Goal: Task Accomplishment & Management: Use online tool/utility

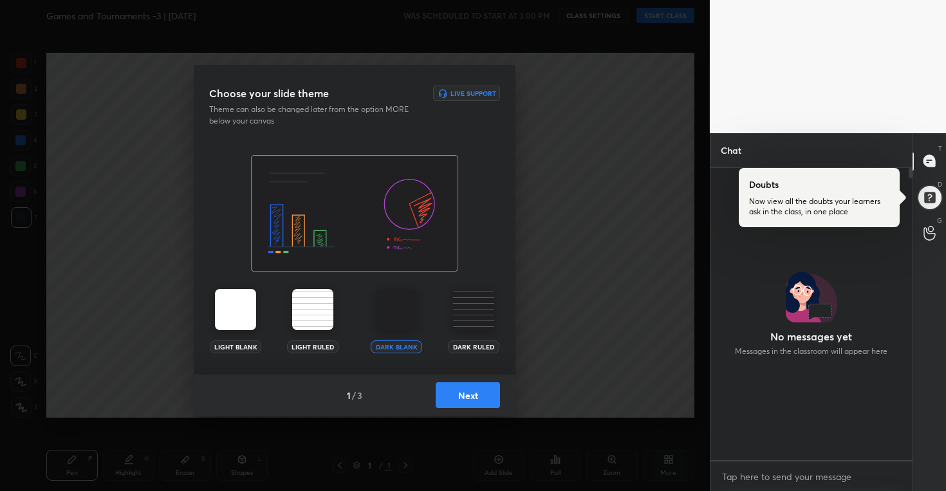
scroll to position [320, 198]
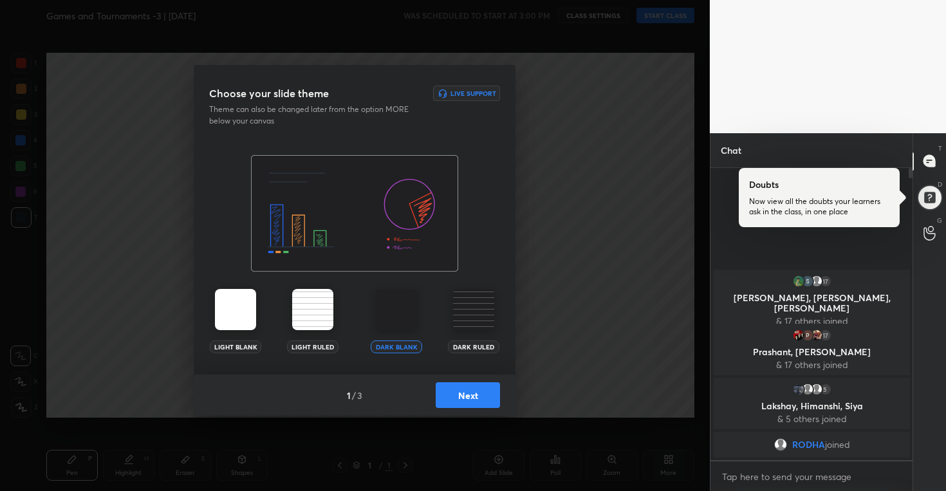
click at [461, 397] on button "Next" at bounding box center [468, 395] width 64 height 26
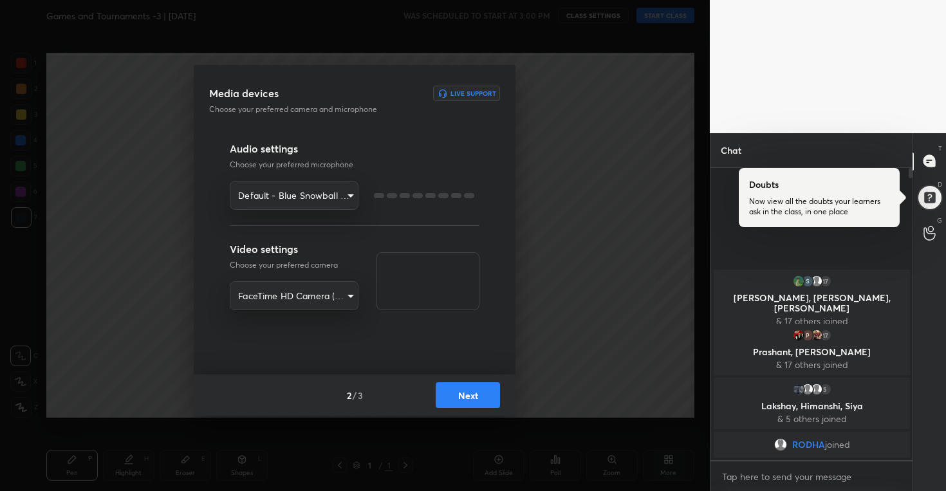
click at [461, 397] on button "Next" at bounding box center [468, 395] width 64 height 26
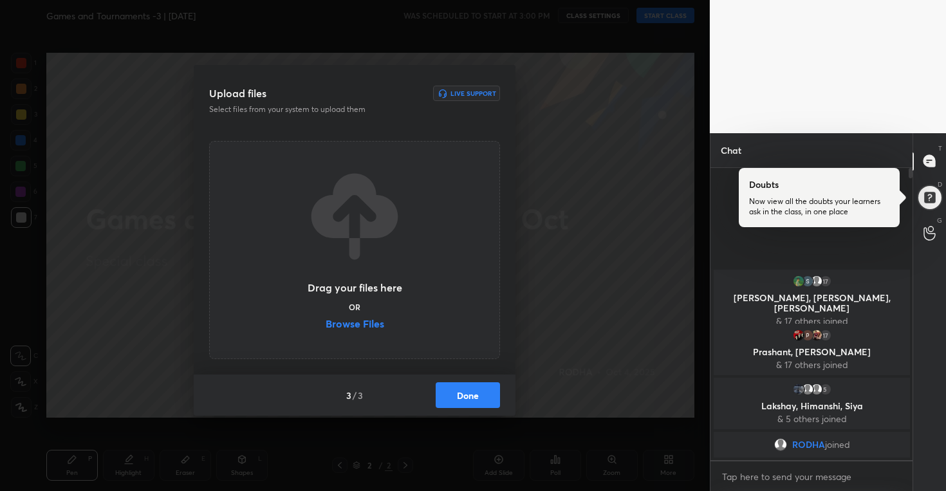
click at [359, 324] on label "Browse Files" at bounding box center [355, 326] width 59 height 14
click at [326, 324] on input "Browse Files" at bounding box center [326, 326] width 0 height 14
click at [471, 386] on button "Done" at bounding box center [468, 395] width 64 height 26
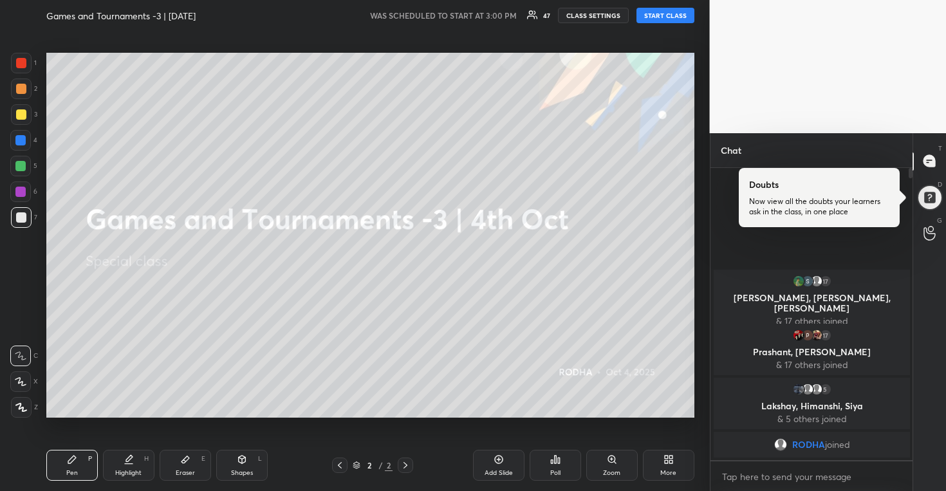
click at [671, 14] on button "START CLASS" at bounding box center [666, 15] width 58 height 15
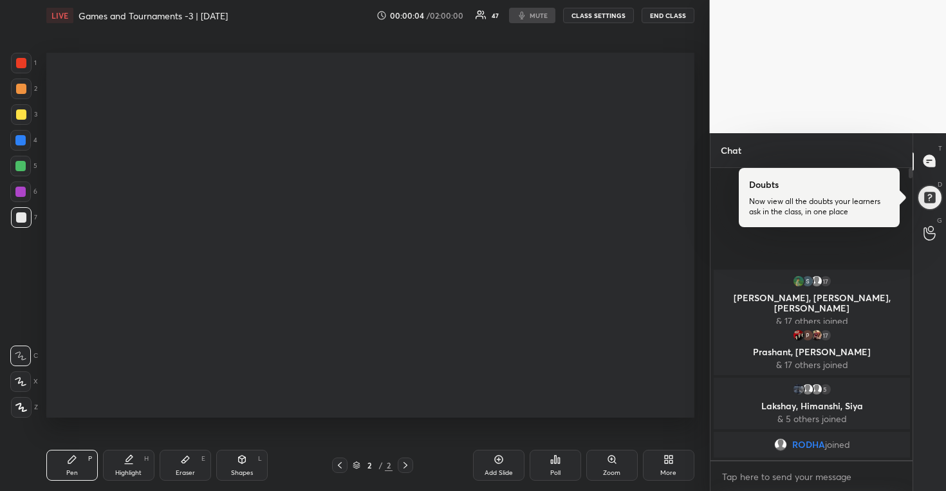
click at [528, 98] on div at bounding box center [370, 235] width 648 height 365
click at [341, 467] on icon at bounding box center [340, 465] width 4 height 6
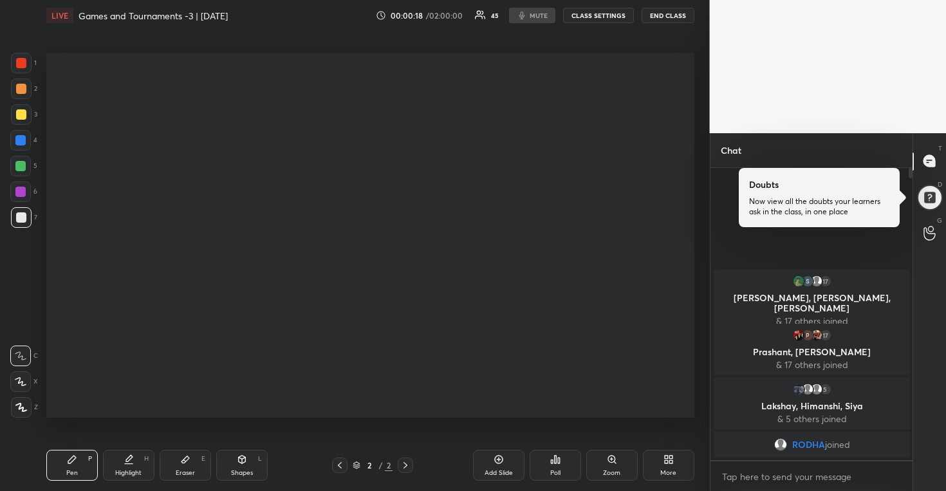
click at [411, 465] on div at bounding box center [405, 465] width 15 height 15
click at [402, 462] on icon at bounding box center [405, 465] width 10 height 10
click at [341, 466] on icon at bounding box center [340, 465] width 10 height 10
click at [501, 471] on div "Add Slide" at bounding box center [499, 473] width 28 height 6
click at [502, 463] on icon at bounding box center [499, 459] width 10 height 10
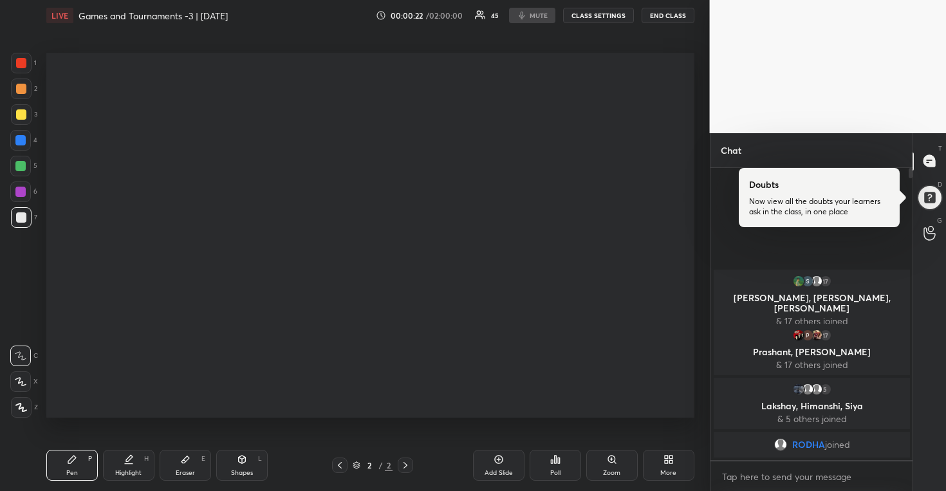
click at [502, 463] on icon at bounding box center [499, 459] width 10 height 10
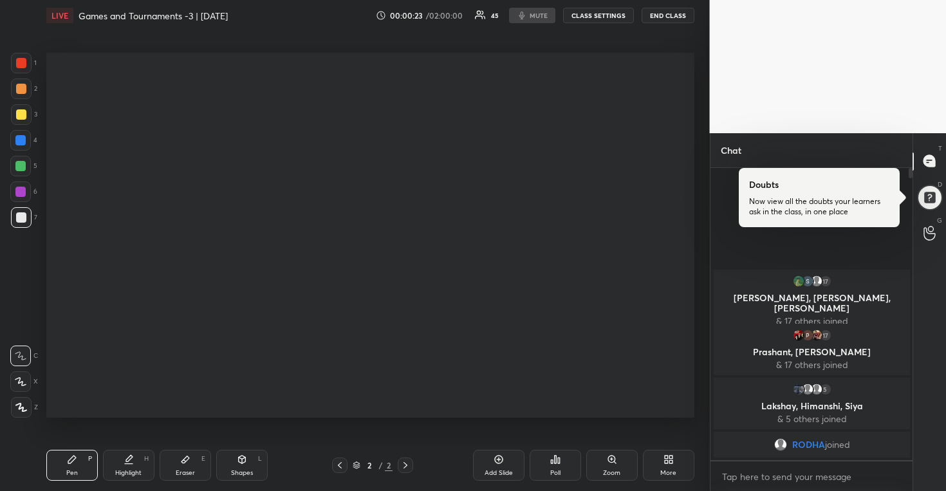
click at [502, 463] on icon at bounding box center [499, 459] width 10 height 10
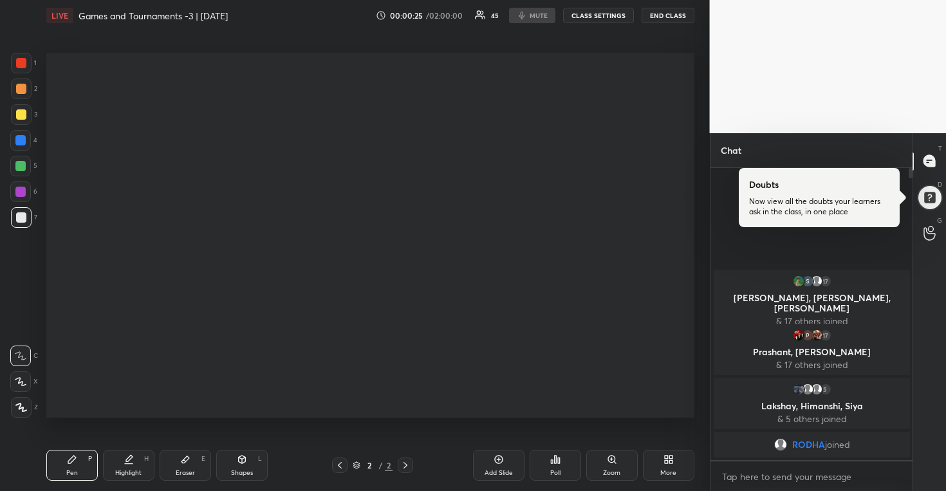
click at [502, 463] on icon at bounding box center [499, 459] width 10 height 10
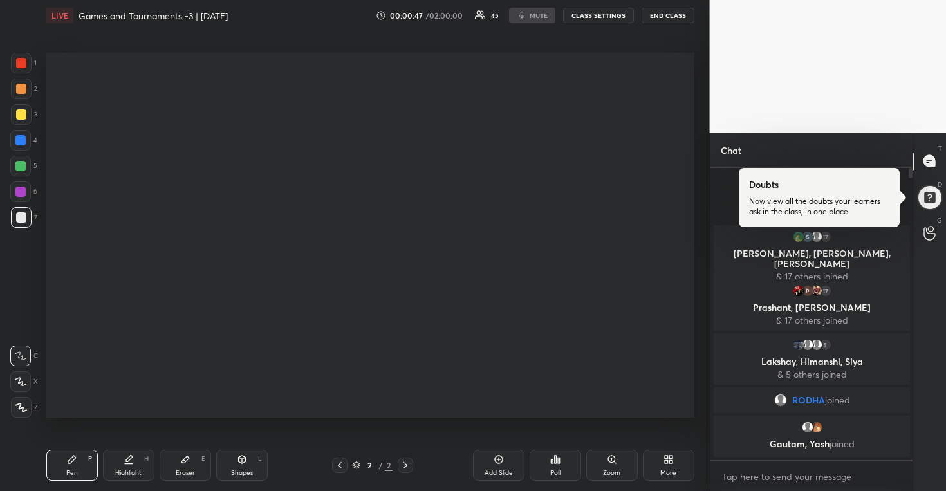
click at [502, 463] on icon at bounding box center [499, 459] width 10 height 10
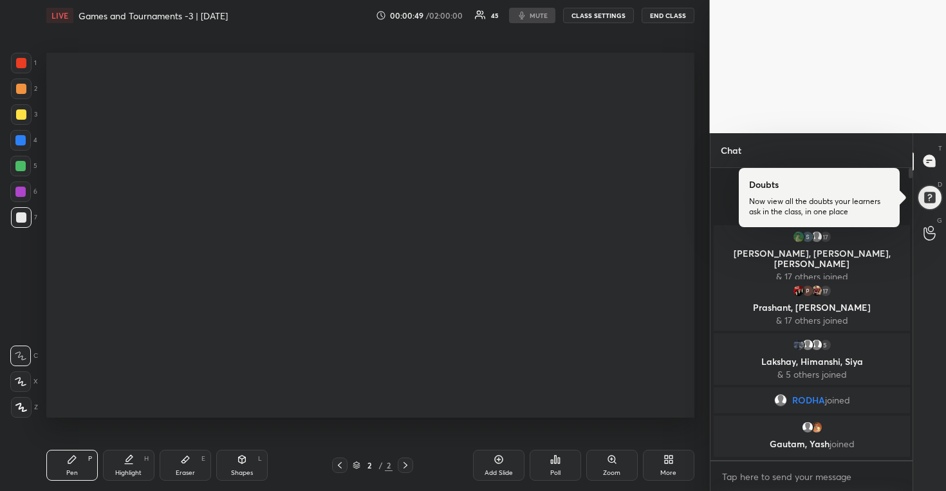
click at [502, 463] on icon at bounding box center [499, 459] width 10 height 10
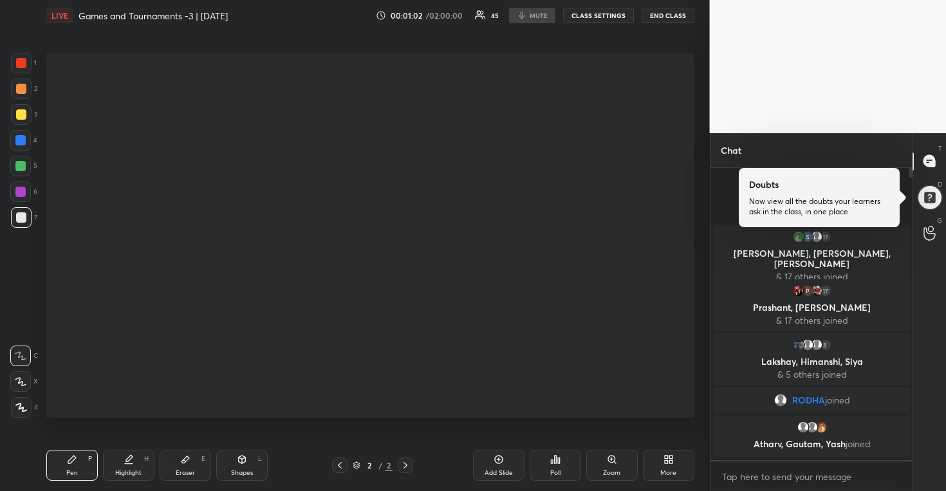
click at [496, 464] on icon at bounding box center [499, 459] width 10 height 10
click at [497, 466] on div "Add Slide" at bounding box center [498, 465] width 51 height 31
click at [498, 467] on div "Add Slide" at bounding box center [498, 465] width 51 height 31
click at [496, 464] on div "Add Slide" at bounding box center [498, 465] width 51 height 31
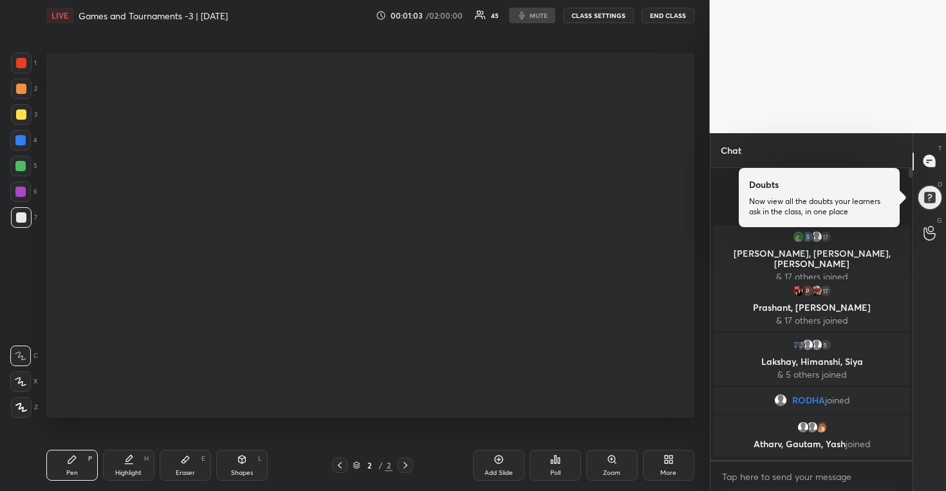
click at [496, 464] on icon at bounding box center [499, 459] width 10 height 10
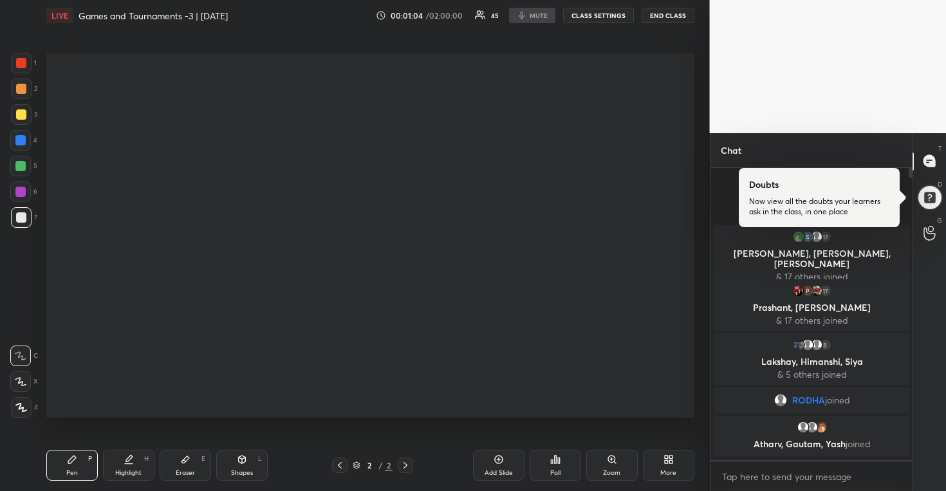
click at [496, 464] on icon at bounding box center [499, 459] width 10 height 10
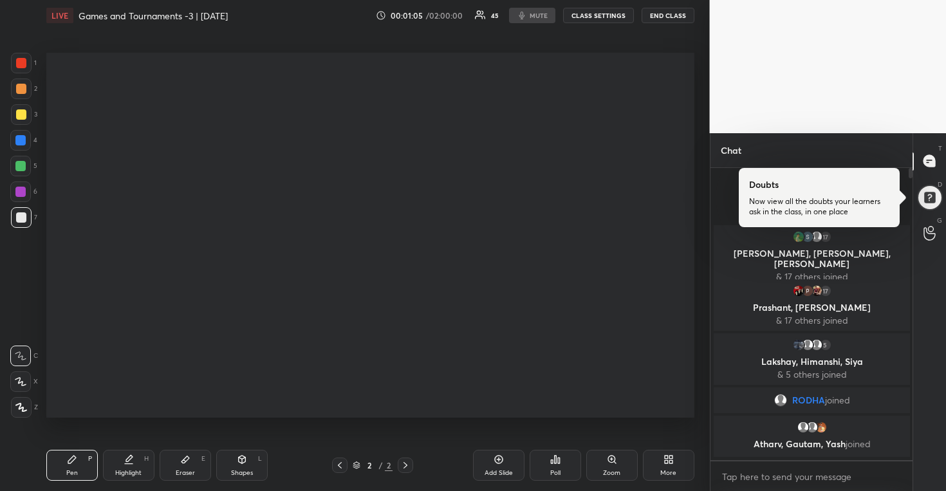
click at [496, 464] on icon at bounding box center [499, 459] width 10 height 10
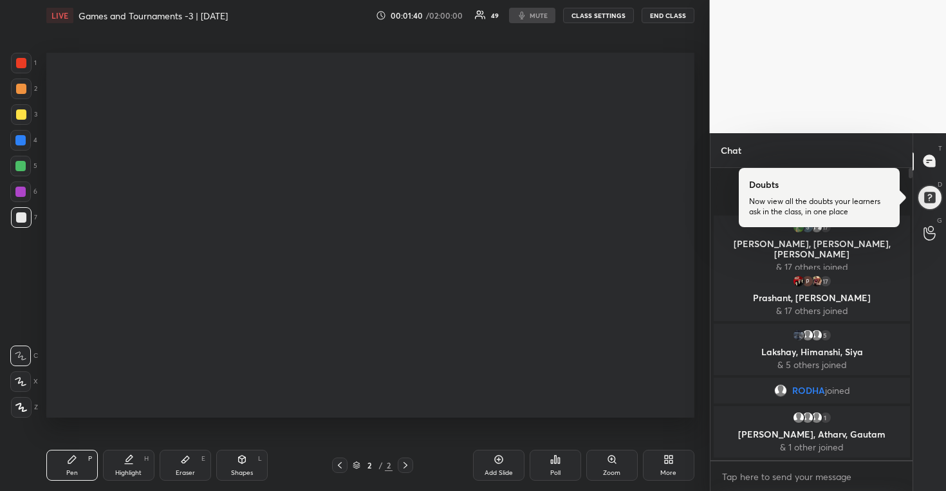
click at [496, 464] on icon at bounding box center [499, 459] width 10 height 10
click at [495, 465] on div "Add Slide" at bounding box center [498, 465] width 51 height 31
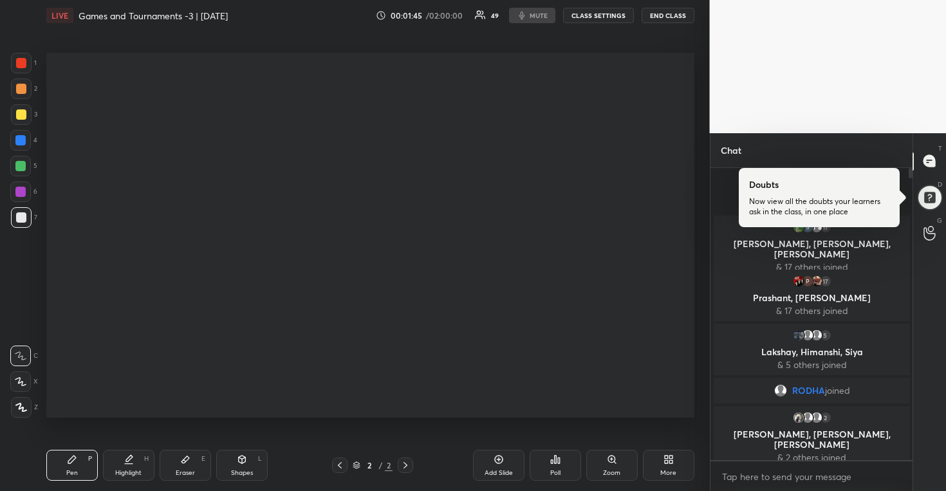
click at [495, 465] on div "Add Slide" at bounding box center [498, 465] width 51 height 31
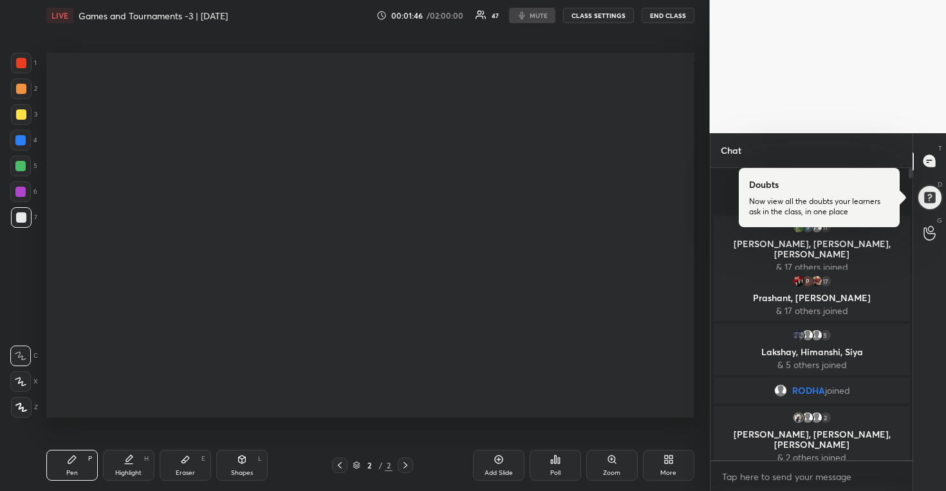
click at [495, 465] on div "Add Slide" at bounding box center [498, 465] width 51 height 31
click at [494, 463] on div "Add Slide" at bounding box center [498, 465] width 51 height 31
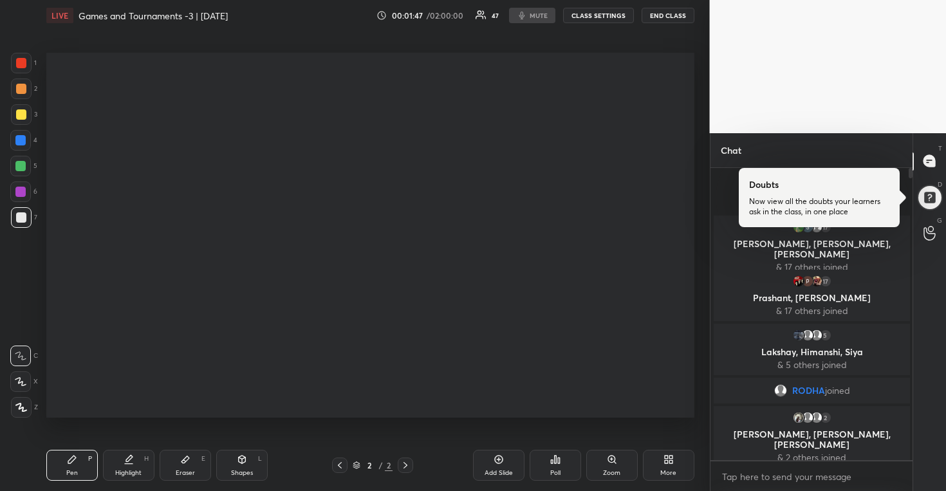
click at [494, 463] on icon at bounding box center [499, 459] width 10 height 10
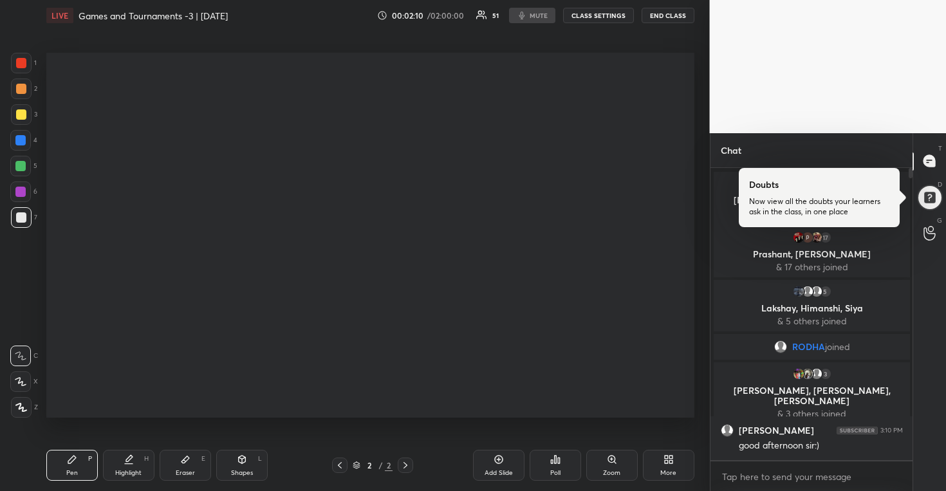
click at [815, 480] on textarea at bounding box center [812, 477] width 182 height 21
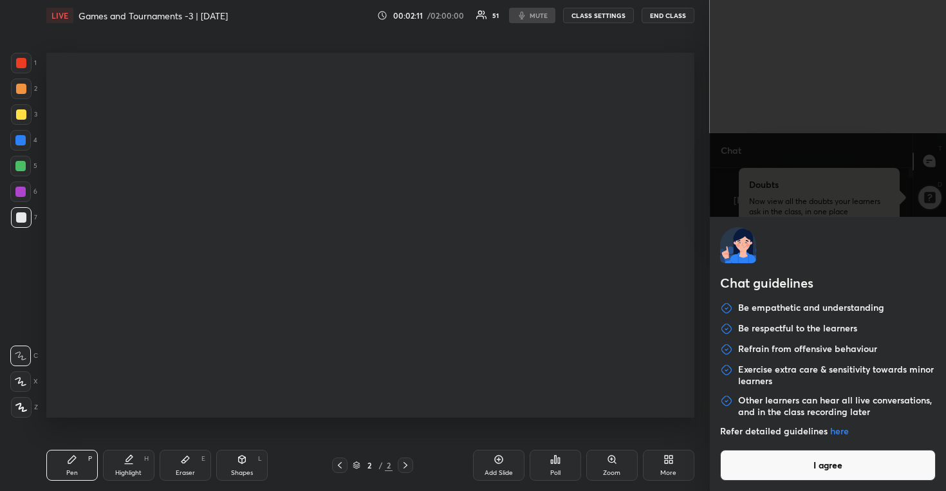
click at [815, 480] on div "Chat guidelines Be empathetic and understanding Be respectful to the learners R…" at bounding box center [828, 245] width 237 height 491
click at [815, 470] on button "I agree" at bounding box center [828, 465] width 216 height 31
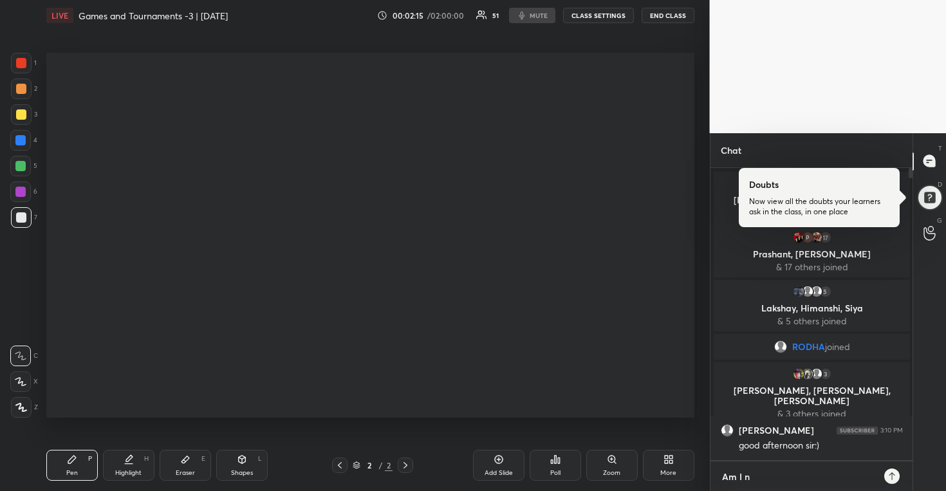
scroll to position [42, 0]
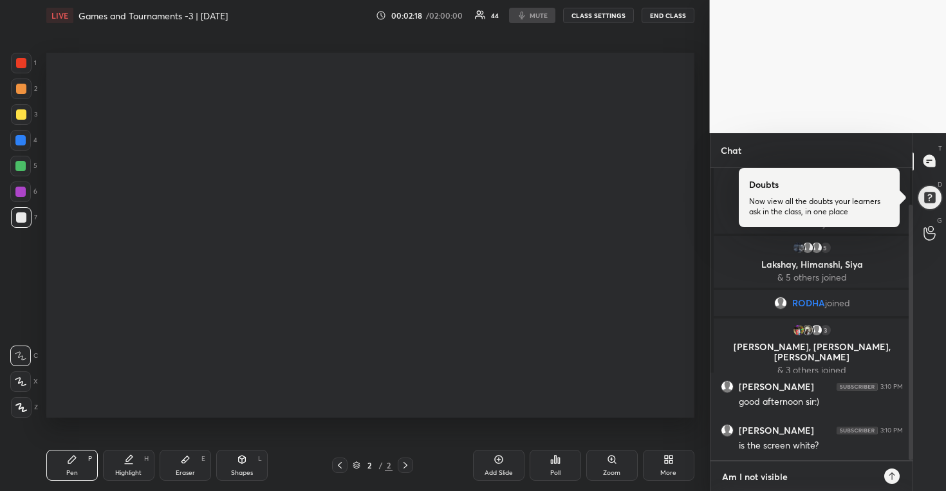
type textarea "Am I not visible?"
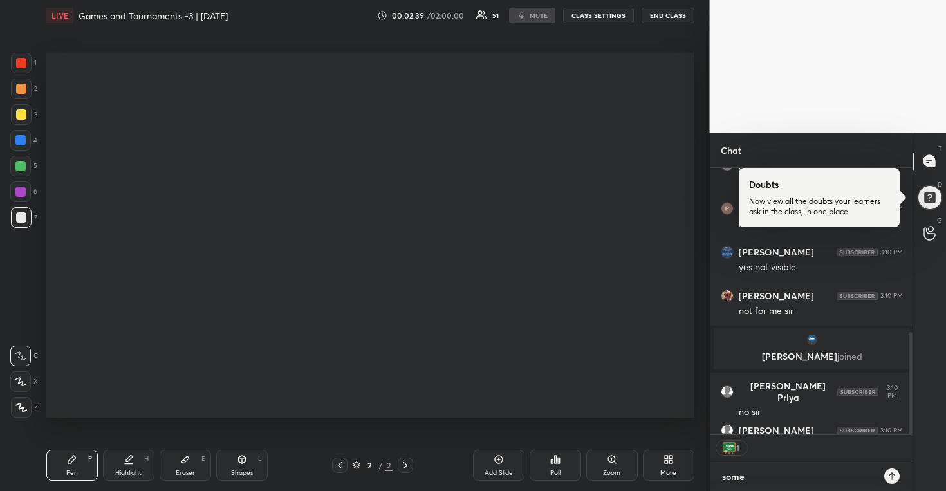
scroll to position [4, 5]
type textarea "some issue with the website"
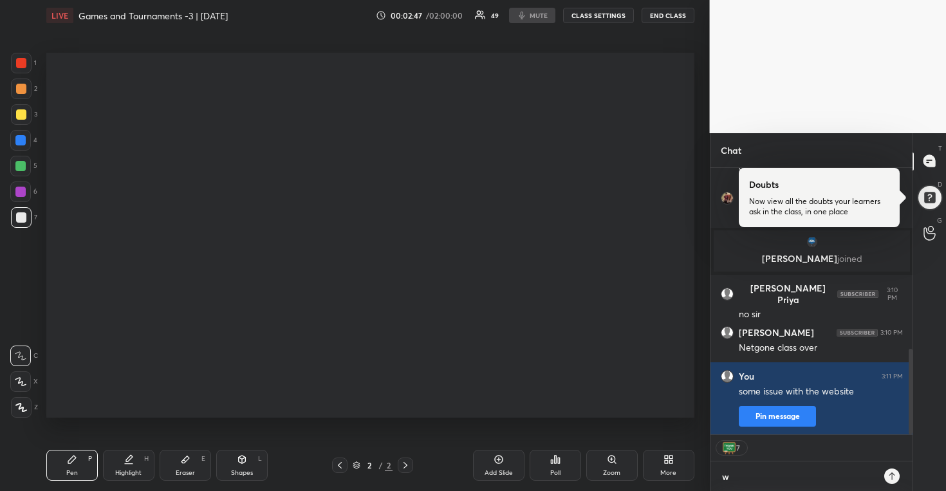
scroll to position [320, 198]
type textarea "wait"
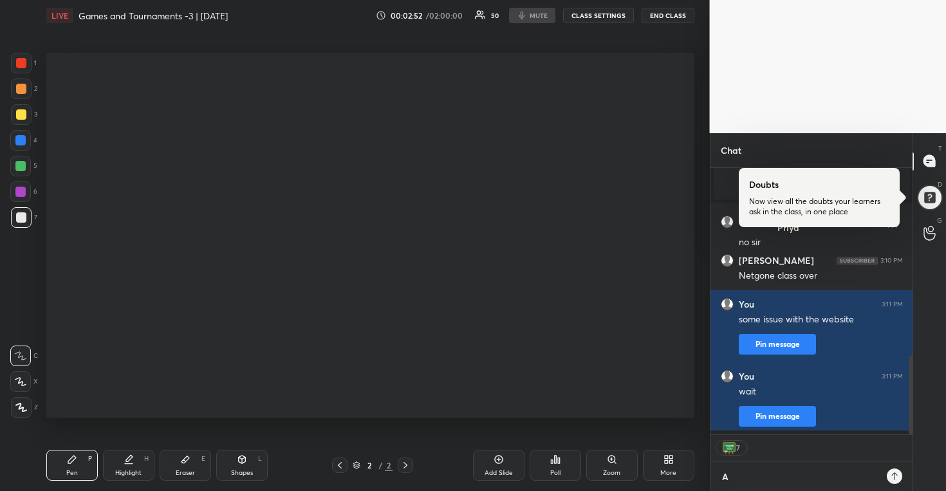
scroll to position [0, 0]
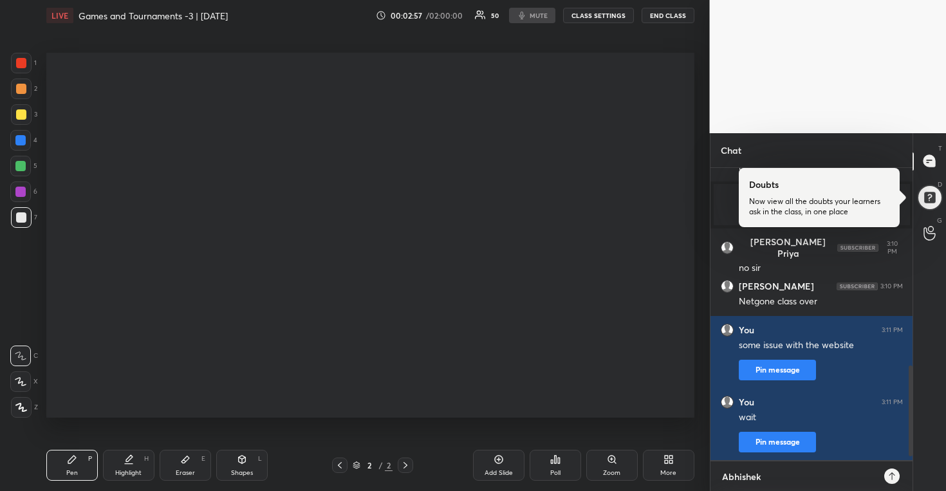
type textarea "Abhishek"
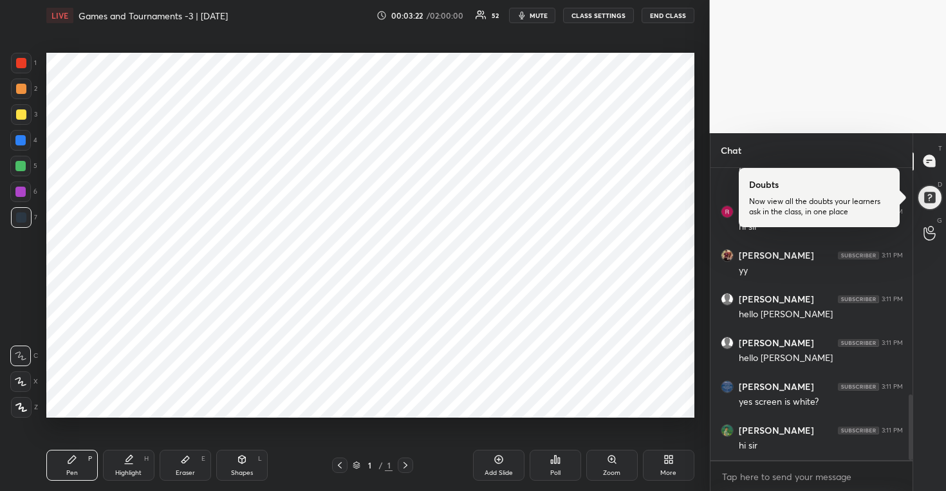
scroll to position [1012, 0]
click at [342, 465] on icon at bounding box center [340, 465] width 10 height 10
click at [409, 464] on icon at bounding box center [405, 465] width 10 height 10
click at [473, 465] on div "Add Slide" at bounding box center [498, 465] width 51 height 31
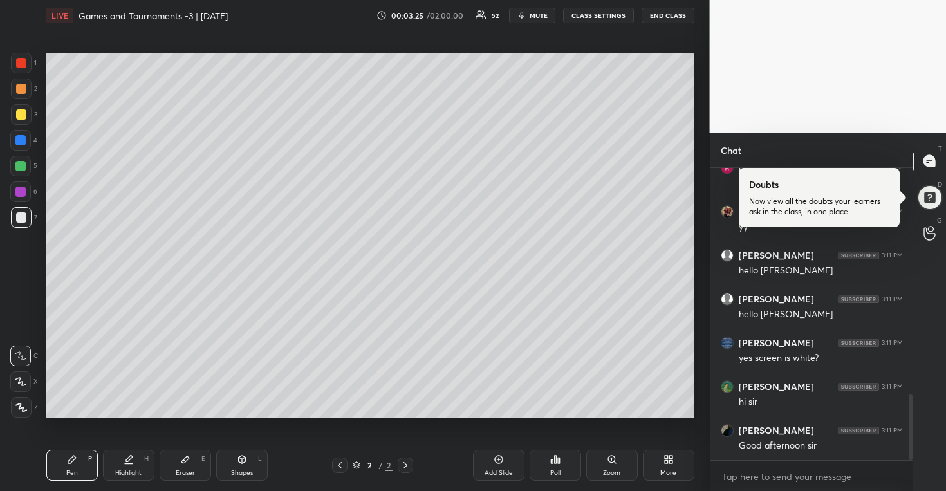
click at [328, 465] on div "2 / 2" at bounding box center [372, 465] width 101 height 15
click at [339, 466] on icon at bounding box center [340, 465] width 10 height 10
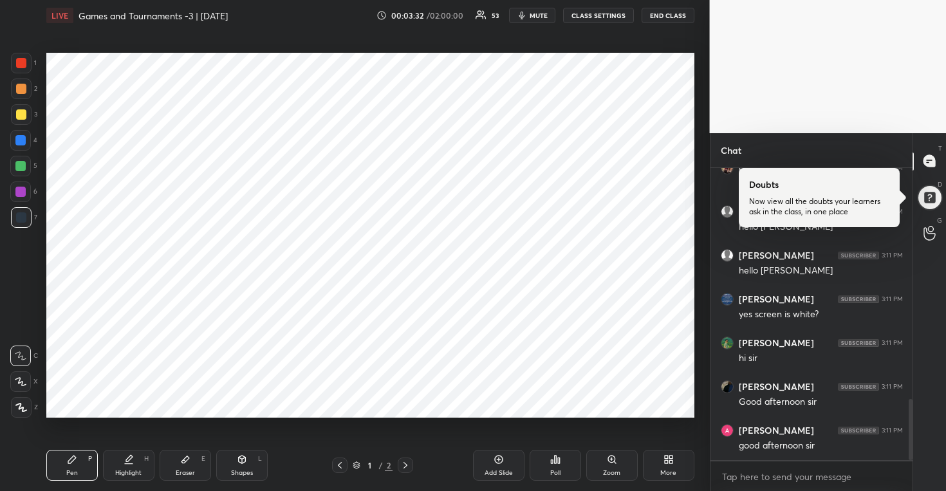
scroll to position [1099, 0]
click at [924, 201] on div at bounding box center [930, 198] width 32 height 32
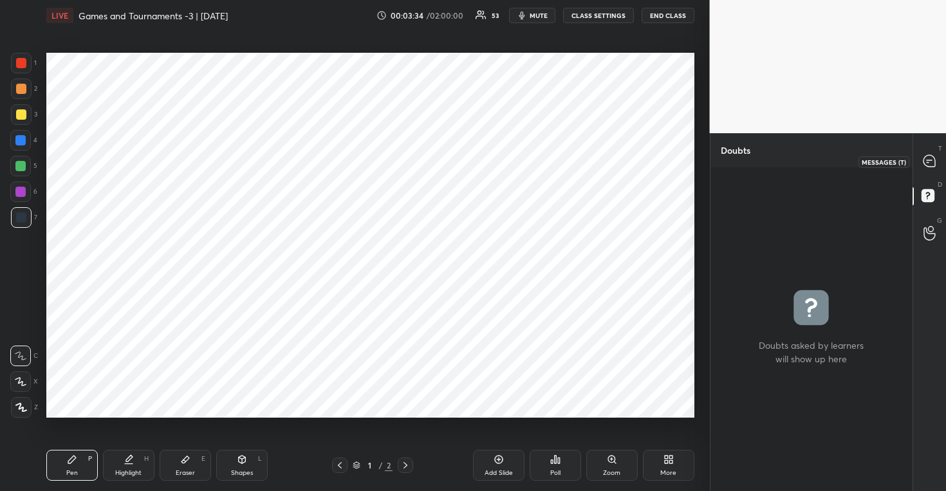
click at [928, 167] on icon at bounding box center [930, 161] width 12 height 12
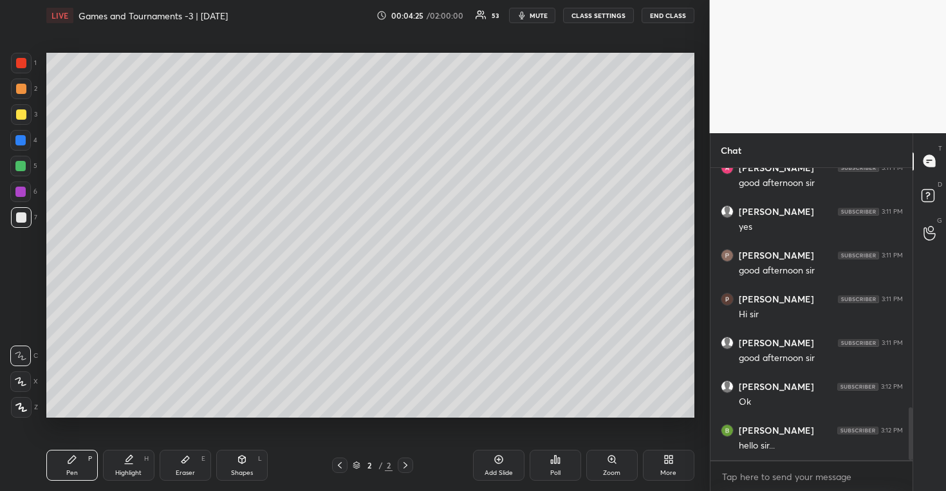
scroll to position [1362, 0]
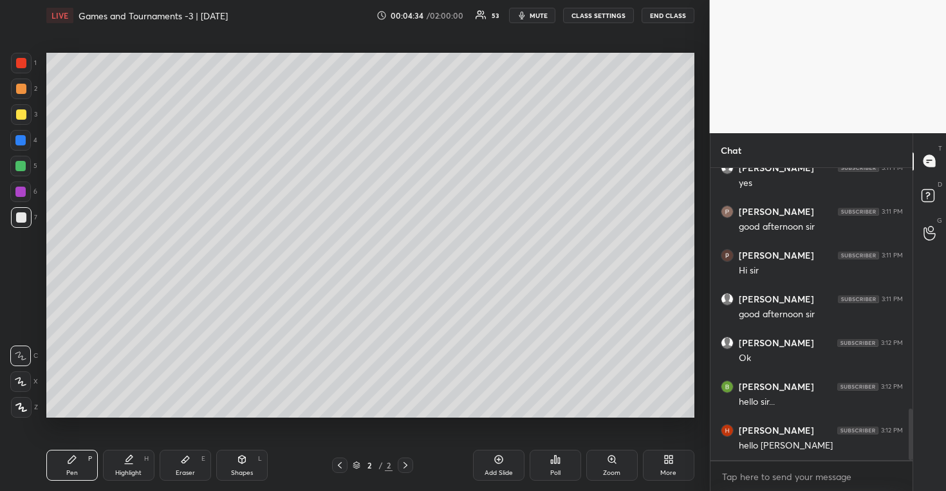
click at [658, 469] on div "More" at bounding box center [668, 465] width 51 height 31
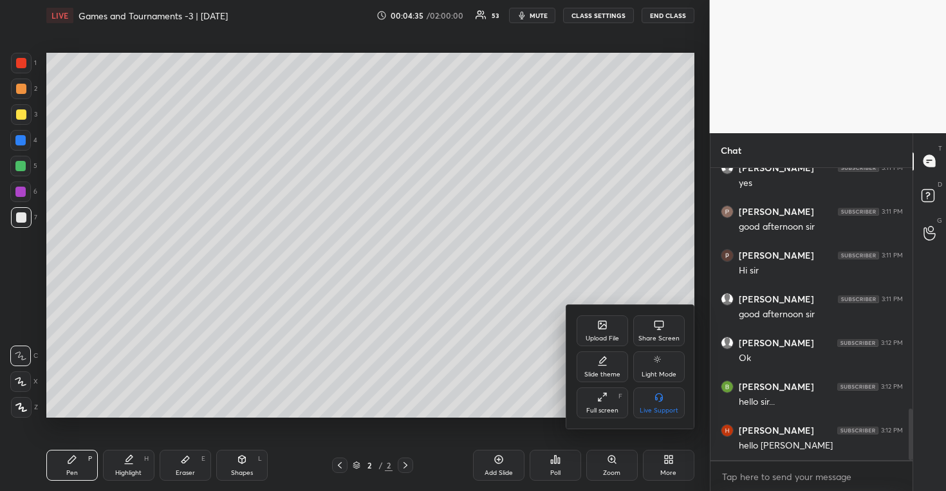
click at [599, 326] on icon at bounding box center [603, 325] width 8 height 8
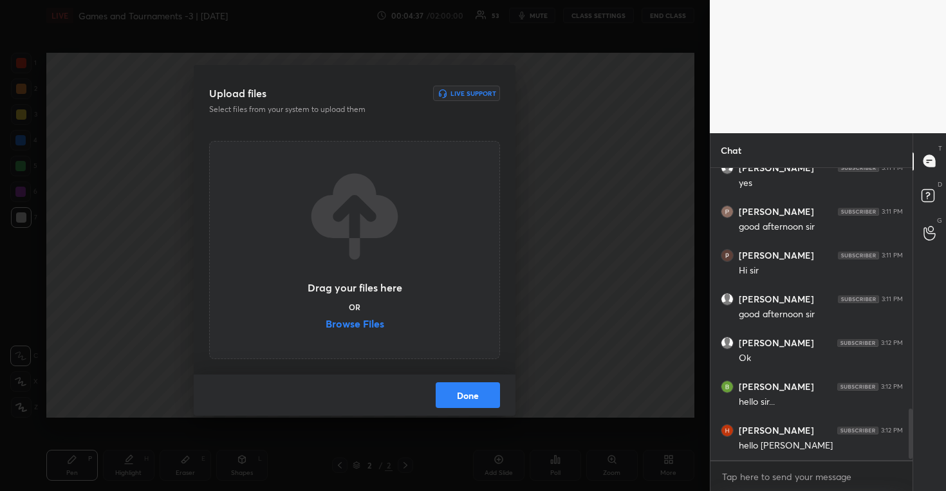
scroll to position [1406, 0]
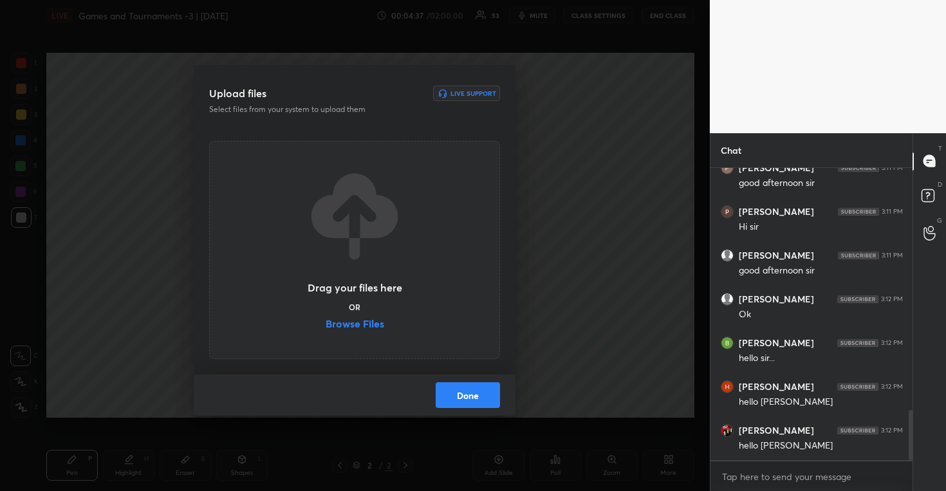
click at [355, 324] on label "Browse Files" at bounding box center [355, 326] width 59 height 14
click at [326, 324] on input "Browse Files" at bounding box center [326, 326] width 0 height 14
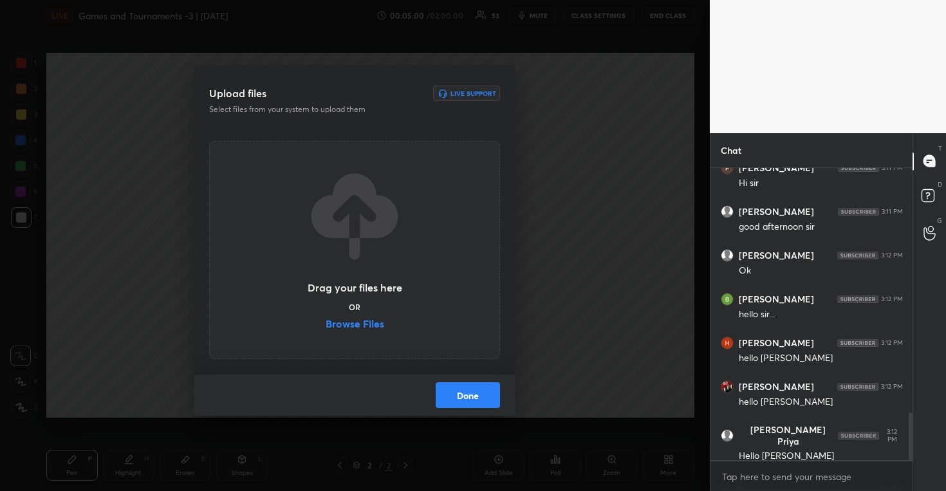
scroll to position [1497, 0]
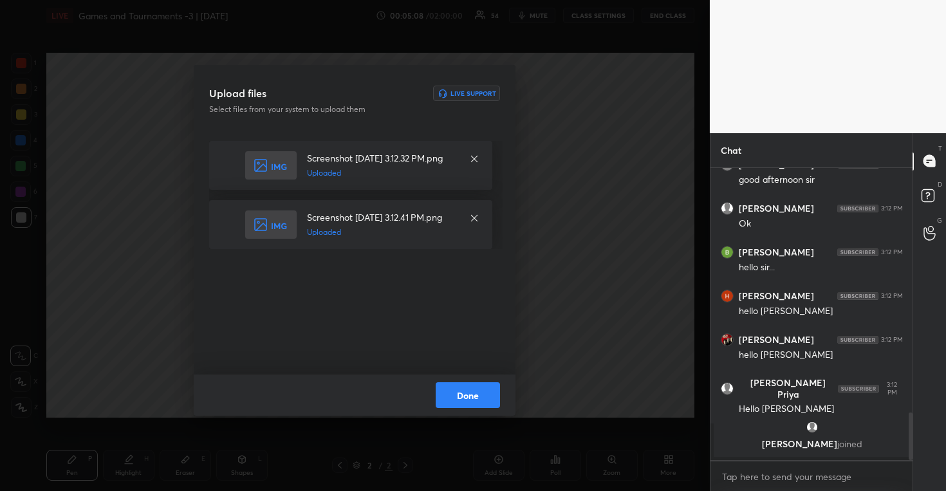
click at [480, 391] on button "Done" at bounding box center [468, 395] width 64 height 26
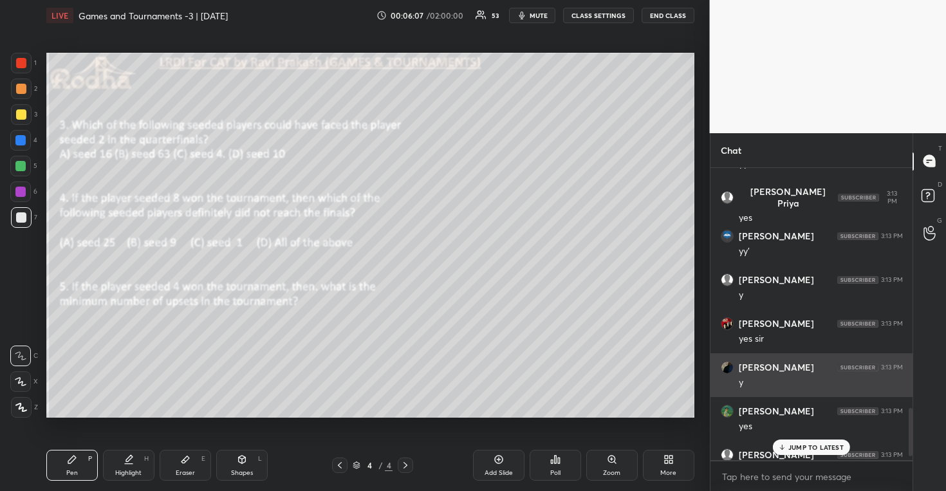
scroll to position [1540, 0]
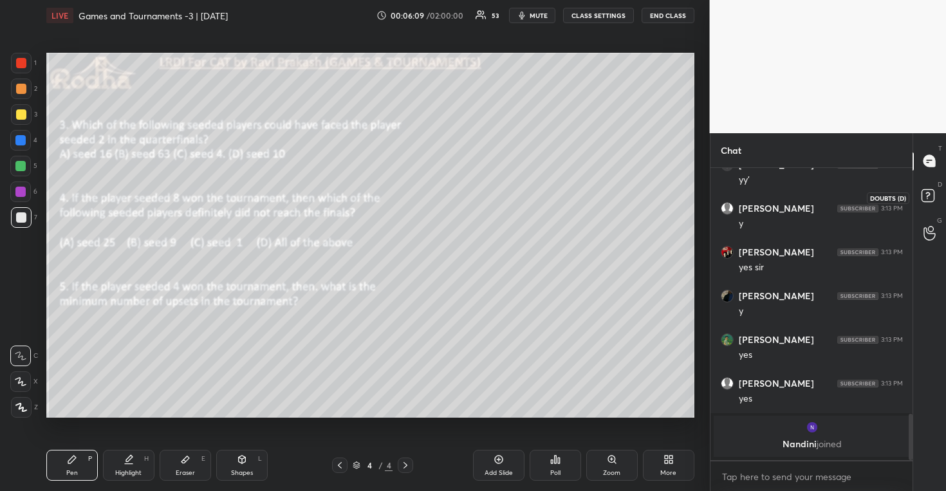
click at [936, 194] on icon at bounding box center [930, 197] width 23 height 23
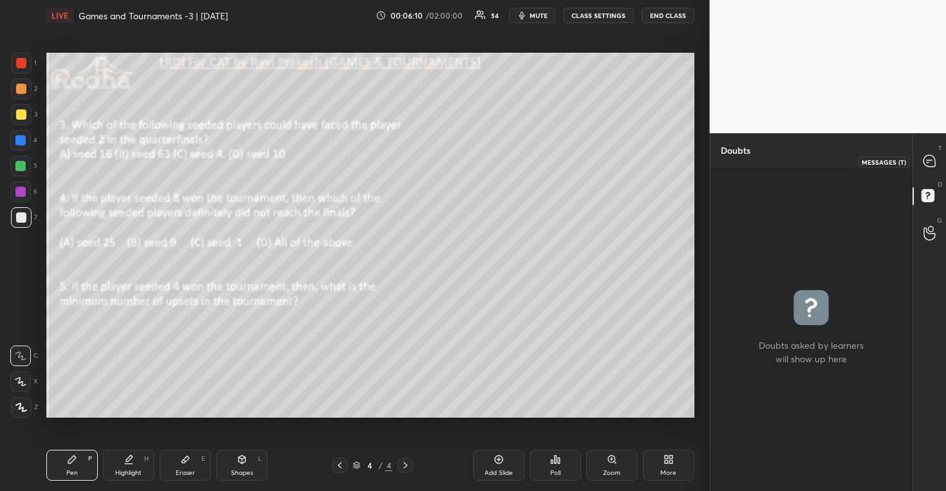
click at [934, 171] on div at bounding box center [930, 161] width 26 height 23
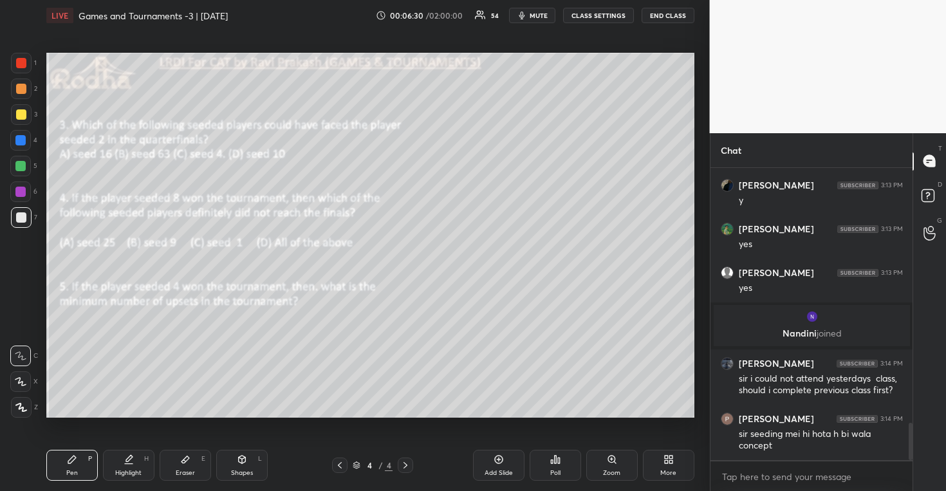
scroll to position [2060, 0]
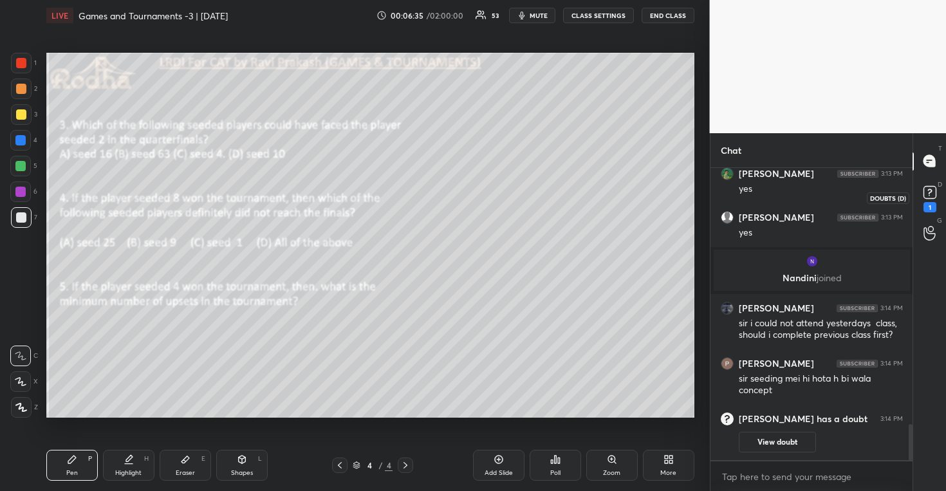
click at [926, 203] on div "1" at bounding box center [930, 207] width 13 height 10
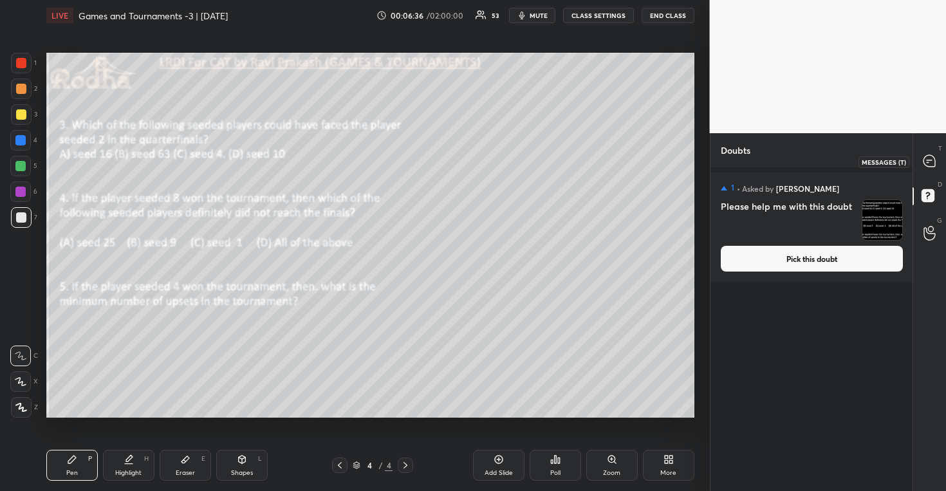
click at [931, 171] on div at bounding box center [930, 161] width 26 height 23
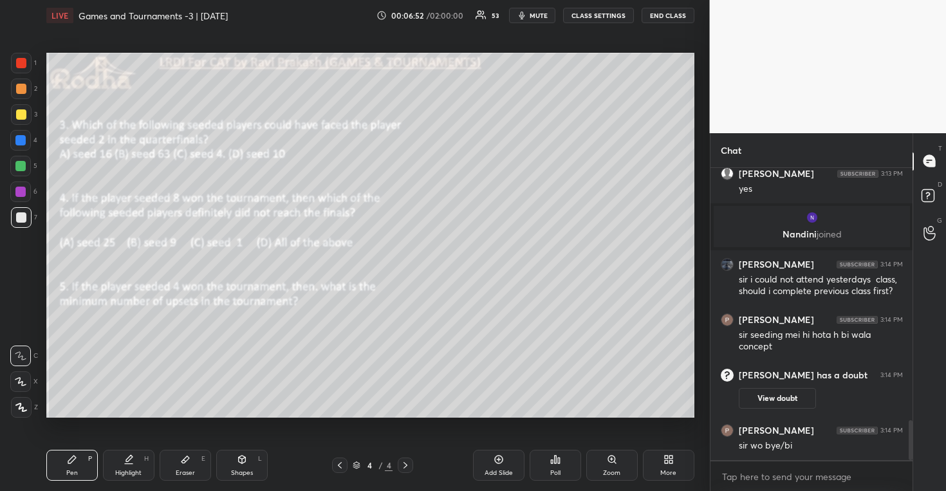
scroll to position [1643, 0]
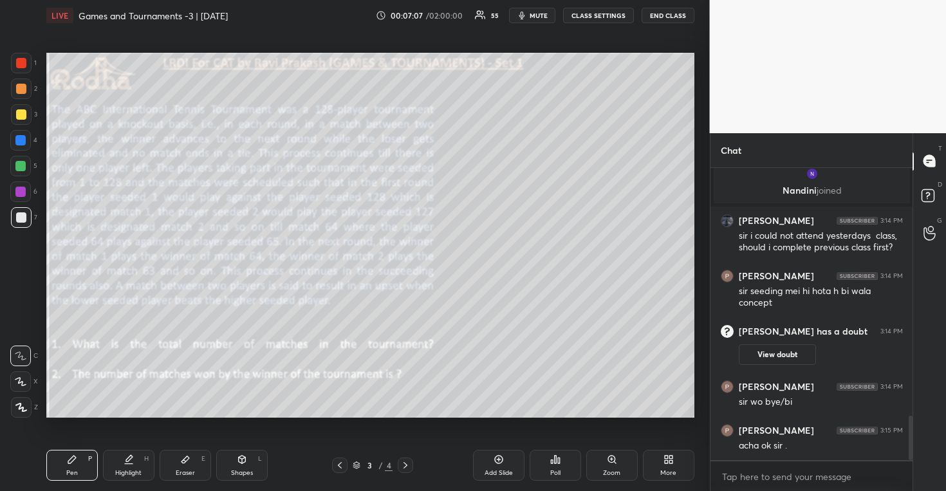
click at [23, 120] on div at bounding box center [21, 114] width 21 height 21
click at [539, 15] on span "mute" at bounding box center [539, 15] width 18 height 9
click at [668, 15] on button "END CLASS" at bounding box center [668, 15] width 53 height 15
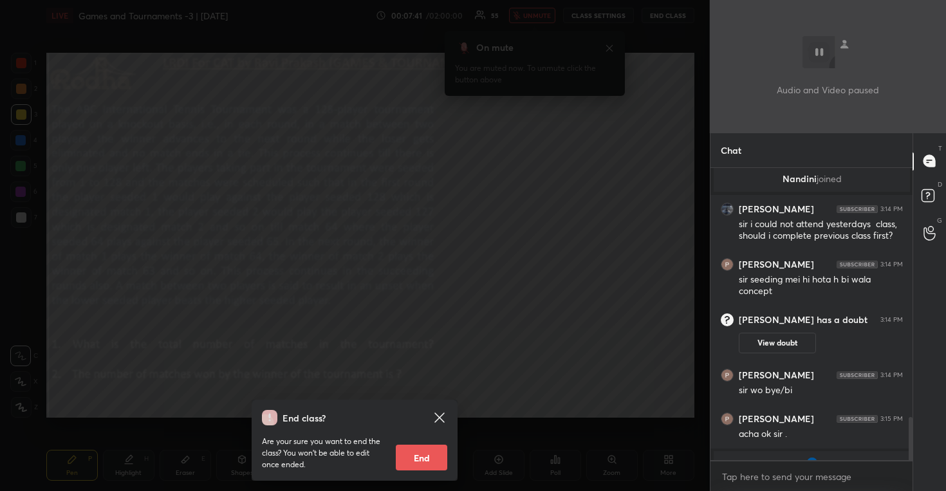
scroll to position [1678, 0]
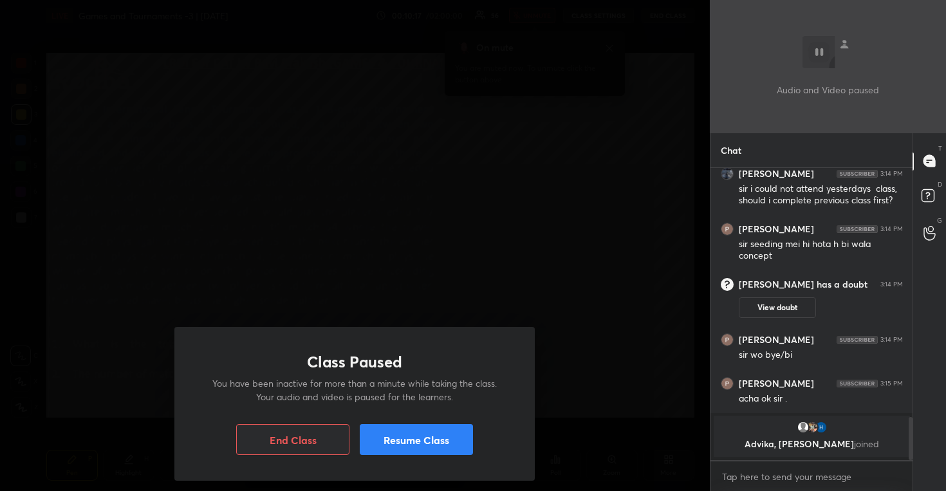
click at [434, 438] on button "Resume Class" at bounding box center [416, 439] width 113 height 31
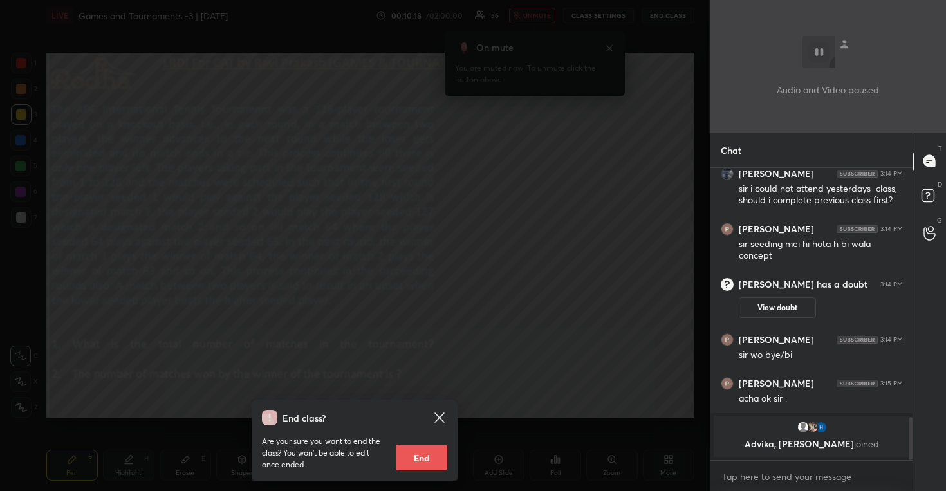
click at [494, 315] on div "End class? Are your sure you want to end the class? You won’t be able to edit o…" at bounding box center [355, 245] width 710 height 491
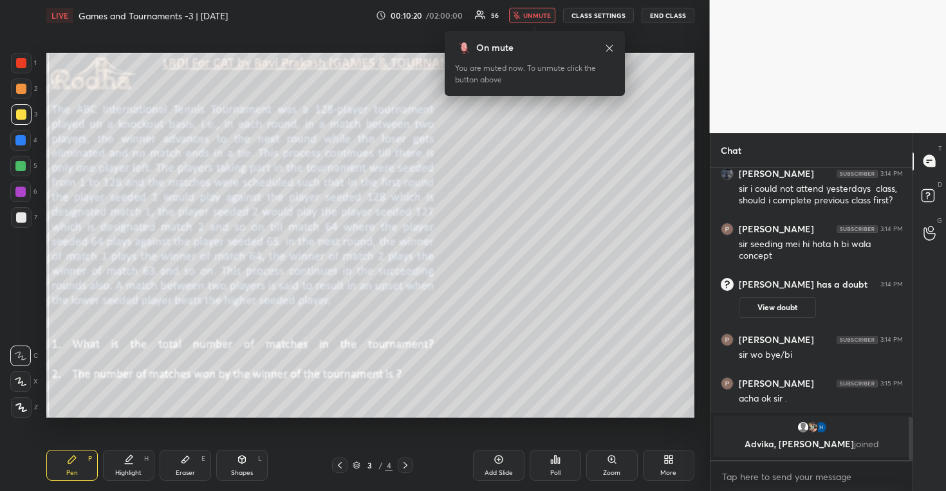
click at [537, 16] on span "unmute" at bounding box center [537, 15] width 28 height 9
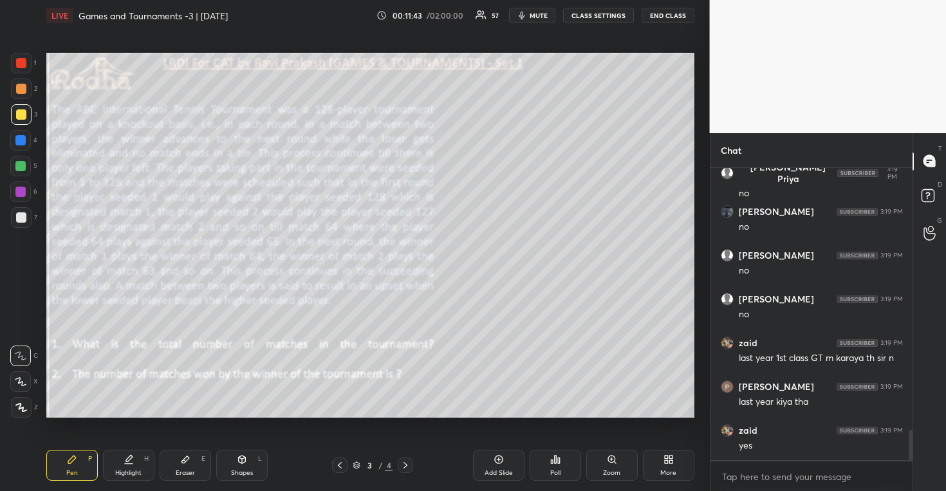
scroll to position [2577, 0]
click at [537, 18] on span "mute" at bounding box center [539, 15] width 18 height 9
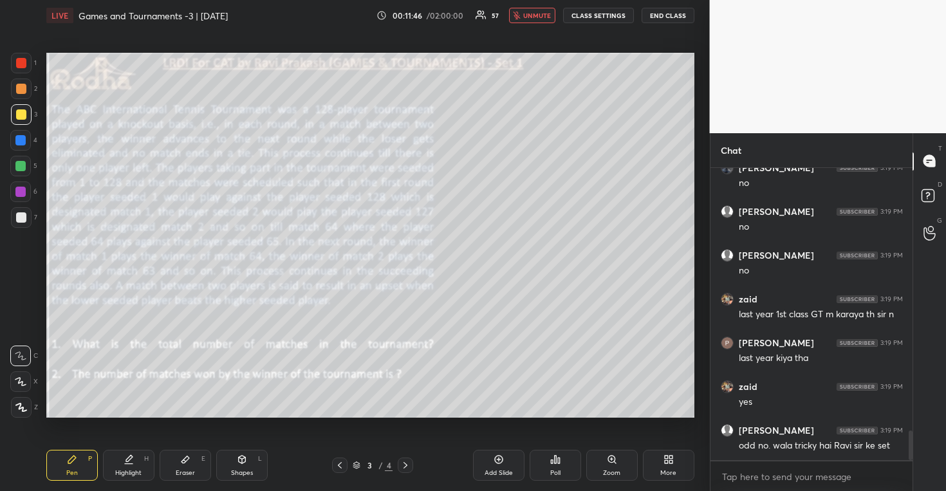
scroll to position [2624, 0]
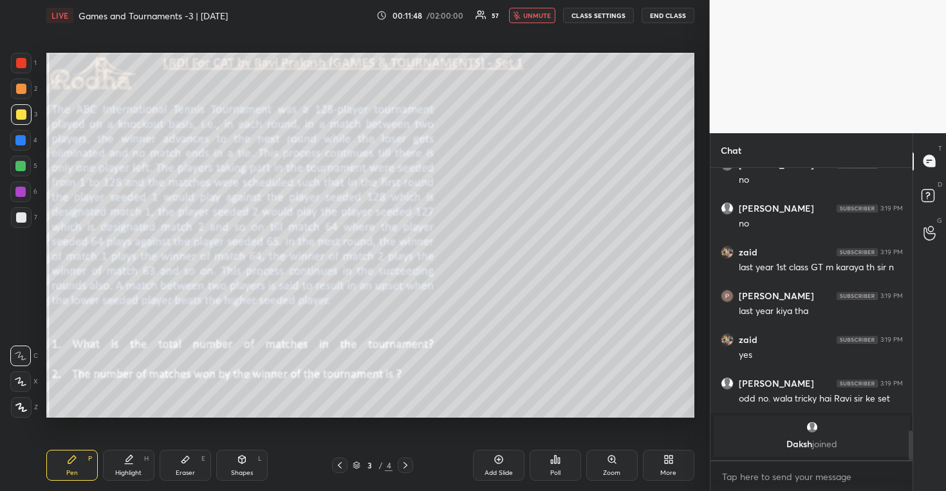
click at [537, 18] on span "unmute" at bounding box center [537, 15] width 28 height 9
click at [536, 13] on span "mute" at bounding box center [539, 15] width 18 height 9
click at [671, 9] on button "END CLASS" at bounding box center [668, 15] width 53 height 15
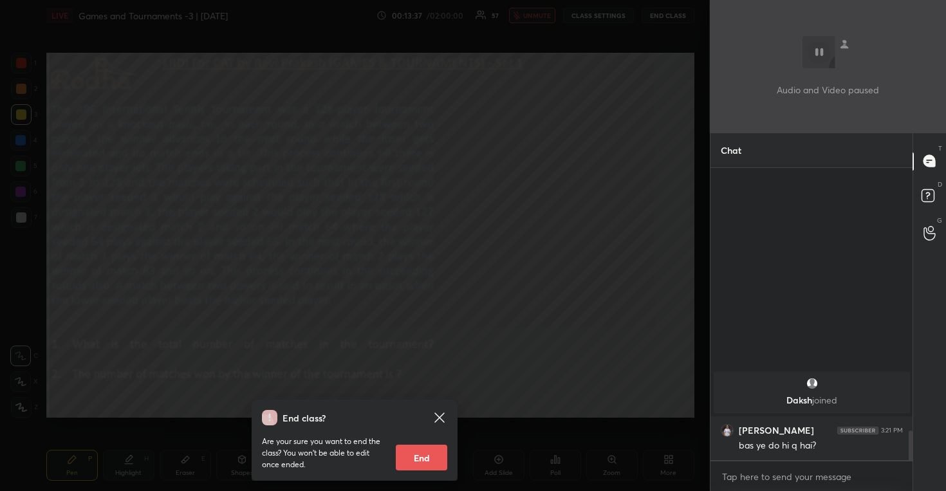
scroll to position [2345, 0]
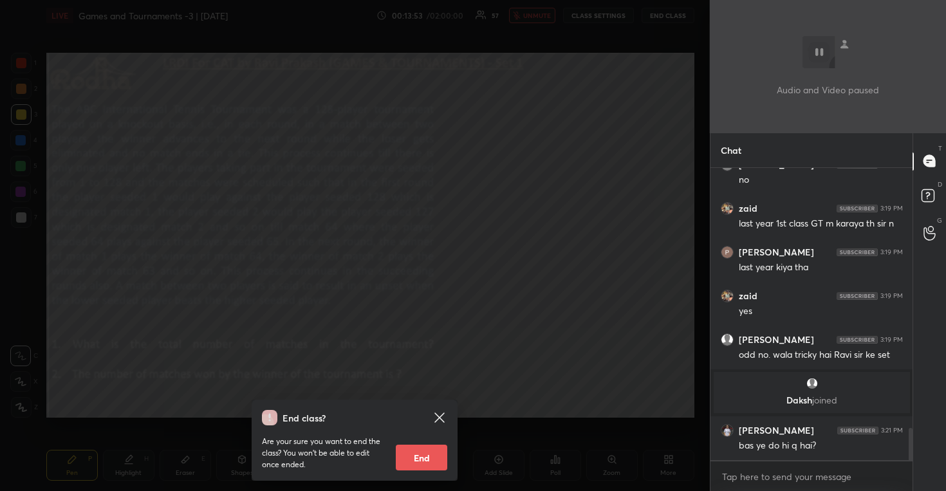
click at [656, 245] on div "End class? Are your sure you want to end the class? You won’t be able to edit o…" at bounding box center [355, 245] width 710 height 491
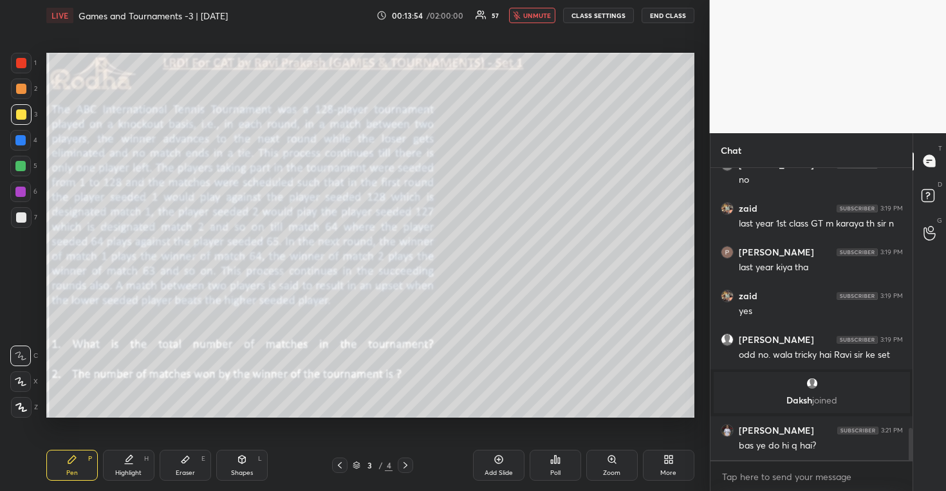
click at [536, 14] on span "unmute" at bounding box center [537, 15] width 28 height 9
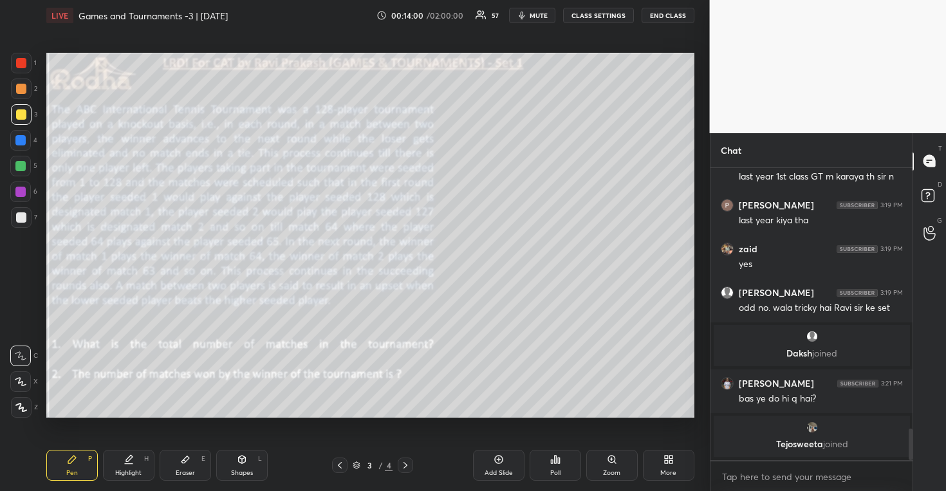
click at [406, 458] on div at bounding box center [405, 465] width 15 height 15
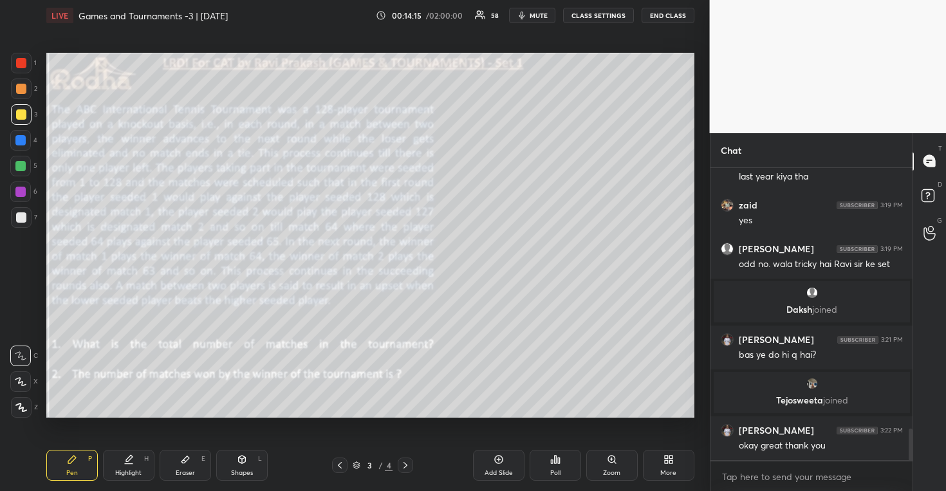
click at [543, 19] on button "mute" at bounding box center [532, 15] width 46 height 15
click at [646, 19] on button "END CLASS" at bounding box center [668, 15] width 53 height 15
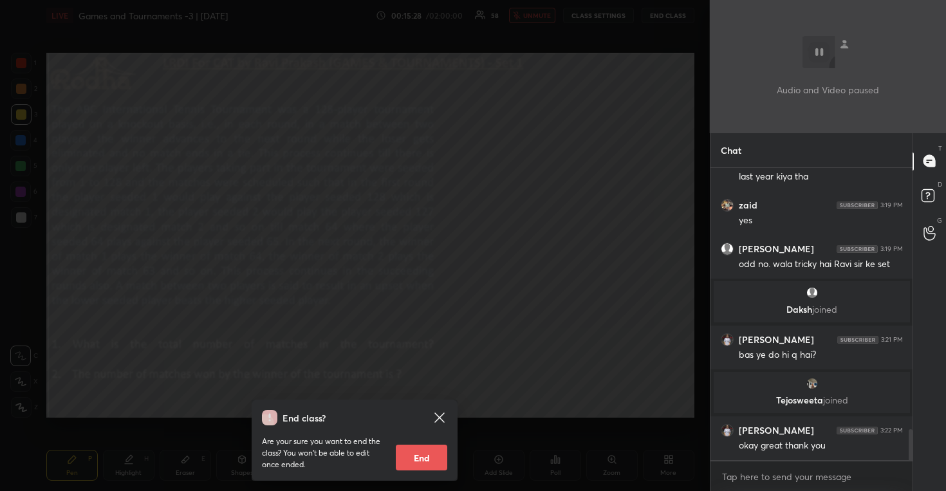
scroll to position [2460, 0]
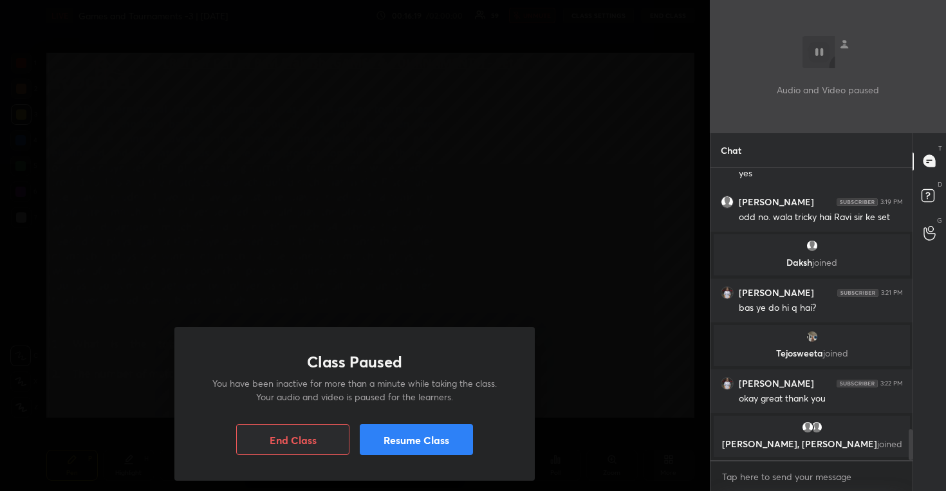
click at [408, 446] on button "Resume Class" at bounding box center [416, 439] width 113 height 31
click at [416, 441] on button "Resume Class" at bounding box center [416, 439] width 113 height 31
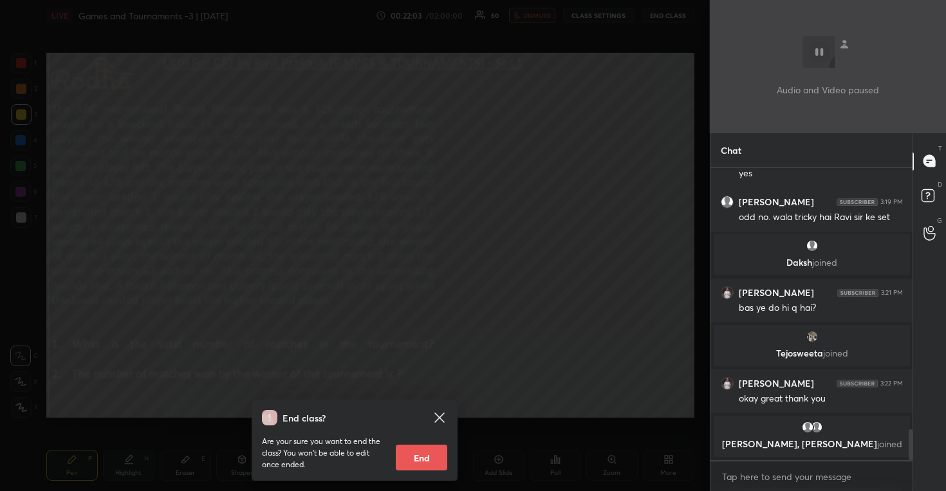
click at [468, 319] on div "End class? Are your sure you want to end the class? You won’t be able to edit o…" at bounding box center [355, 245] width 710 height 491
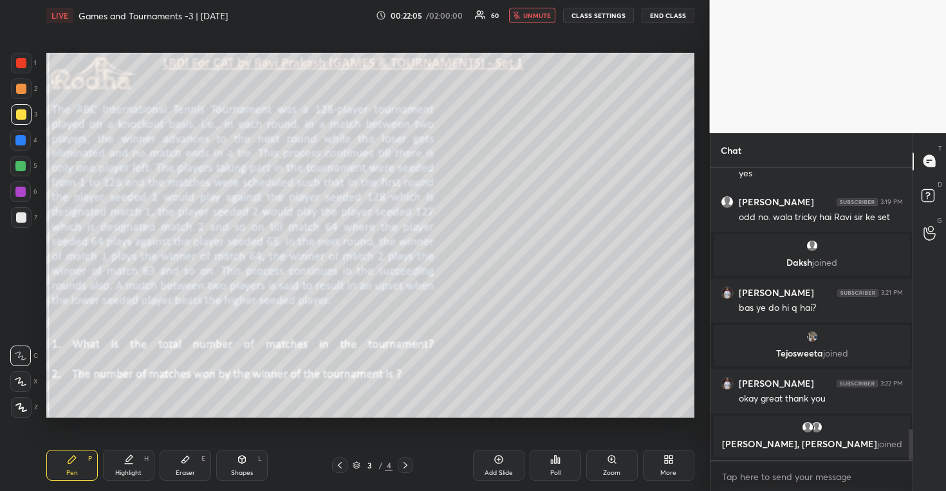
click at [521, 17] on icon "button" at bounding box center [517, 16] width 7 height 8
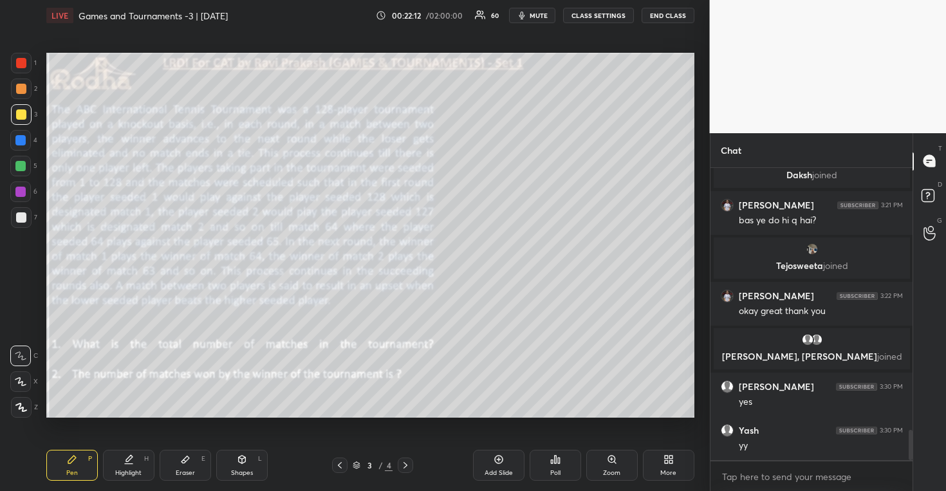
scroll to position [2591, 0]
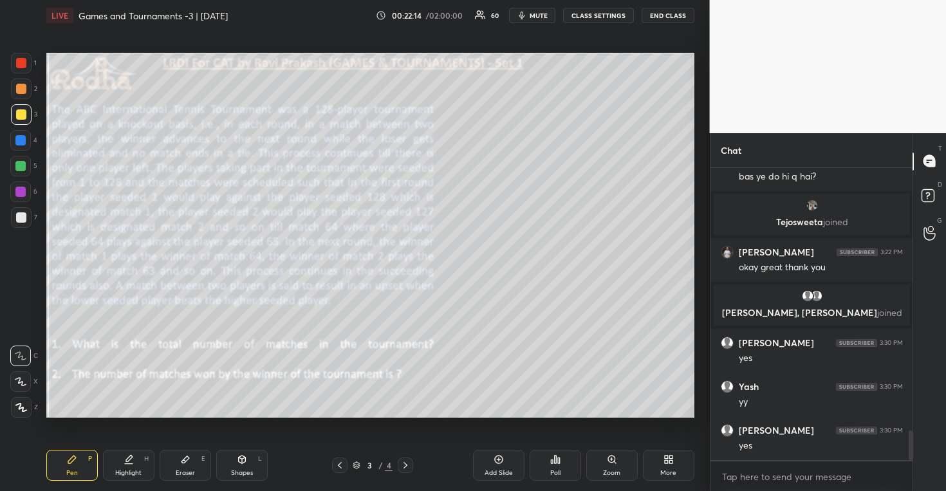
click at [187, 474] on div "Eraser" at bounding box center [185, 473] width 19 height 6
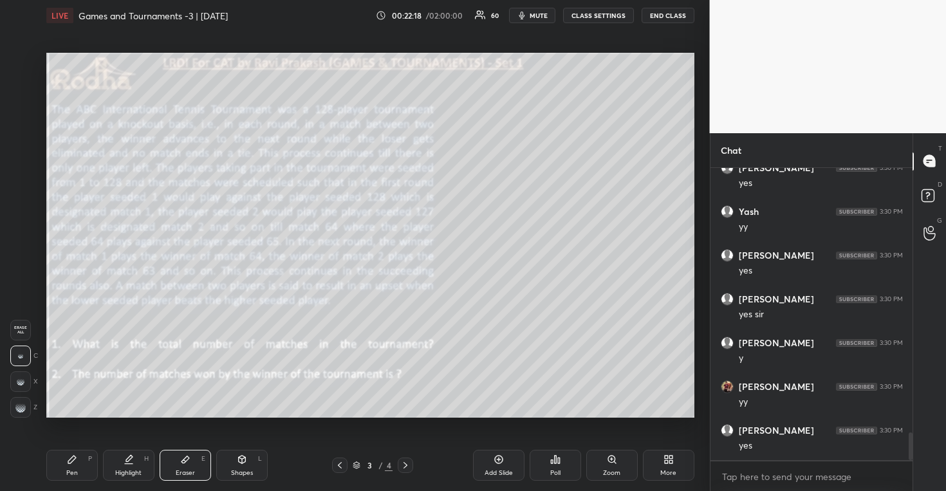
scroll to position [2853, 0]
drag, startPoint x: 17, startPoint y: 407, endPoint x: 28, endPoint y: 407, distance: 10.3
click at [19, 407] on rect at bounding box center [18, 407] width 1 height 1
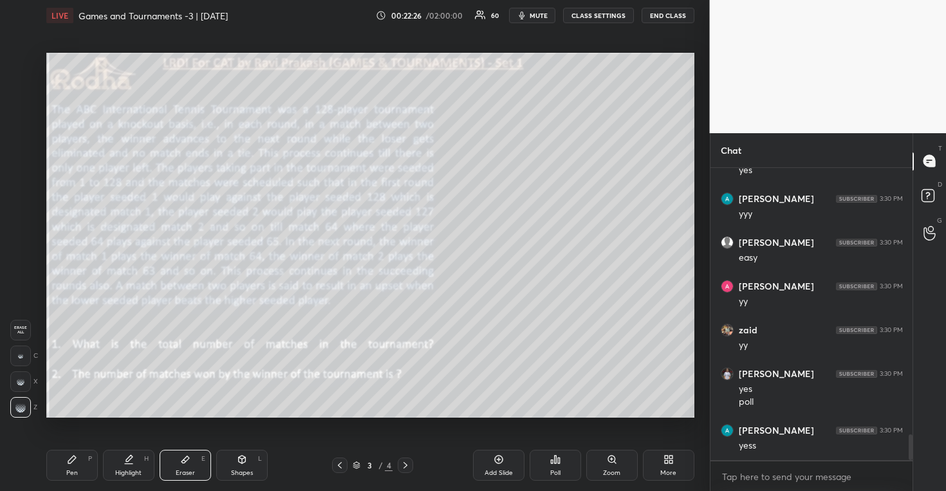
scroll to position [3085, 0]
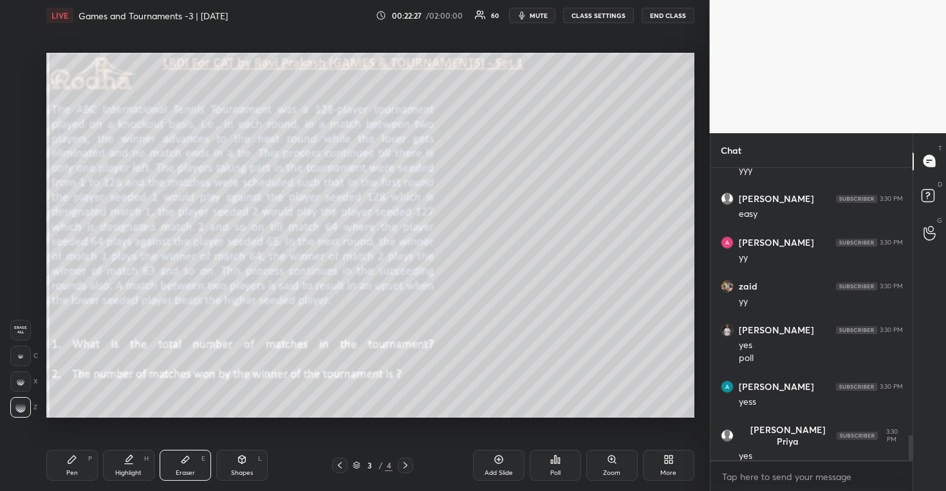
click at [73, 472] on div "Pen" at bounding box center [72, 473] width 12 height 6
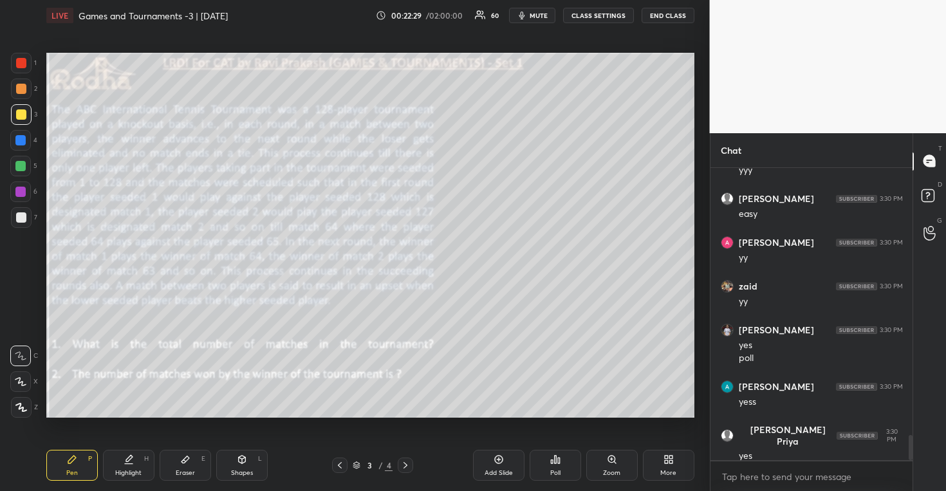
click at [20, 169] on div at bounding box center [20, 166] width 10 height 10
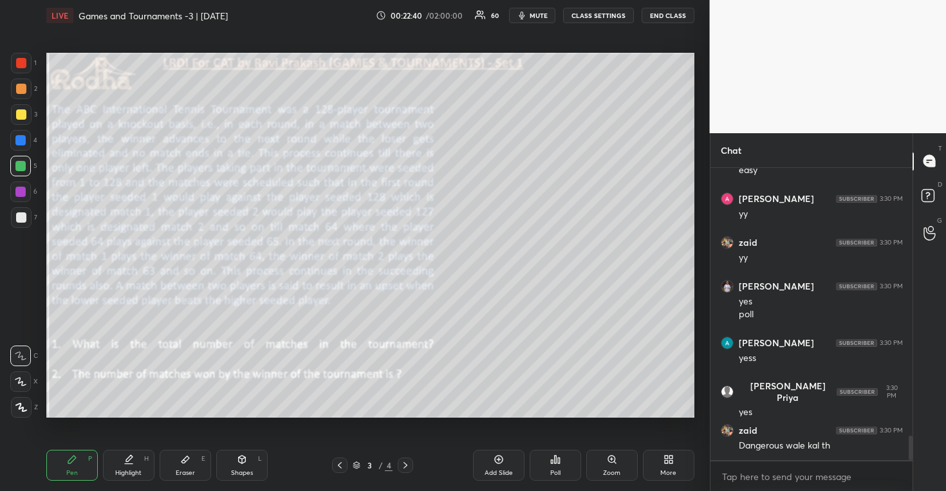
scroll to position [3173, 0]
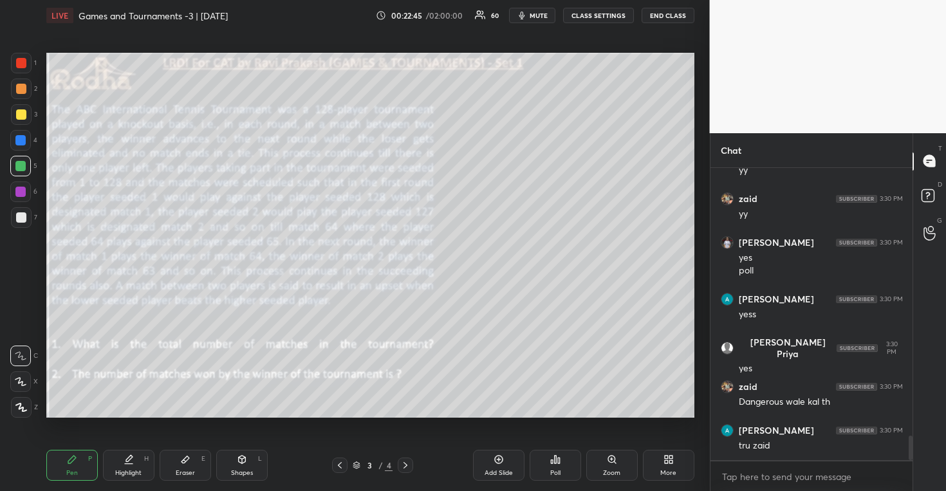
drag, startPoint x: 22, startPoint y: 387, endPoint x: 31, endPoint y: 362, distance: 26.1
click at [22, 386] on div at bounding box center [20, 381] width 21 height 21
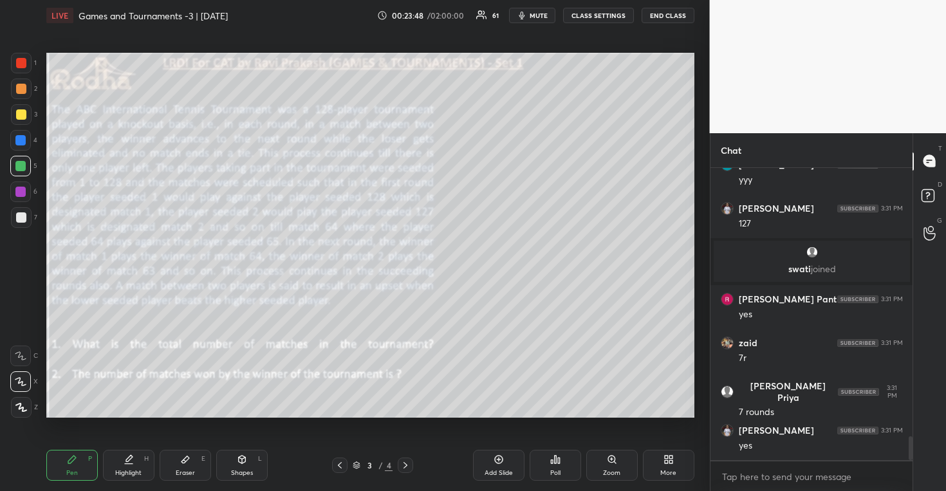
scroll to position [3385, 0]
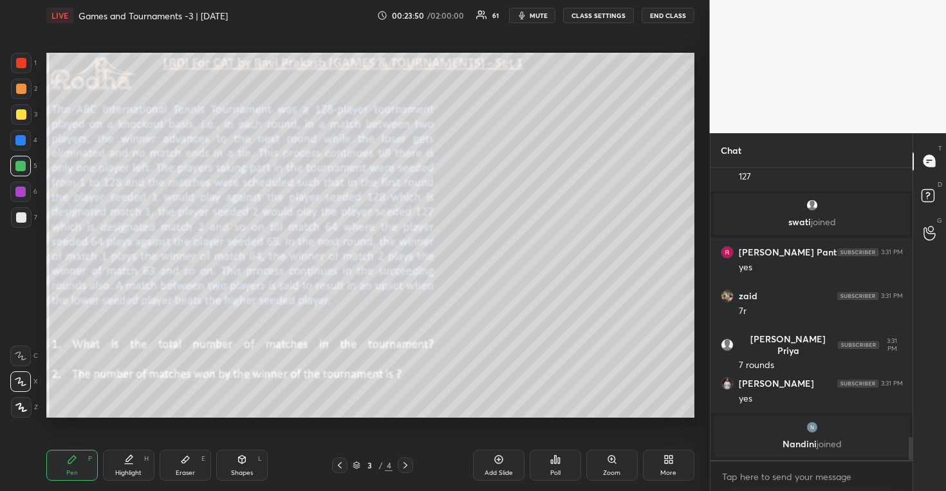
click at [411, 466] on div at bounding box center [405, 465] width 15 height 15
click at [409, 465] on icon at bounding box center [405, 465] width 10 height 10
click at [491, 465] on div "Add Slide" at bounding box center [498, 465] width 51 height 31
click at [24, 111] on div at bounding box center [21, 114] width 10 height 10
click at [22, 211] on div at bounding box center [21, 217] width 21 height 21
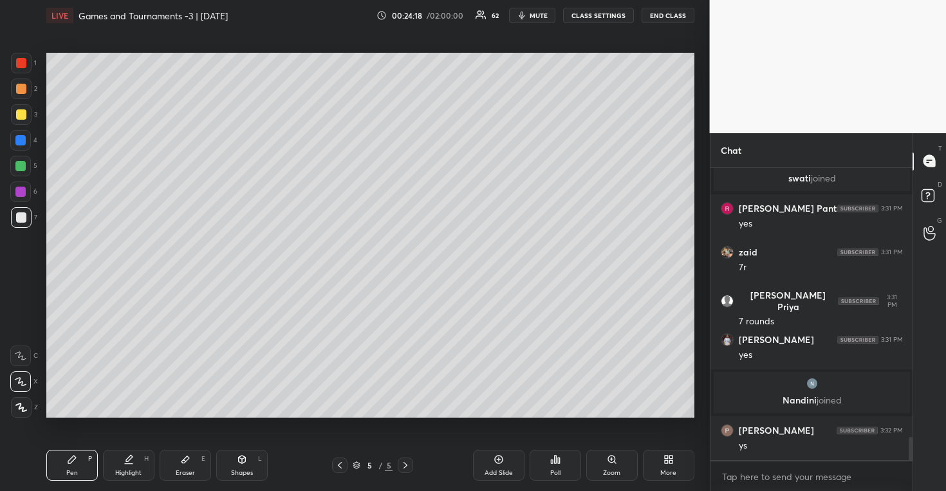
scroll to position [3370, 0]
click at [18, 166] on div at bounding box center [20, 166] width 10 height 10
click at [21, 112] on div at bounding box center [21, 114] width 10 height 10
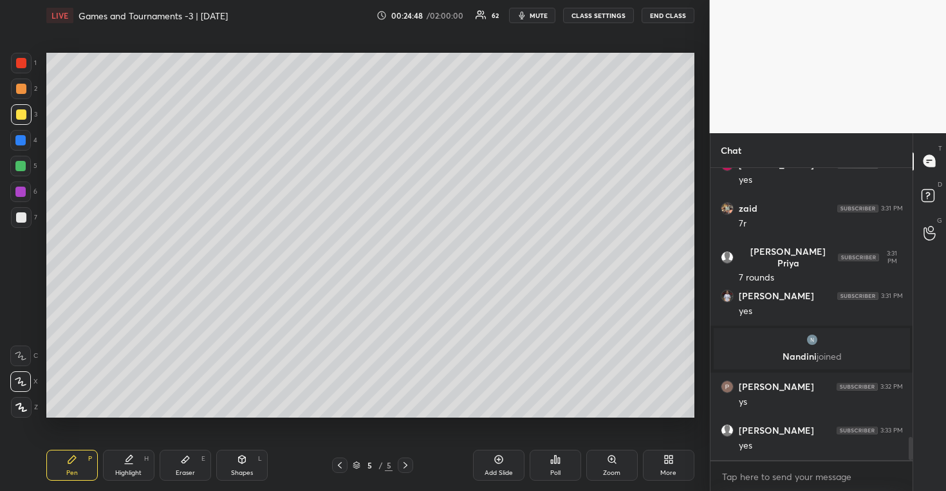
click at [17, 219] on div at bounding box center [21, 217] width 10 height 10
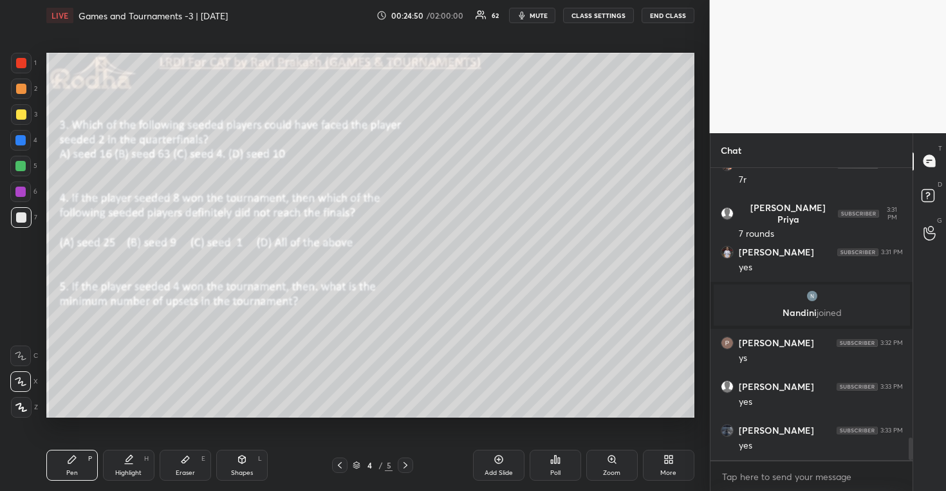
scroll to position [3502, 0]
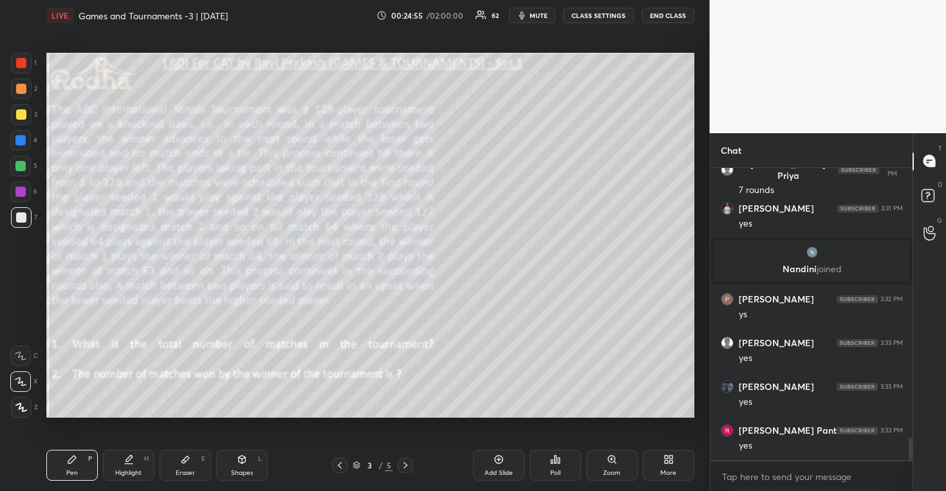
click at [23, 167] on div at bounding box center [20, 166] width 10 height 10
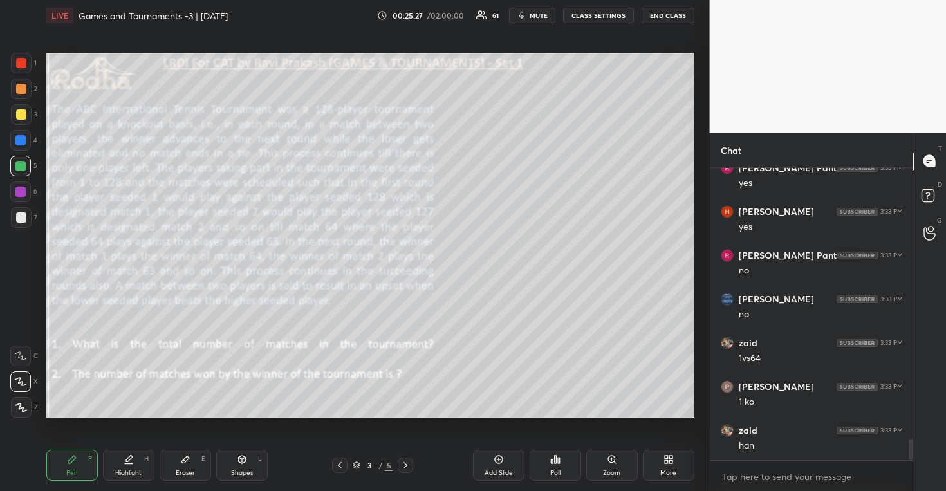
scroll to position [3808, 0]
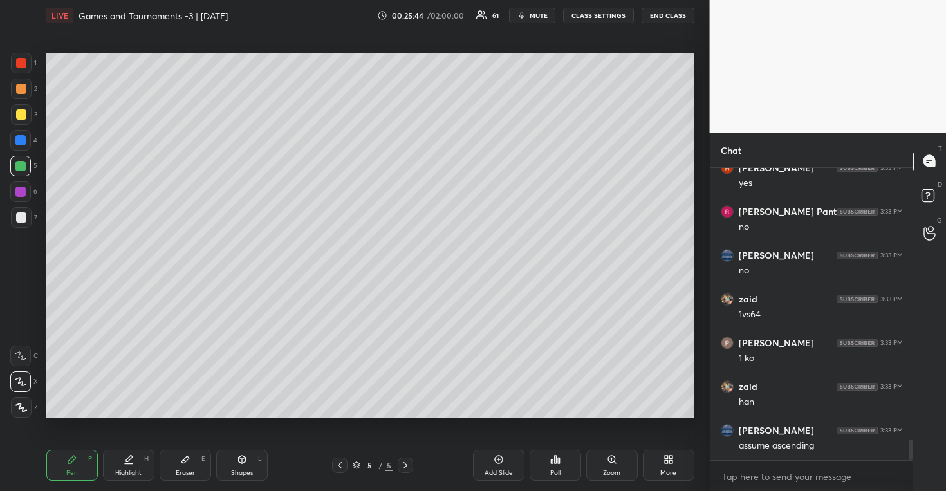
click at [28, 221] on div at bounding box center [21, 217] width 21 height 21
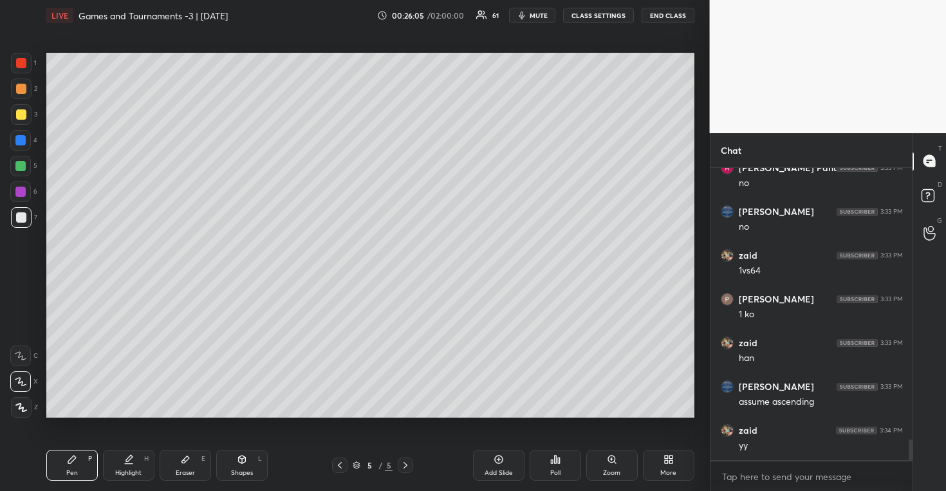
scroll to position [3865, 0]
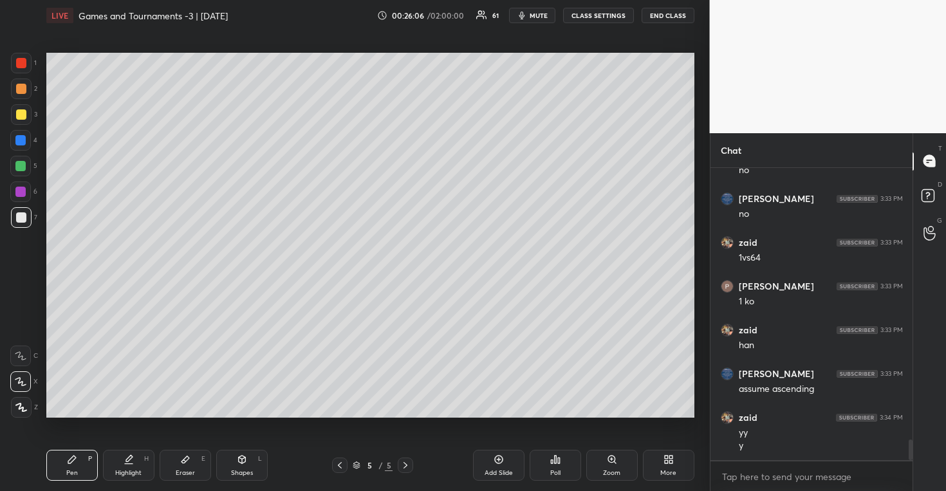
drag, startPoint x: 28, startPoint y: 116, endPoint x: 34, endPoint y: 117, distance: 6.5
click at [28, 117] on div at bounding box center [21, 114] width 21 height 21
click at [28, 211] on div at bounding box center [21, 217] width 21 height 21
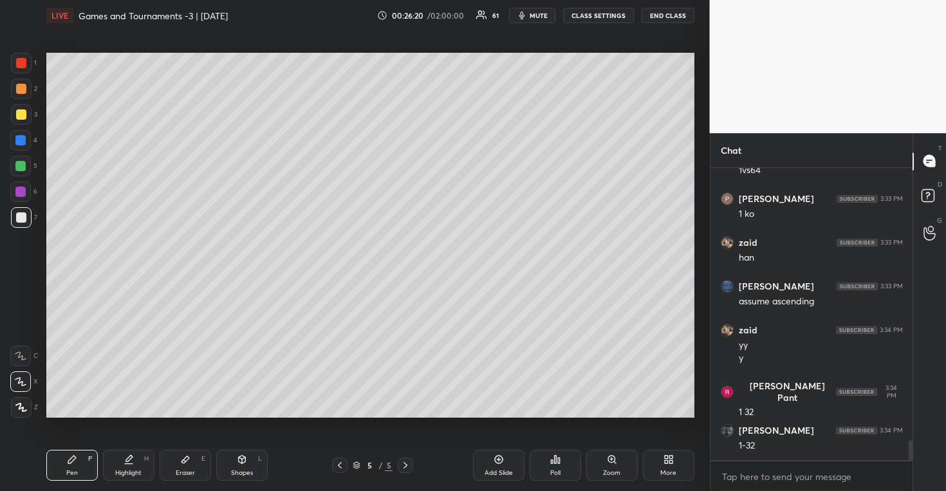
scroll to position [3999, 0]
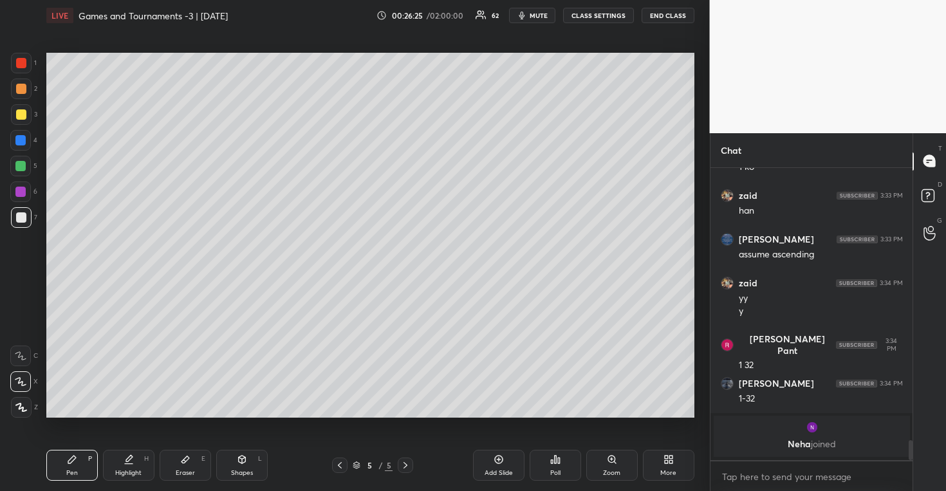
drag, startPoint x: 22, startPoint y: 118, endPoint x: 35, endPoint y: 118, distance: 12.9
click at [23, 118] on div at bounding box center [21, 114] width 10 height 10
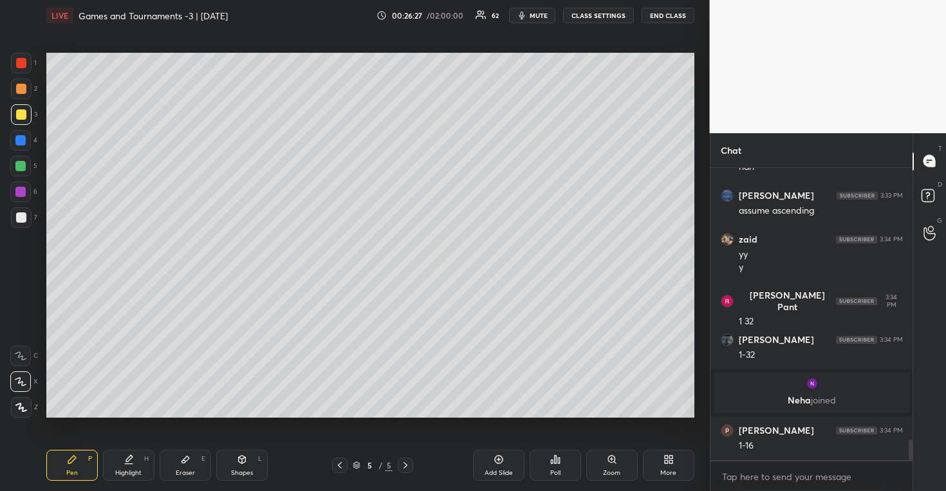
scroll to position [3842, 0]
drag, startPoint x: 21, startPoint y: 219, endPoint x: 32, endPoint y: 212, distance: 13.0
click at [22, 218] on div at bounding box center [21, 217] width 10 height 10
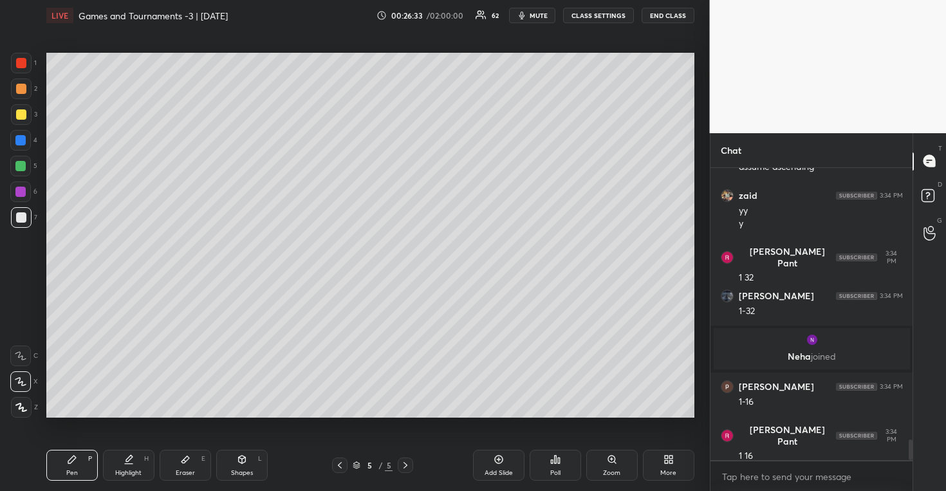
scroll to position [3929, 0]
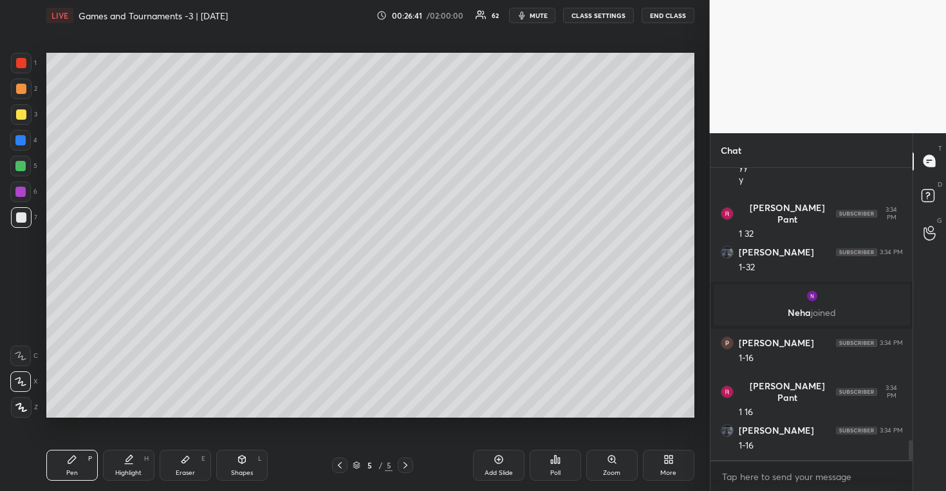
drag, startPoint x: 25, startPoint y: 110, endPoint x: 42, endPoint y: 107, distance: 16.9
click at [26, 111] on div at bounding box center [21, 114] width 21 height 21
click at [23, 218] on div at bounding box center [21, 217] width 10 height 10
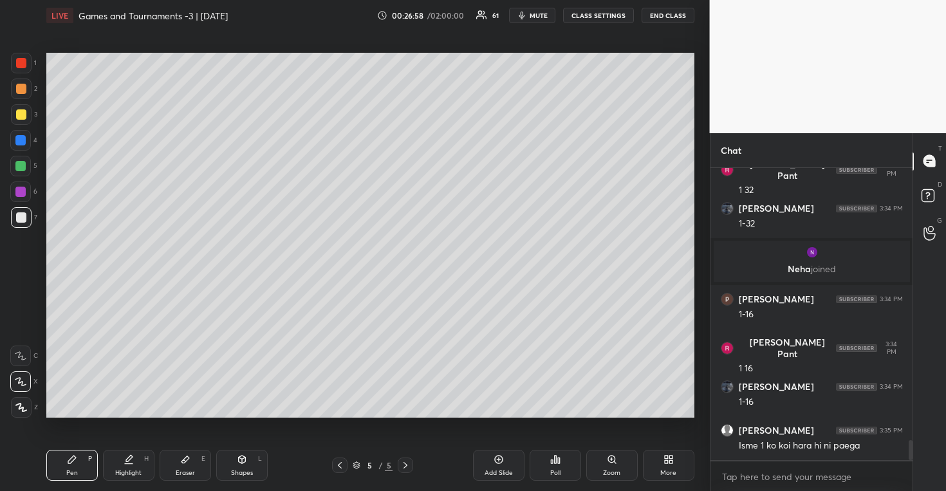
drag, startPoint x: 20, startPoint y: 112, endPoint x: 30, endPoint y: 109, distance: 10.2
click at [19, 112] on div at bounding box center [21, 114] width 10 height 10
click at [26, 207] on div at bounding box center [21, 217] width 21 height 21
drag, startPoint x: 19, startPoint y: 115, endPoint x: 44, endPoint y: 109, distance: 25.1
click at [21, 115] on div at bounding box center [21, 114] width 10 height 10
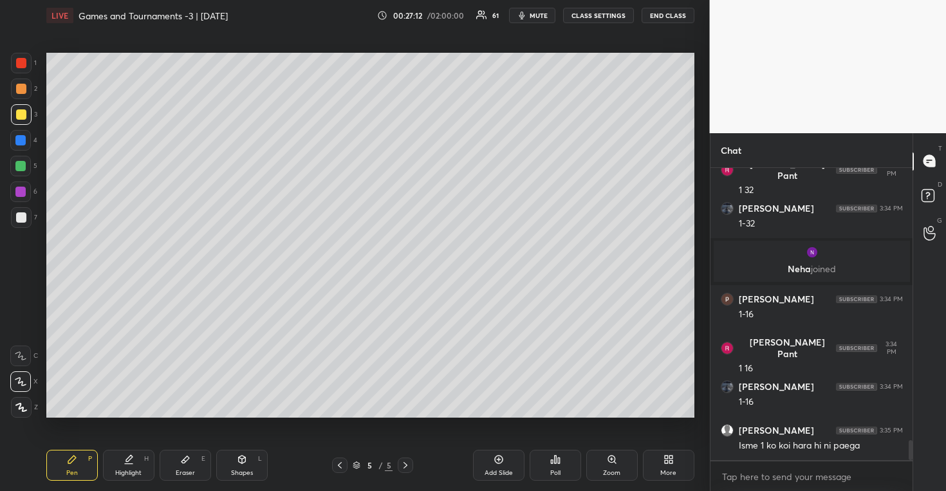
click at [23, 214] on div at bounding box center [21, 217] width 10 height 10
drag, startPoint x: 198, startPoint y: 469, endPoint x: 229, endPoint y: 426, distance: 52.5
click at [198, 469] on div "Eraser E" at bounding box center [185, 465] width 51 height 31
drag, startPoint x: 61, startPoint y: 469, endPoint x: 95, endPoint y: 427, distance: 54.0
click at [62, 468] on div "Pen P" at bounding box center [71, 465] width 51 height 31
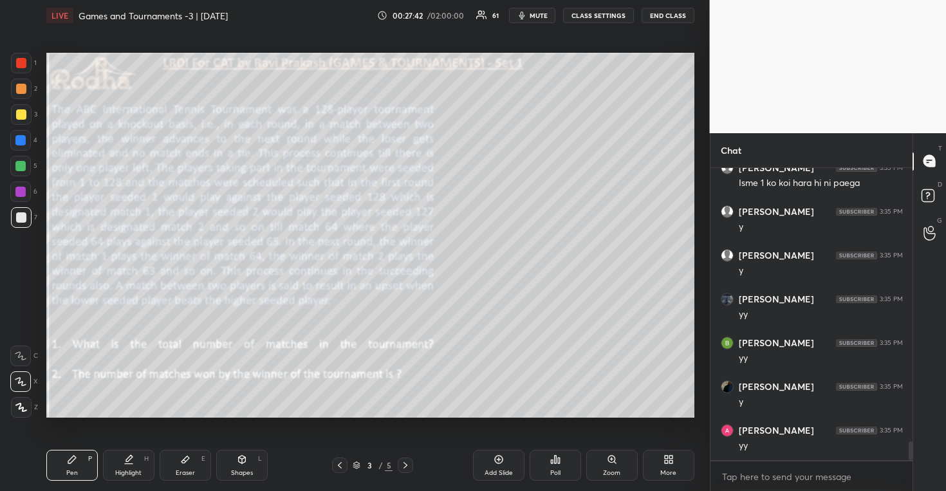
scroll to position [4279, 0]
click at [21, 162] on div at bounding box center [20, 166] width 10 height 10
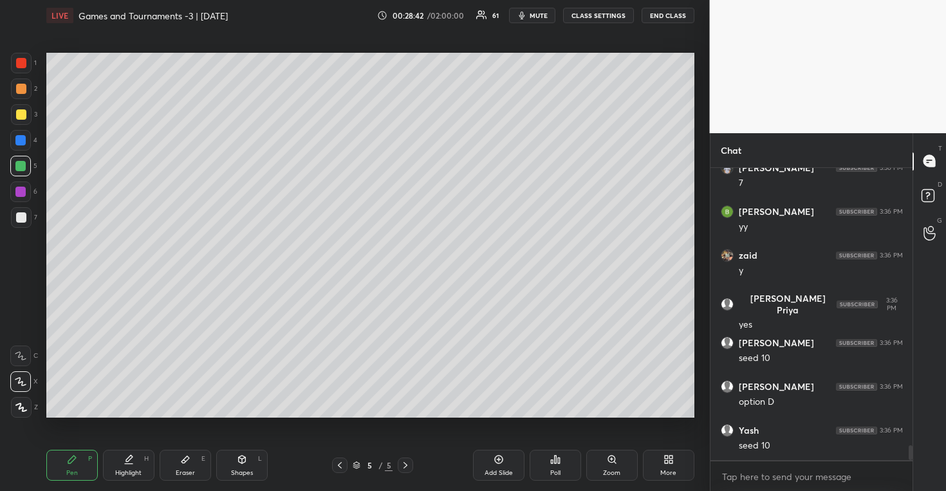
scroll to position [5461, 0]
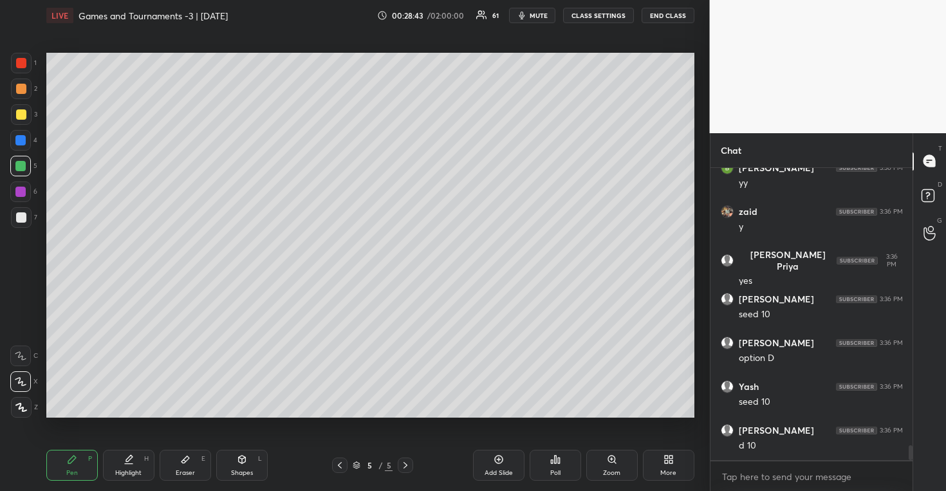
click at [25, 92] on div at bounding box center [21, 89] width 21 height 21
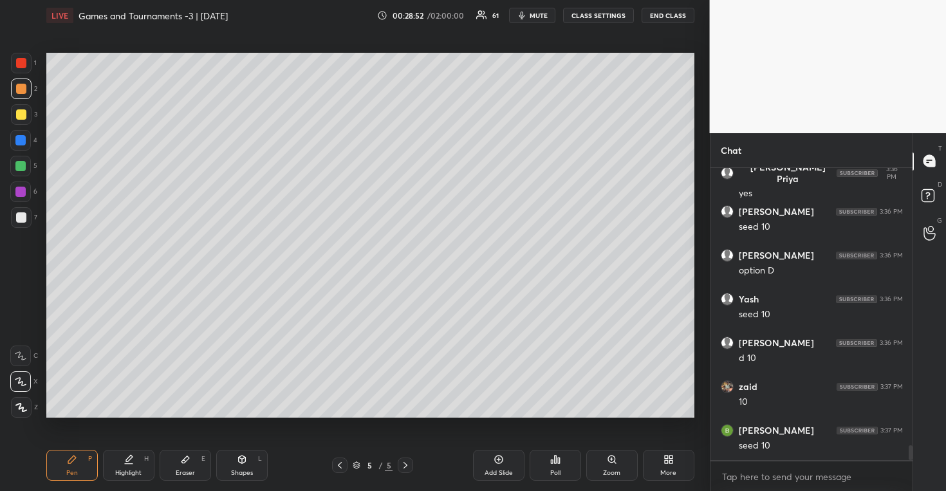
scroll to position [5592, 0]
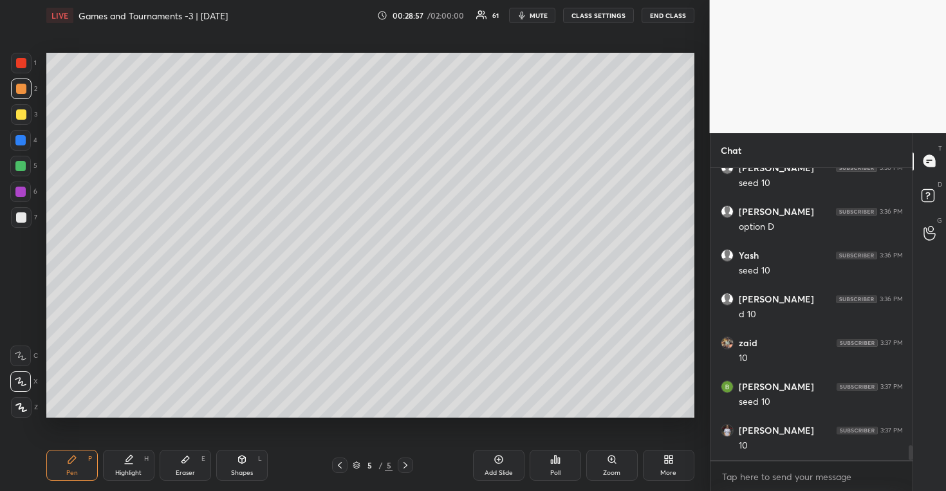
click at [23, 165] on div at bounding box center [20, 166] width 10 height 10
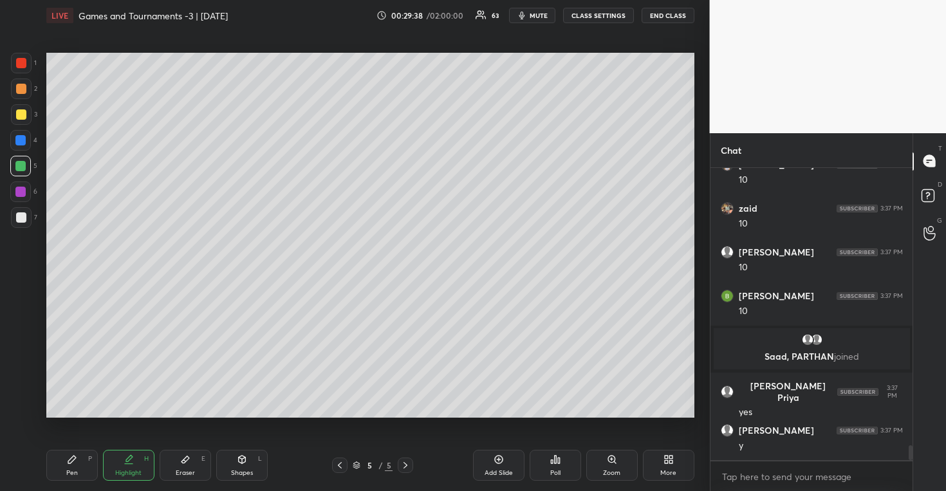
scroll to position [5458, 0]
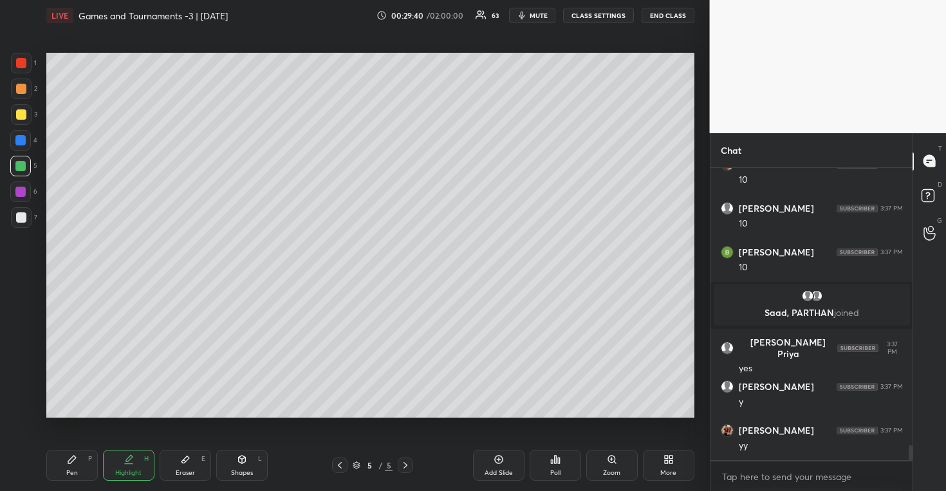
click at [20, 139] on div at bounding box center [20, 140] width 10 height 10
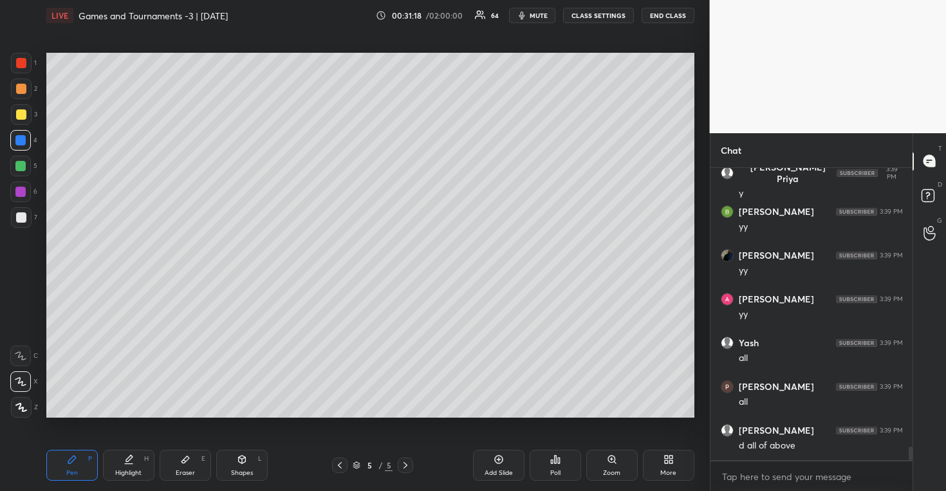
scroll to position [6174, 0]
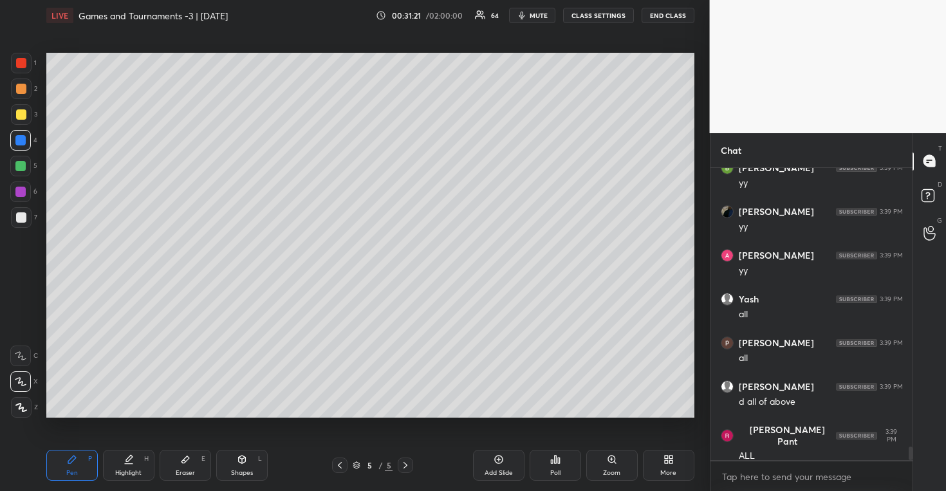
click at [24, 93] on div at bounding box center [21, 89] width 10 height 10
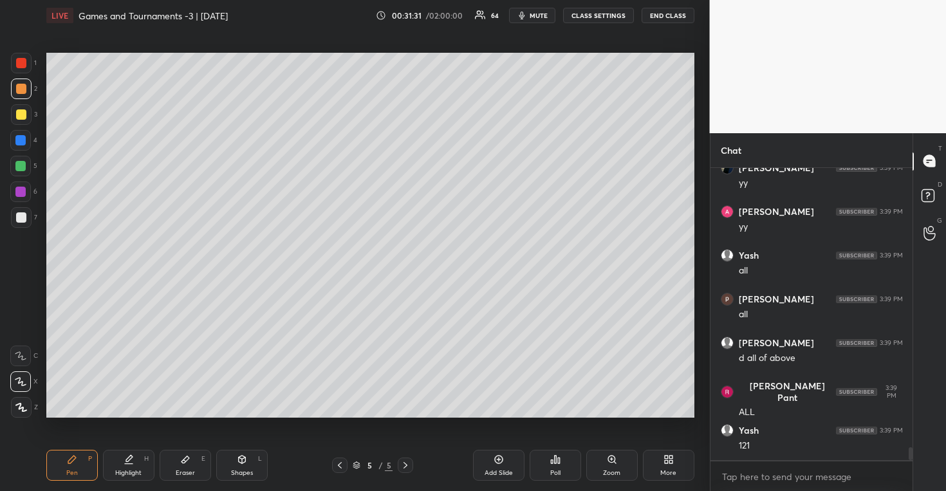
click at [21, 197] on div at bounding box center [20, 192] width 21 height 21
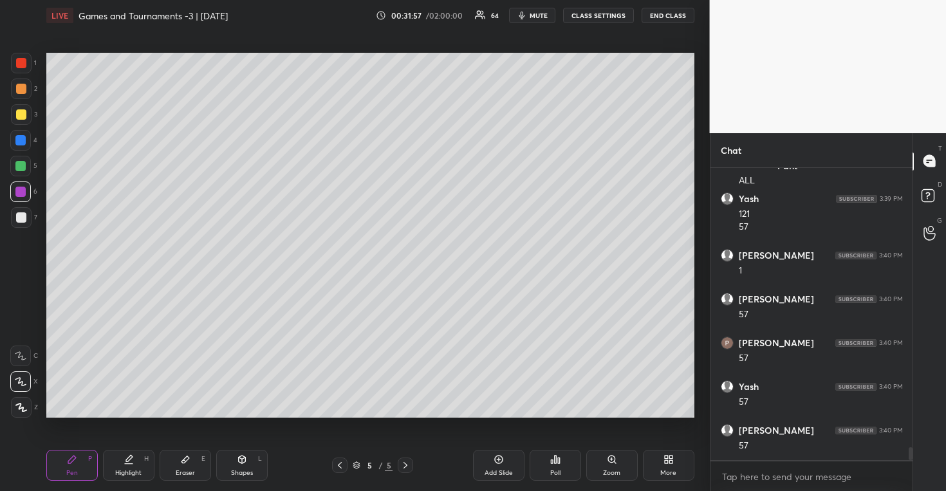
scroll to position [6494, 0]
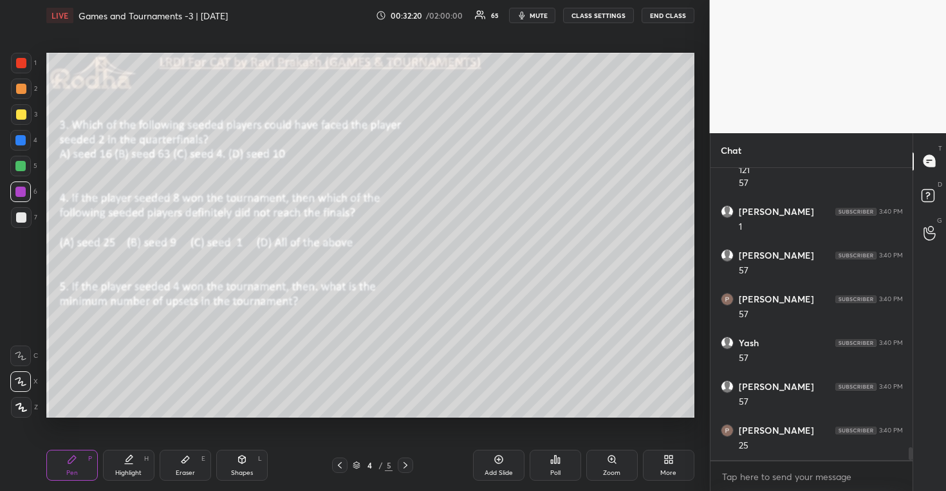
click at [20, 90] on div at bounding box center [21, 89] width 10 height 10
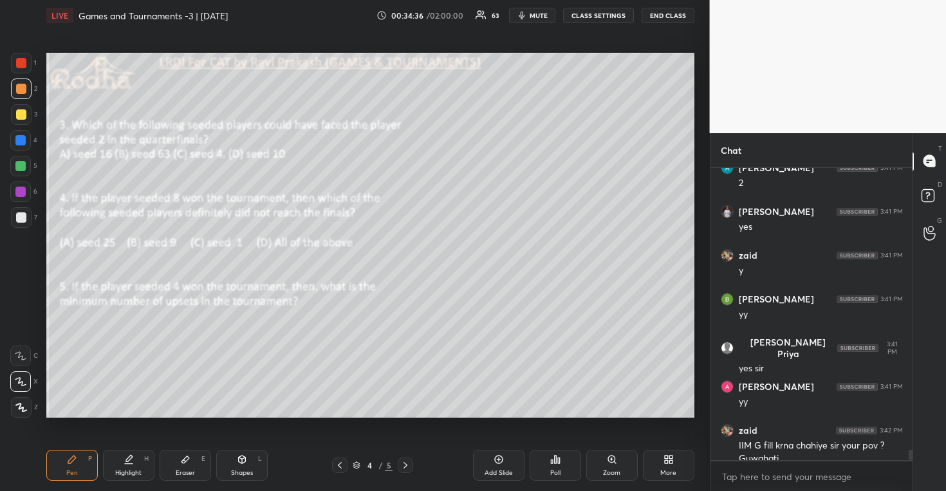
scroll to position [7776, 0]
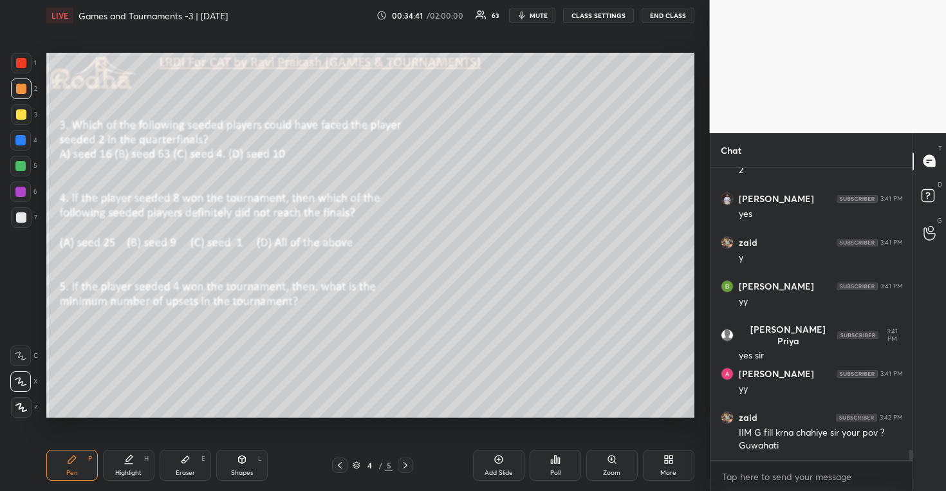
click at [680, 462] on div "More" at bounding box center [668, 465] width 51 height 31
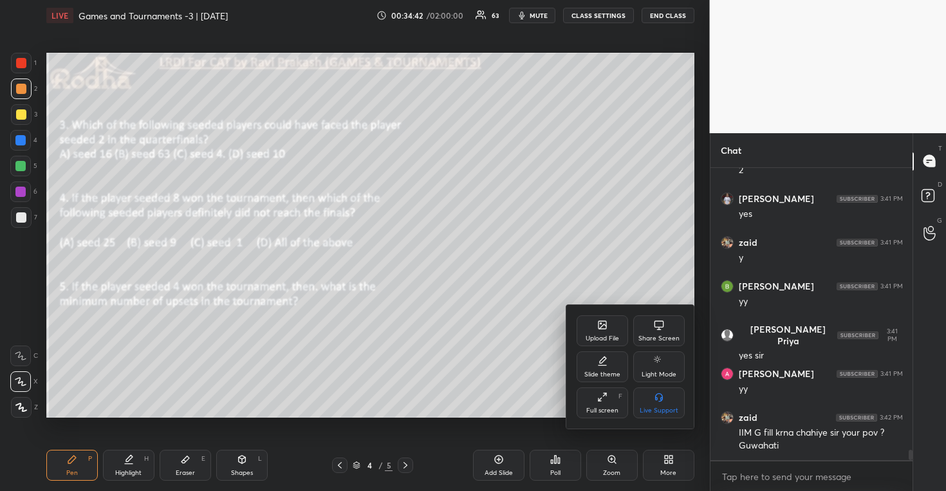
click at [599, 337] on div "Upload File" at bounding box center [602, 338] width 33 height 6
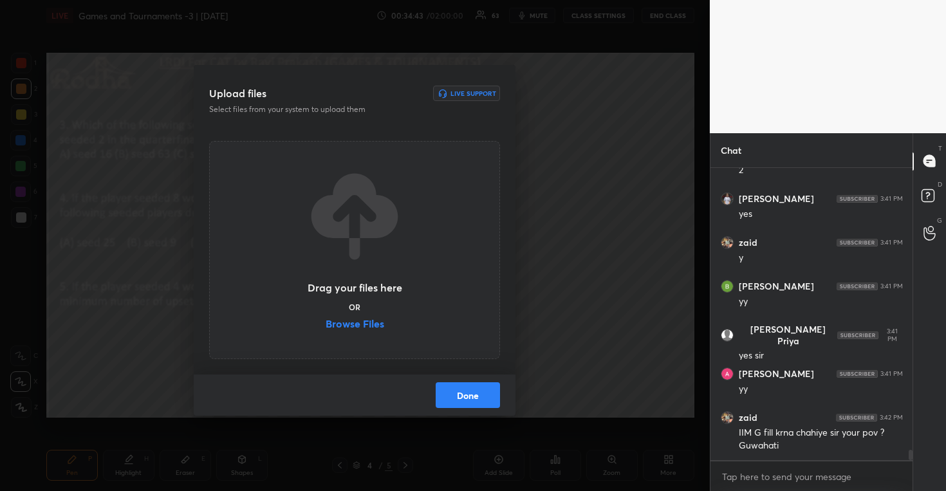
scroll to position [7789, 0]
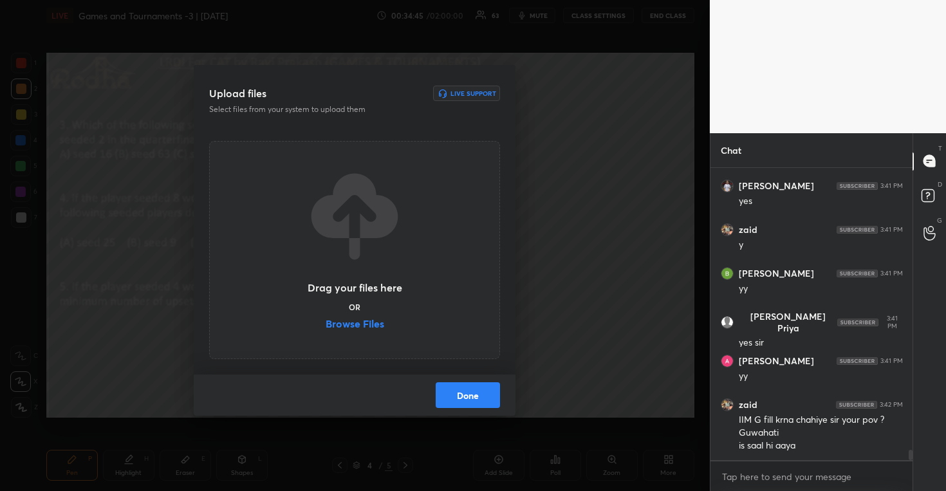
click at [369, 321] on label "Browse Files" at bounding box center [355, 326] width 59 height 14
click at [326, 321] on input "Browse Files" at bounding box center [326, 326] width 0 height 14
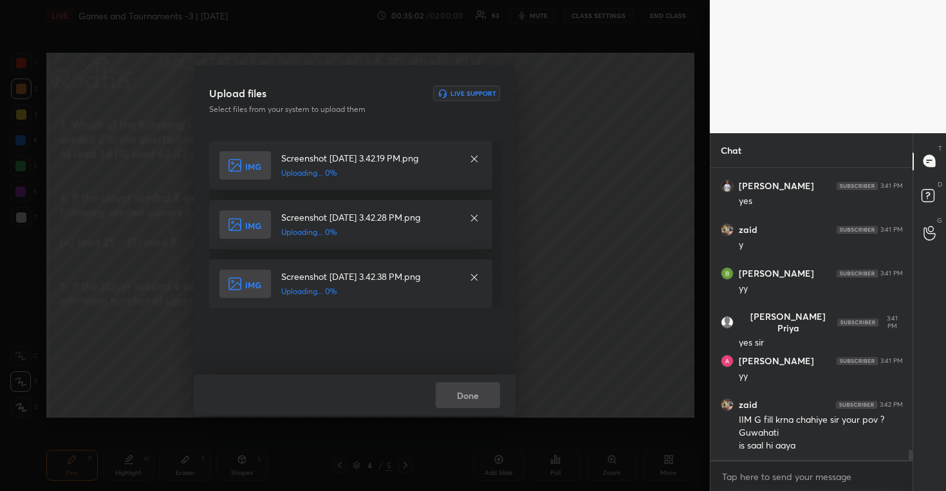
scroll to position [7832, 0]
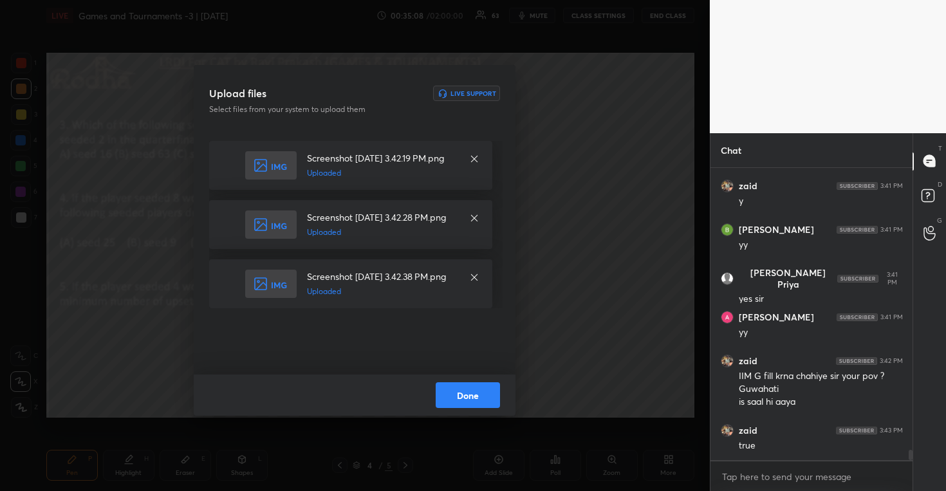
click at [453, 384] on button "Done" at bounding box center [468, 395] width 64 height 26
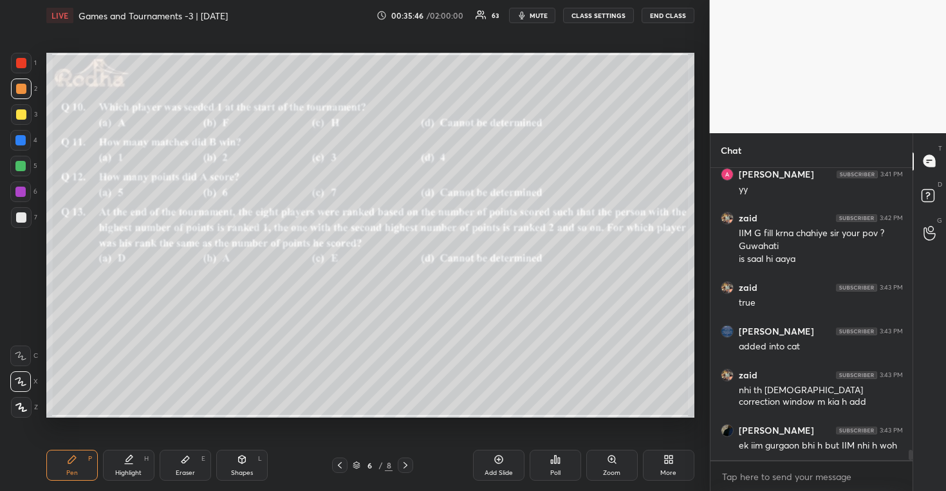
scroll to position [8031, 0]
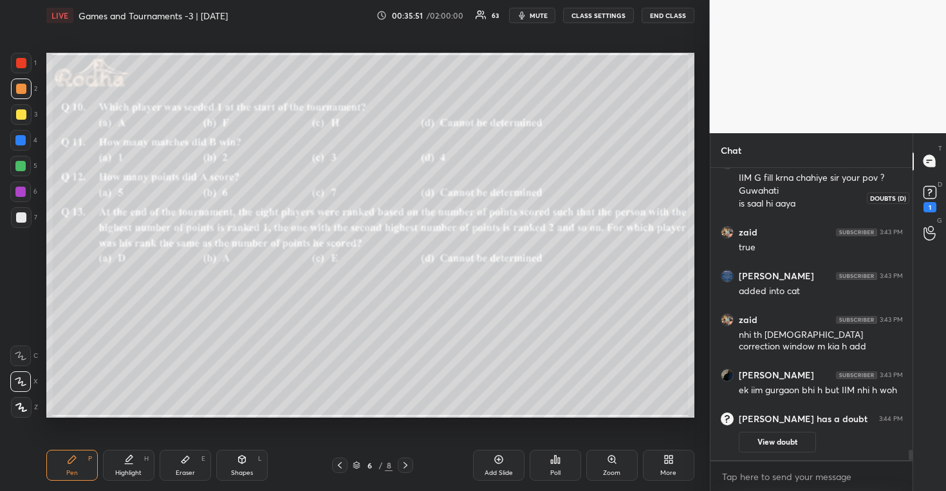
click at [926, 190] on rect at bounding box center [930, 192] width 12 height 12
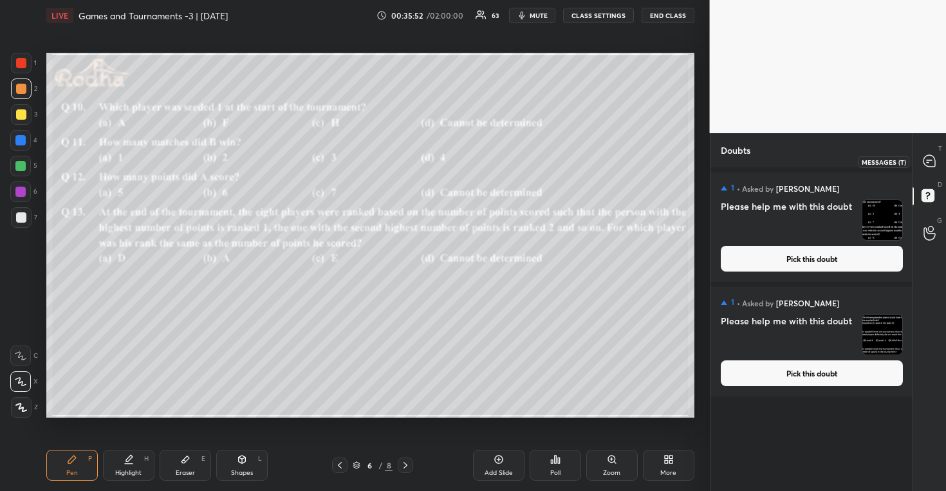
click at [930, 158] on icon at bounding box center [930, 161] width 12 height 12
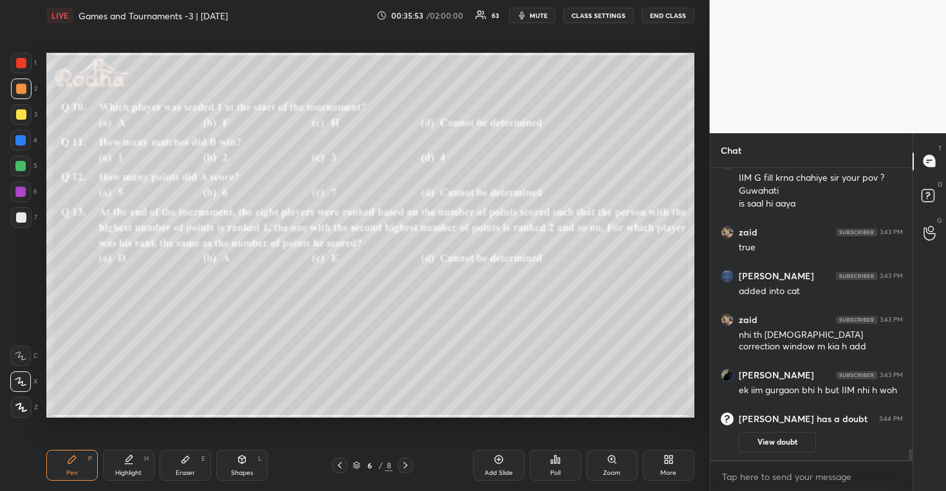
scroll to position [288, 198]
click at [536, 17] on span "mute" at bounding box center [539, 15] width 18 height 9
click at [678, 17] on button "END CLASS" at bounding box center [668, 15] width 53 height 15
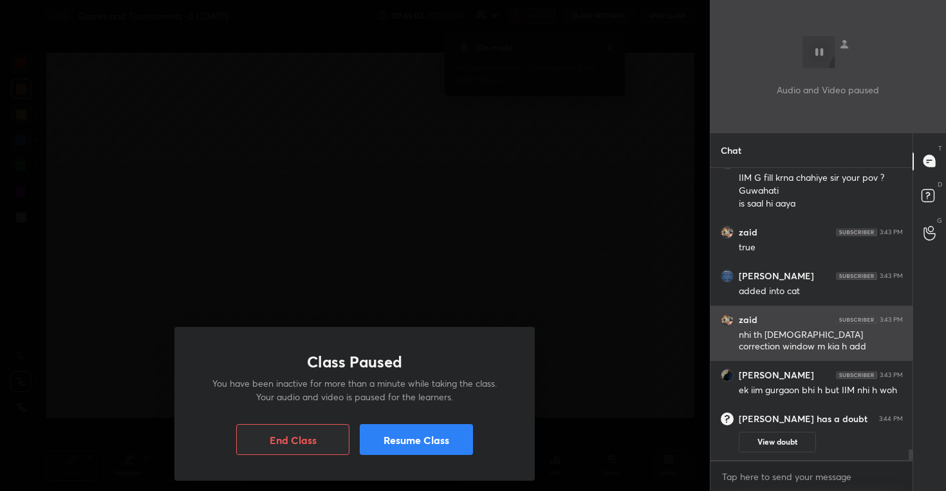
scroll to position [7479, 0]
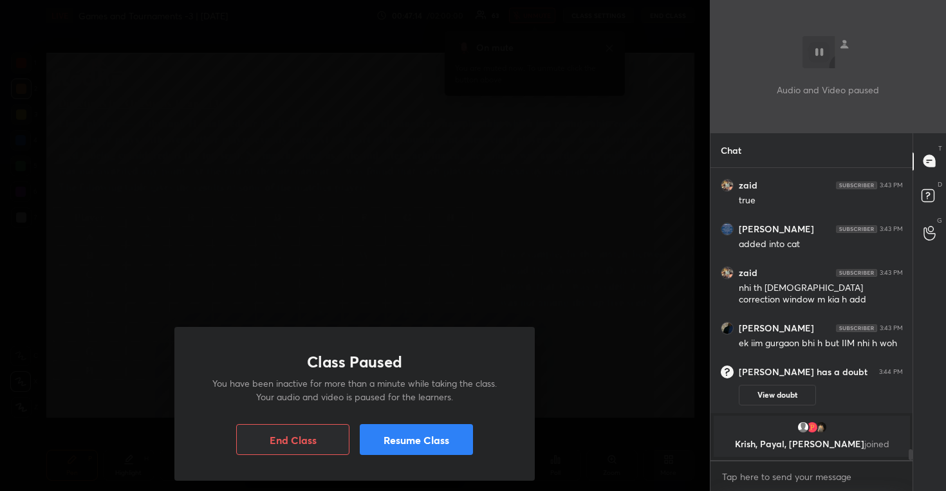
click at [581, 218] on div "Class Paused You have been inactive for more than a minute while taking the cla…" at bounding box center [355, 245] width 710 height 491
click at [433, 447] on button "Resume Class" at bounding box center [416, 439] width 113 height 31
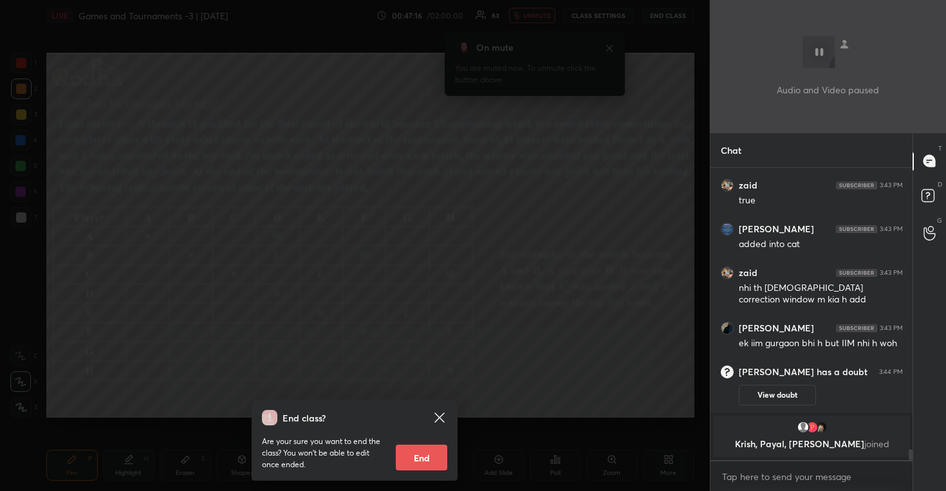
click at [494, 273] on div "End class? Are your sure you want to end the class? You won’t be able to edit o…" at bounding box center [355, 245] width 710 height 491
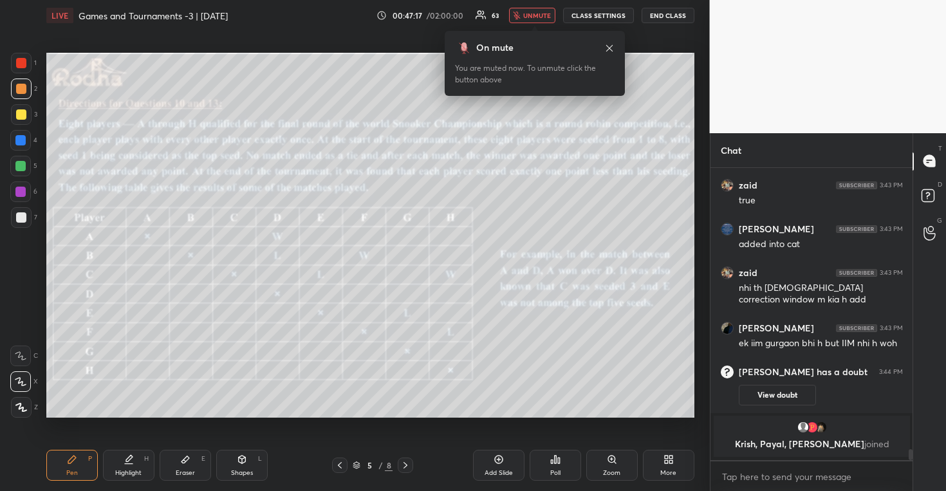
click at [534, 13] on span "unmute" at bounding box center [537, 15] width 28 height 9
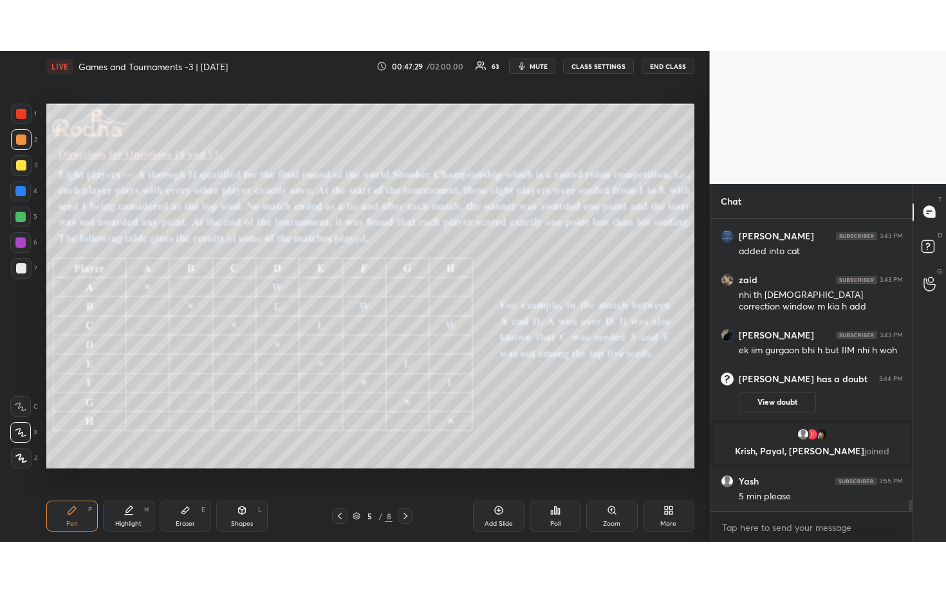
scroll to position [7567, 0]
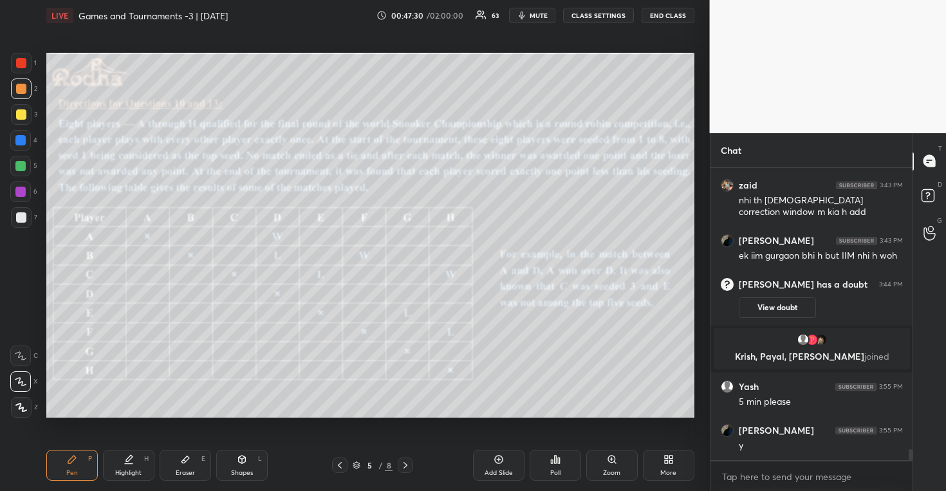
click at [671, 470] on div "More" at bounding box center [668, 473] width 16 height 6
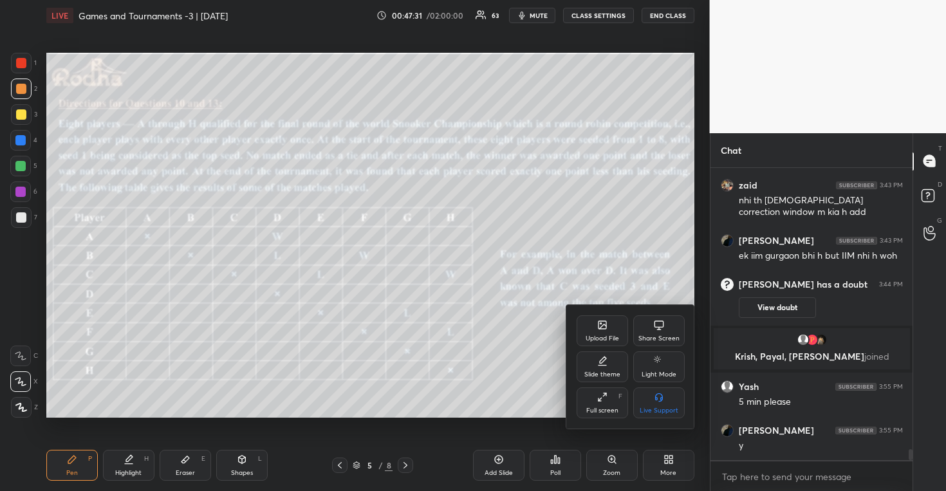
click at [613, 411] on div "Full screen" at bounding box center [602, 410] width 32 height 6
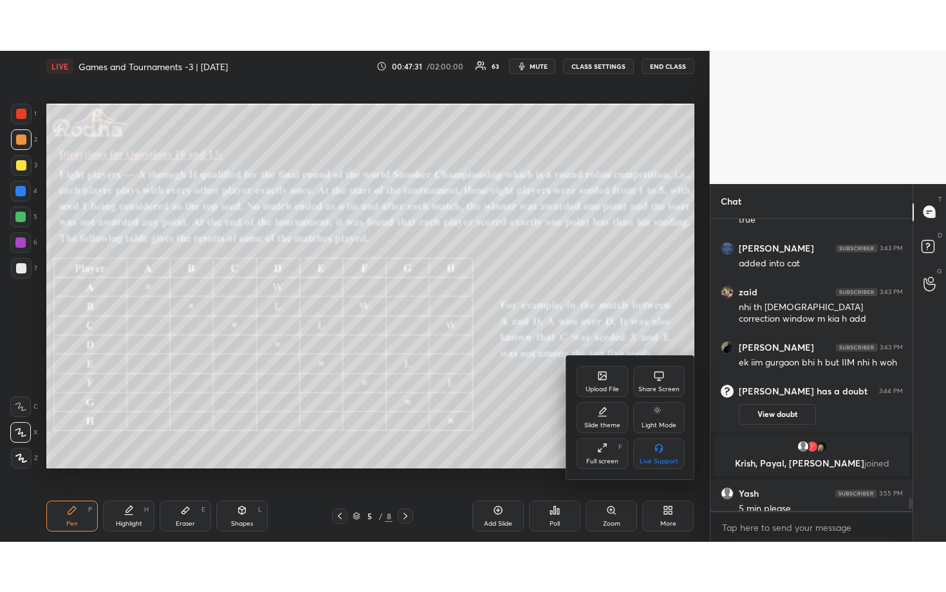
scroll to position [7466, 0]
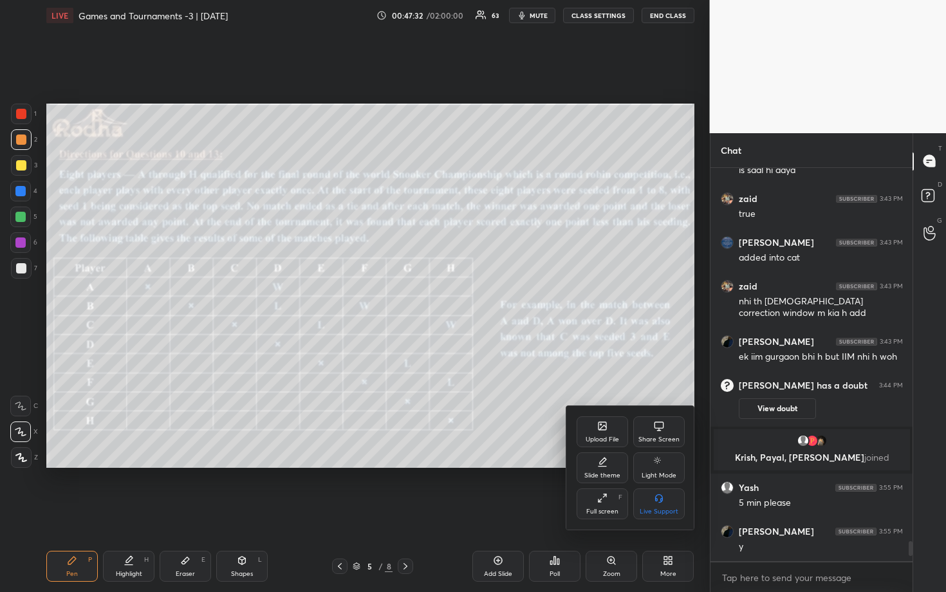
click at [602, 240] on div at bounding box center [473, 296] width 946 height 592
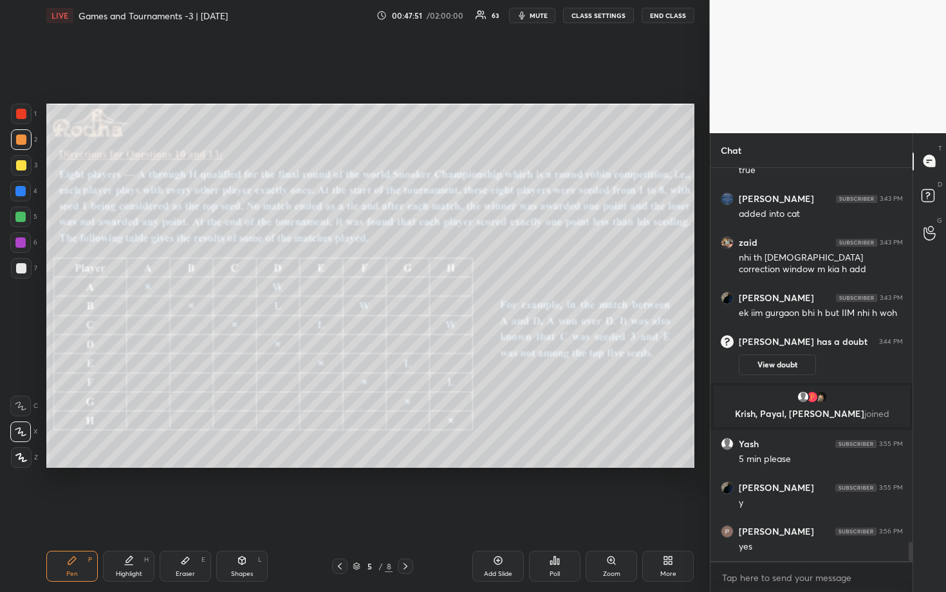
scroll to position [7553, 0]
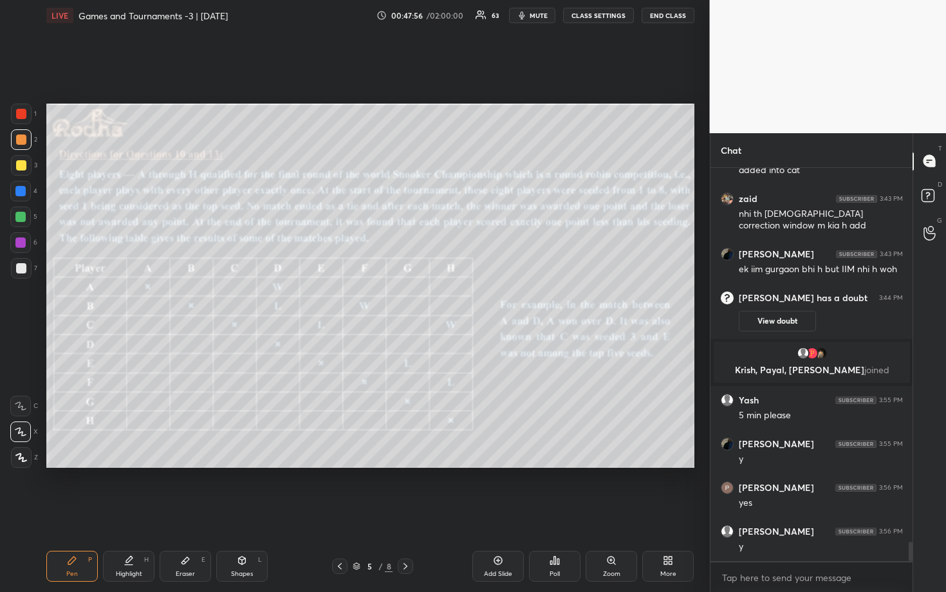
click at [538, 19] on span "mute" at bounding box center [539, 15] width 18 height 9
click at [679, 12] on button "END CLASS" at bounding box center [668, 15] width 53 height 15
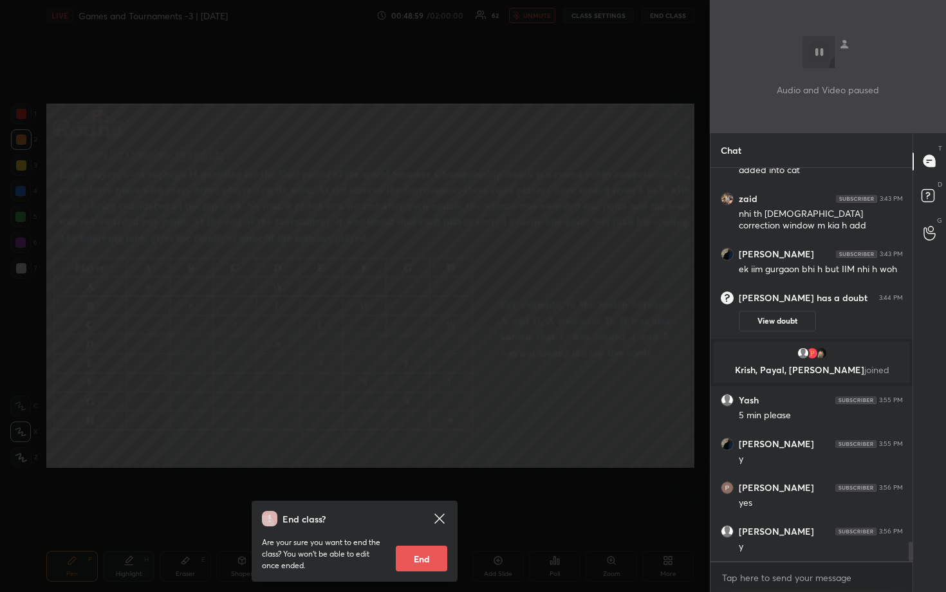
scroll to position [7600, 0]
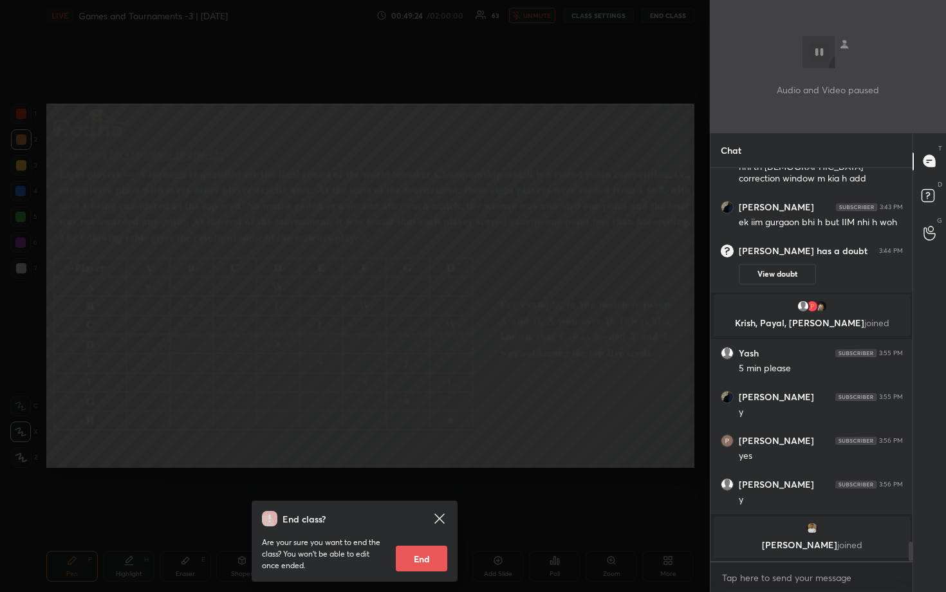
click at [566, 317] on div "End class? Are your sure you want to end the class? You won’t be able to edit o…" at bounding box center [355, 296] width 710 height 592
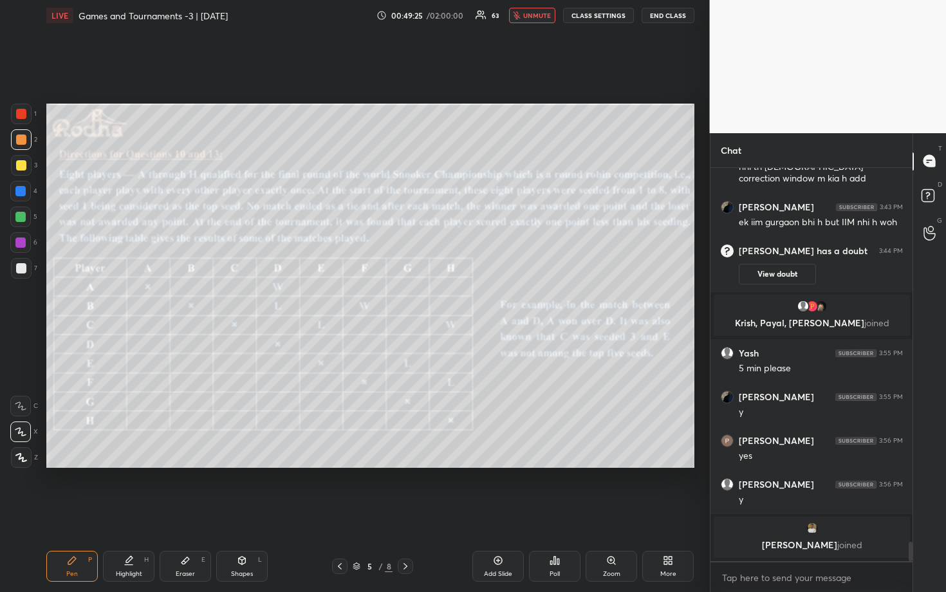
click at [542, 20] on button "unmute" at bounding box center [532, 15] width 46 height 15
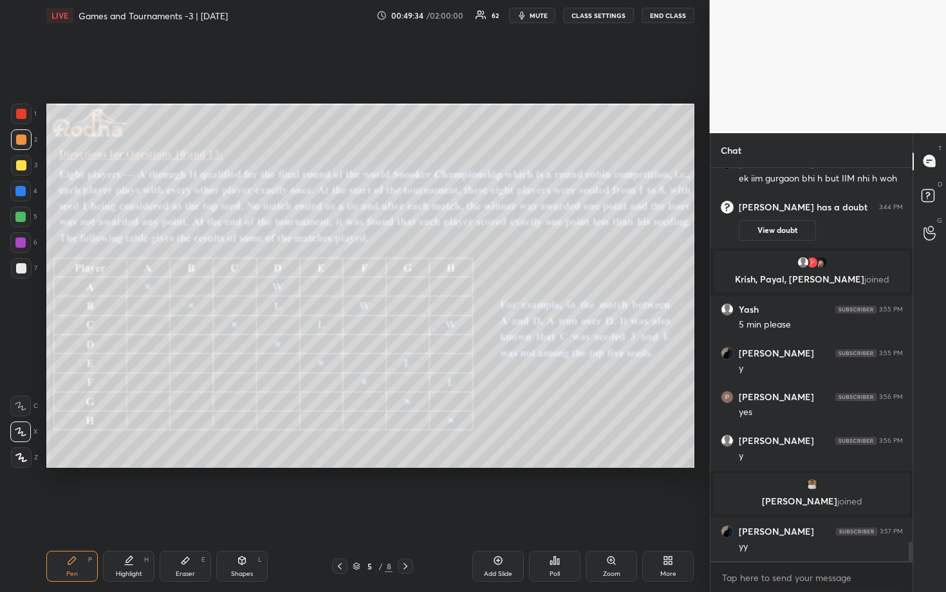
scroll to position [7653, 0]
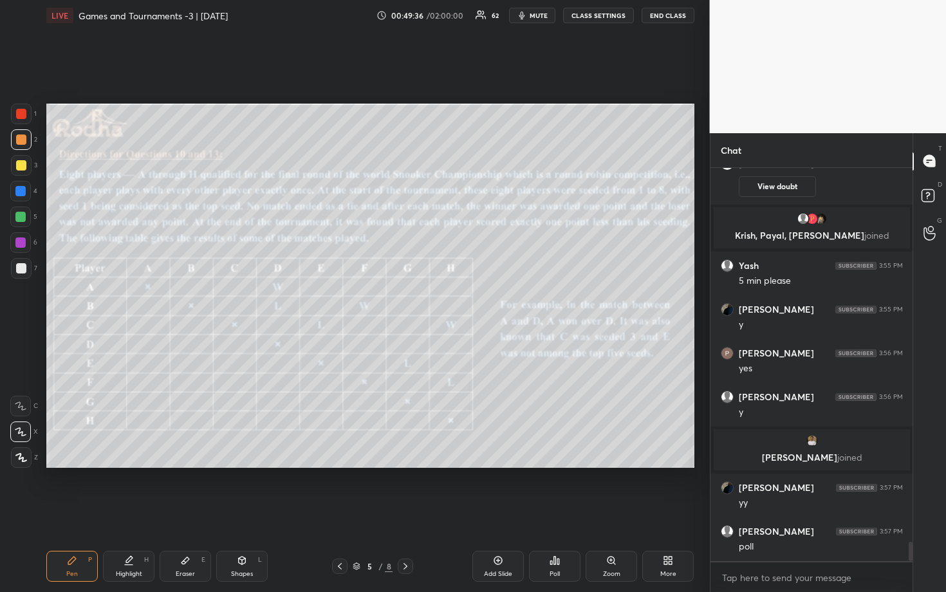
click at [537, 13] on span "mute" at bounding box center [539, 15] width 18 height 9
click at [669, 17] on button "END CLASS" at bounding box center [668, 15] width 53 height 15
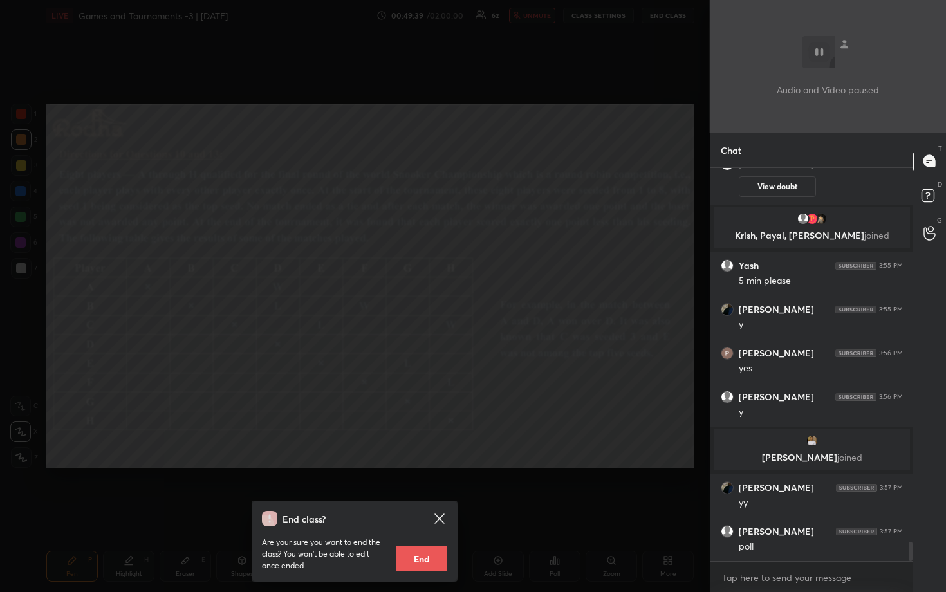
click at [529, 124] on div "End class? Are your sure you want to end the class? You won’t be able to edit o…" at bounding box center [355, 296] width 710 height 592
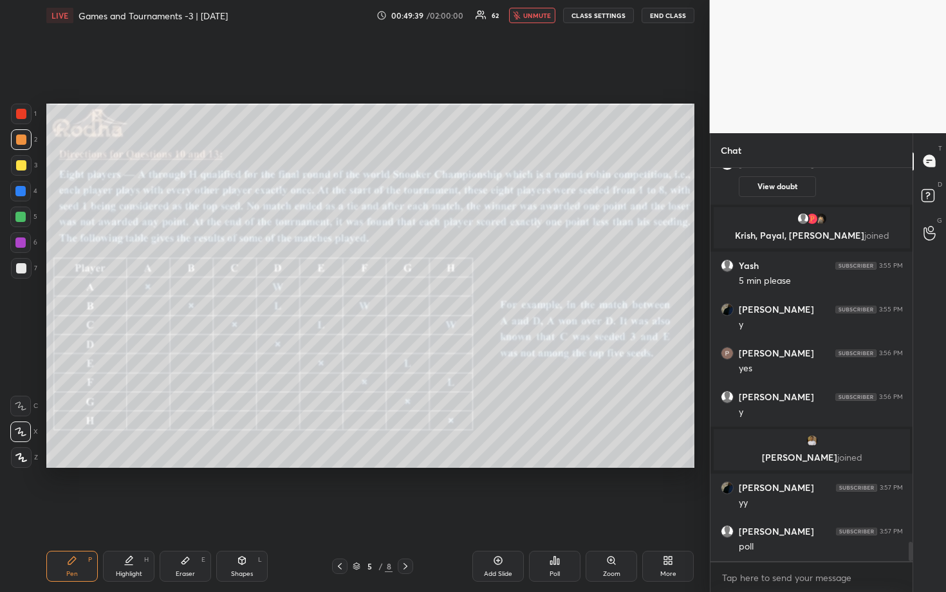
click at [536, 17] on span "unmute" at bounding box center [537, 15] width 28 height 9
click at [536, 17] on span "mute" at bounding box center [539, 15] width 18 height 9
click at [653, 13] on button "END CLASS" at bounding box center [668, 15] width 53 height 15
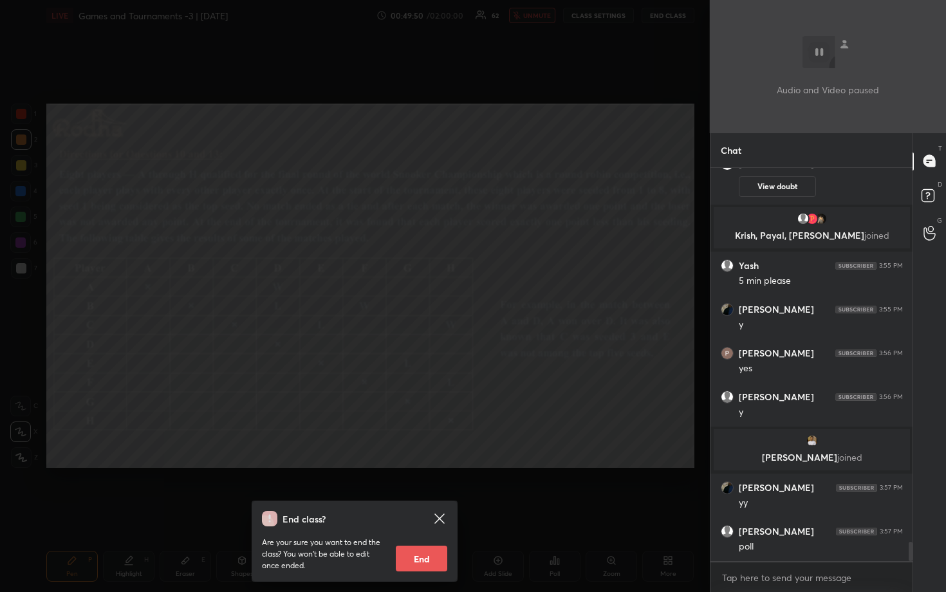
scroll to position [7697, 0]
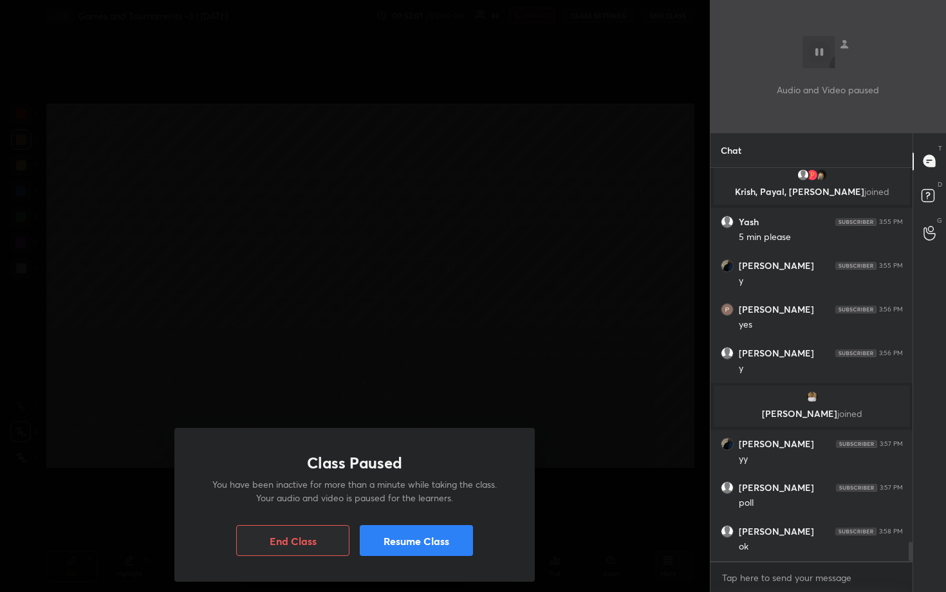
click at [424, 490] on button "Resume Class" at bounding box center [416, 540] width 113 height 31
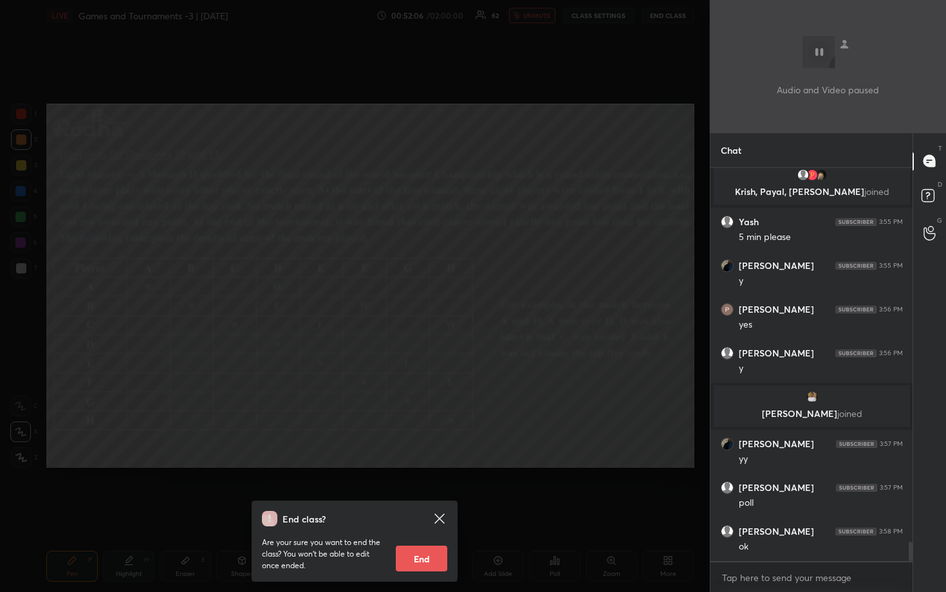
click at [540, 353] on div "End class? Are your sure you want to end the class? You won’t be able to edit o…" at bounding box center [355, 296] width 710 height 592
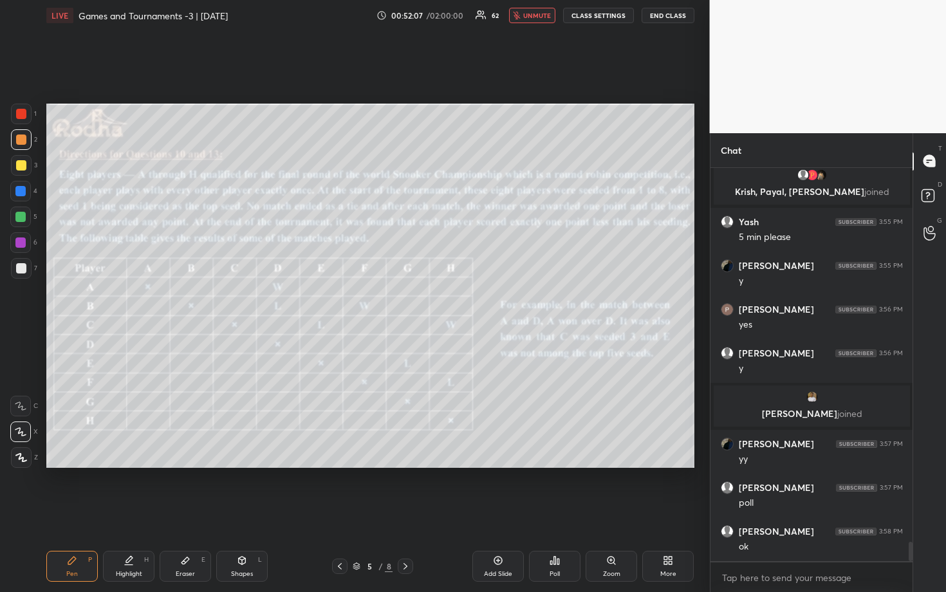
click at [538, 10] on button "unmute" at bounding box center [532, 15] width 46 height 15
click at [407, 490] on icon at bounding box center [405, 566] width 10 height 10
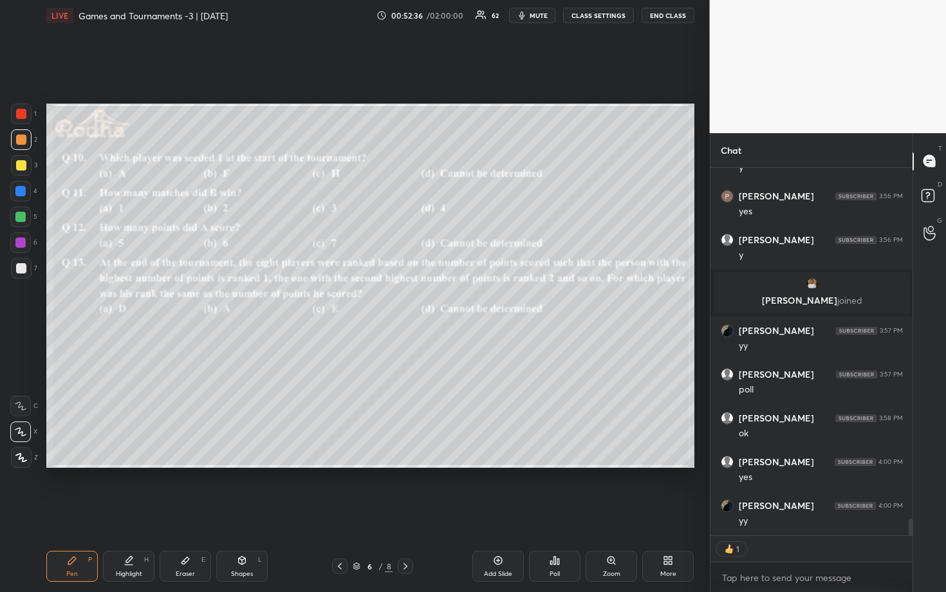
scroll to position [7854, 0]
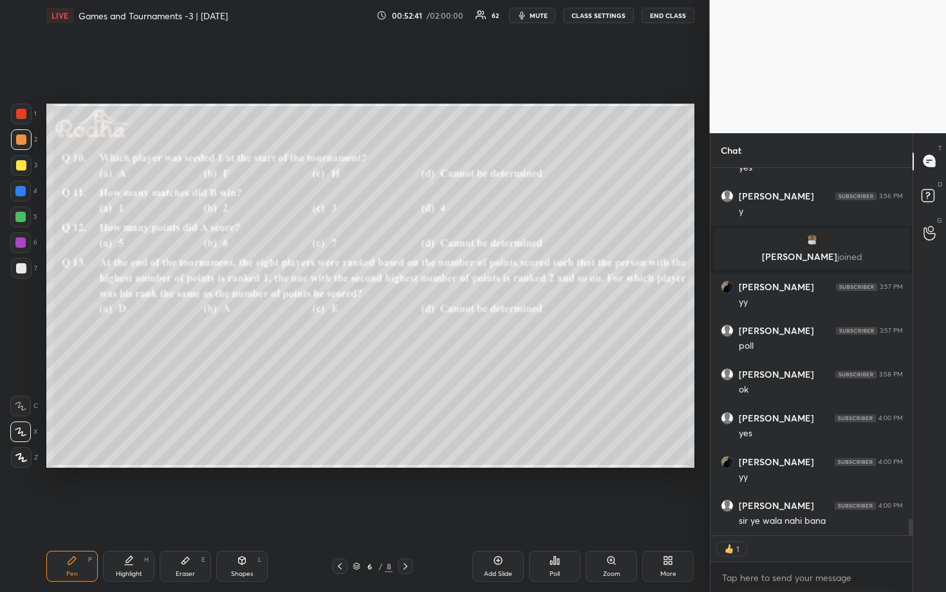
type textarea "x"
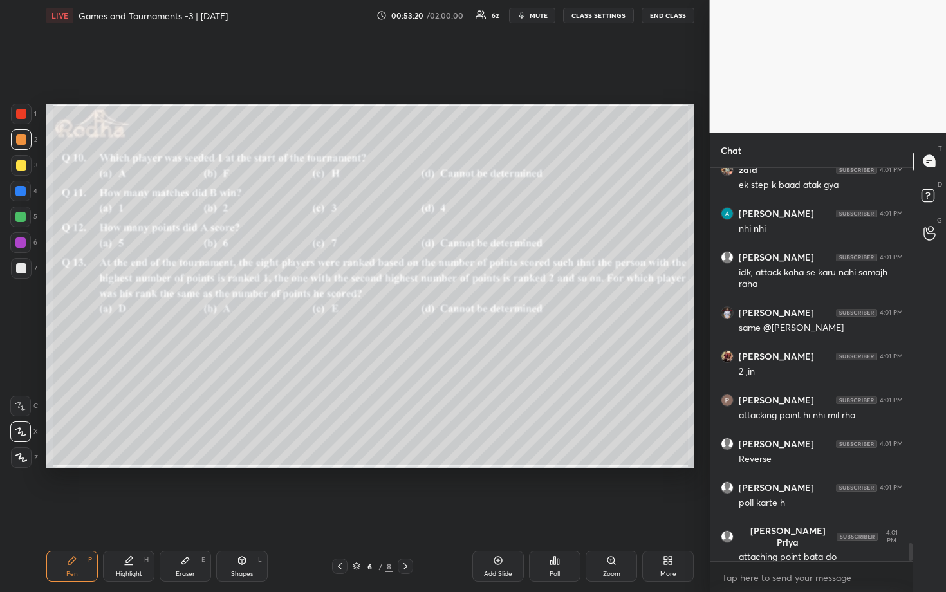
scroll to position [8365, 0]
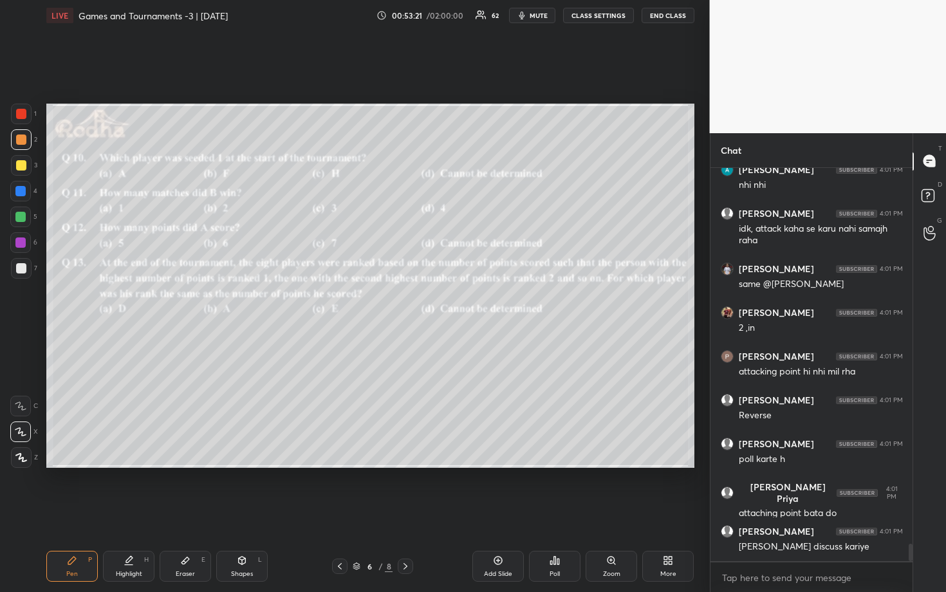
click at [566, 490] on div "Poll" at bounding box center [554, 566] width 51 height 31
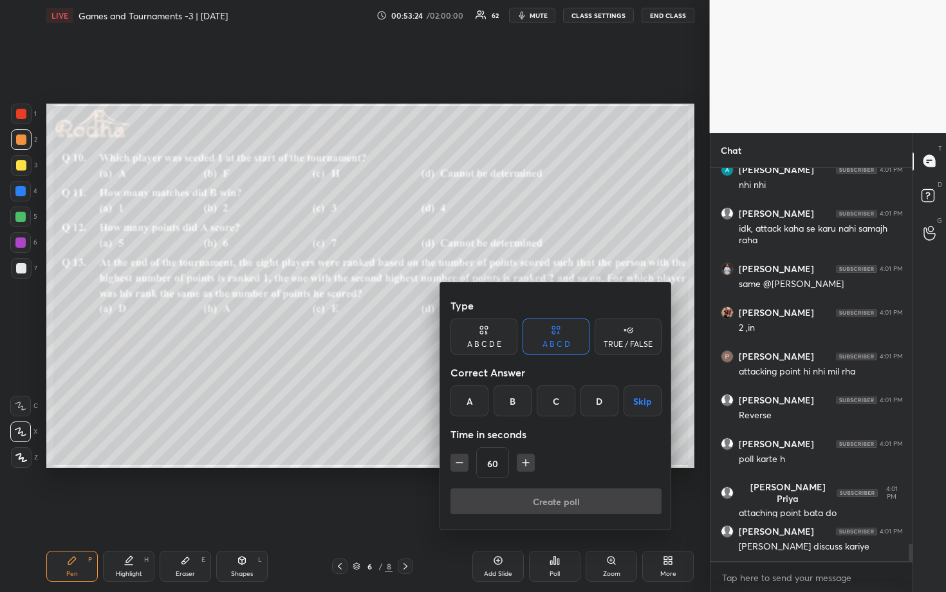
click at [456, 466] on icon "button" at bounding box center [459, 462] width 13 height 13
click at [459, 463] on icon "button" at bounding box center [459, 462] width 13 height 13
click at [459, 464] on icon "button" at bounding box center [459, 462] width 13 height 13
type input "15"
click at [514, 398] on div "B" at bounding box center [513, 401] width 38 height 31
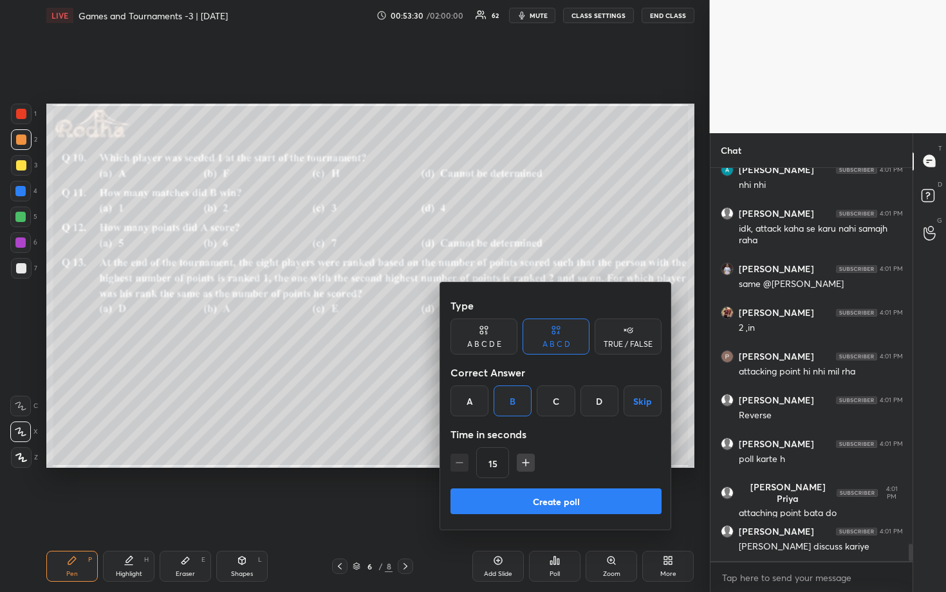
click at [579, 490] on button "Create poll" at bounding box center [556, 502] width 211 height 26
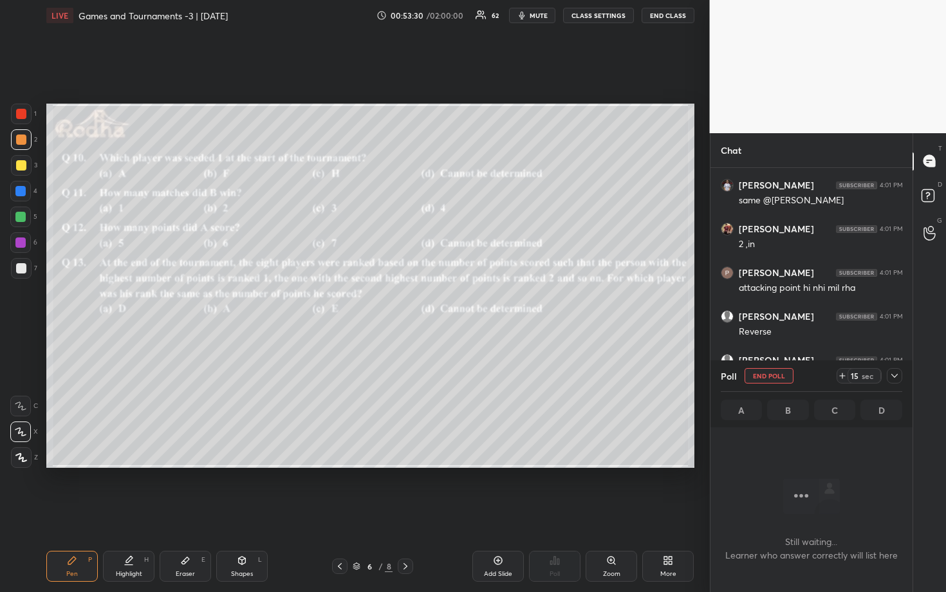
scroll to position [322, 198]
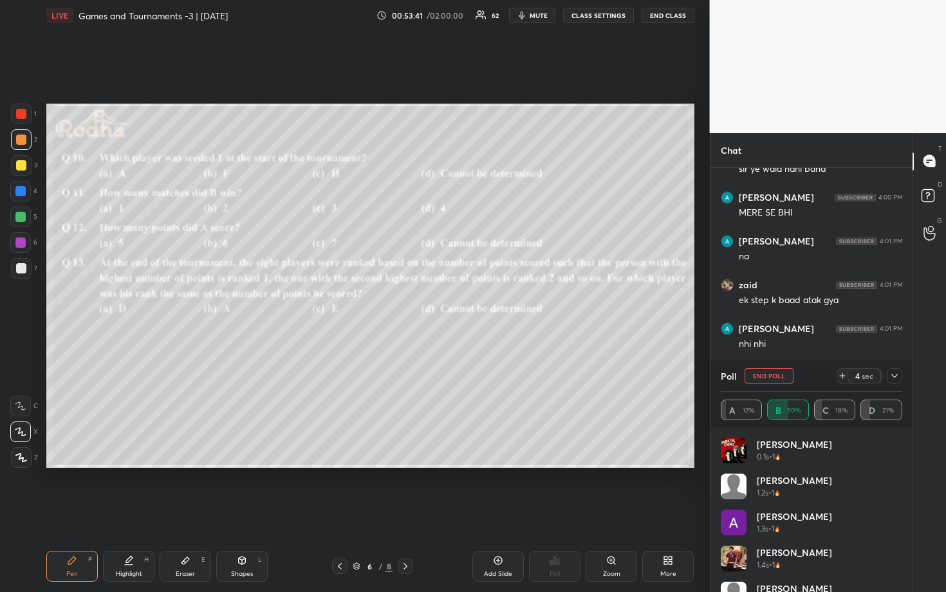
click at [897, 373] on icon at bounding box center [895, 376] width 10 height 10
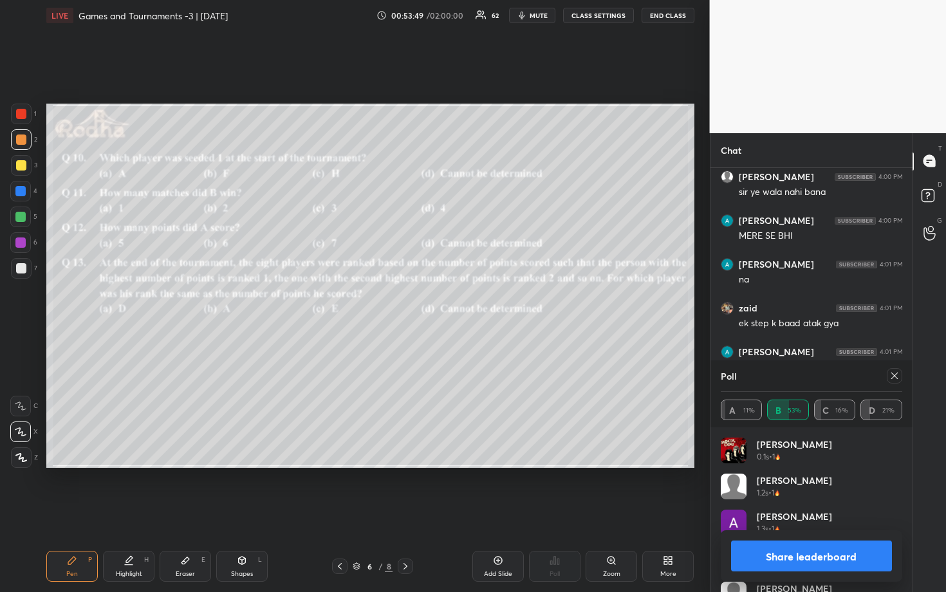
click at [897, 380] on icon at bounding box center [895, 376] width 10 height 10
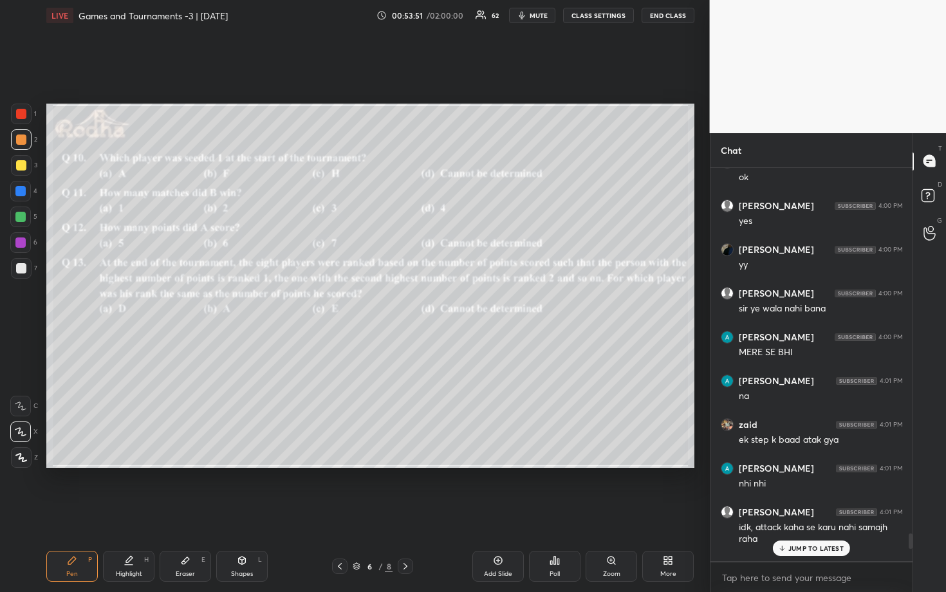
click at [813, 490] on p "JUMP TO LATEST" at bounding box center [816, 549] width 55 height 8
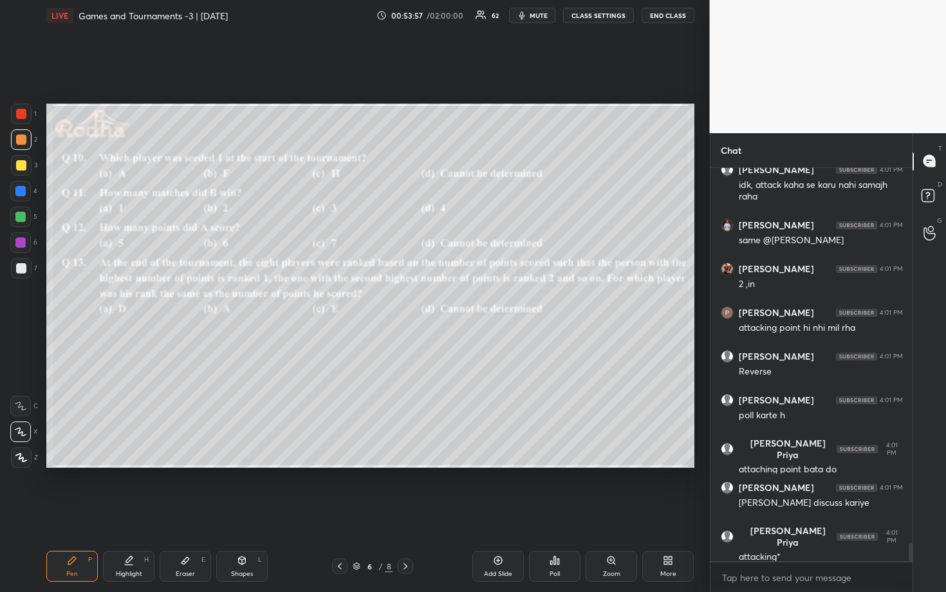
click at [551, 490] on icon at bounding box center [555, 561] width 10 height 10
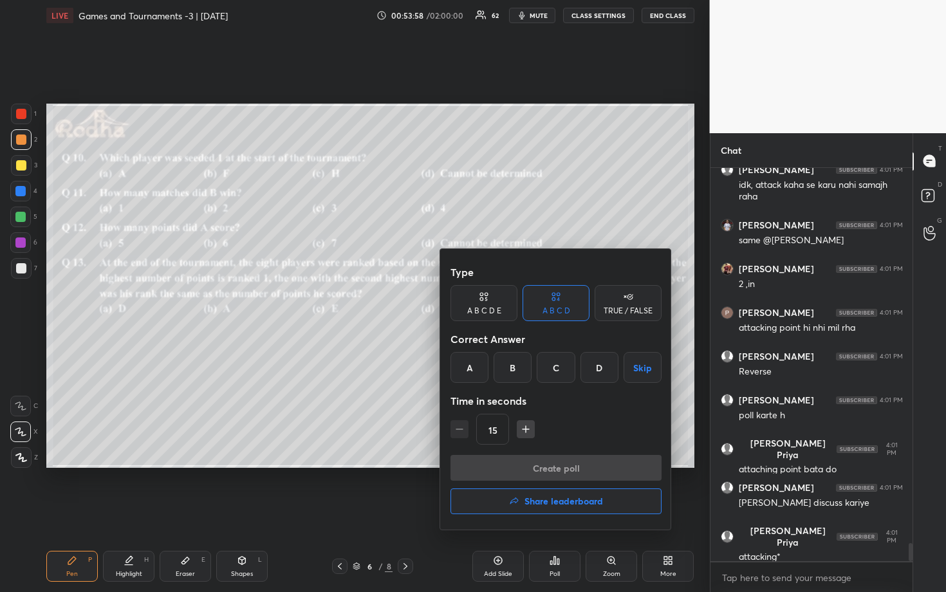
click at [545, 372] on div "C" at bounding box center [556, 367] width 38 height 31
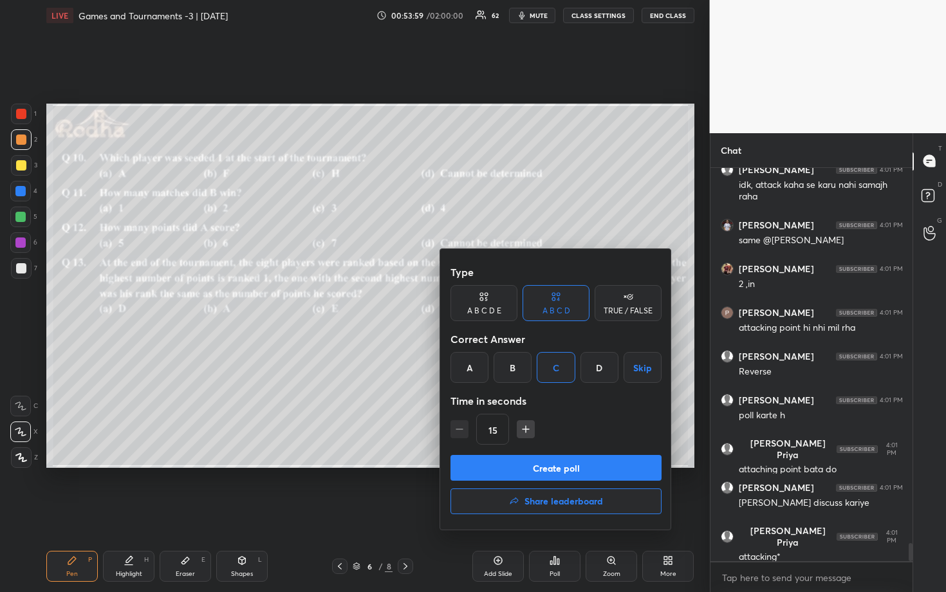
click at [543, 468] on button "Create poll" at bounding box center [556, 468] width 211 height 26
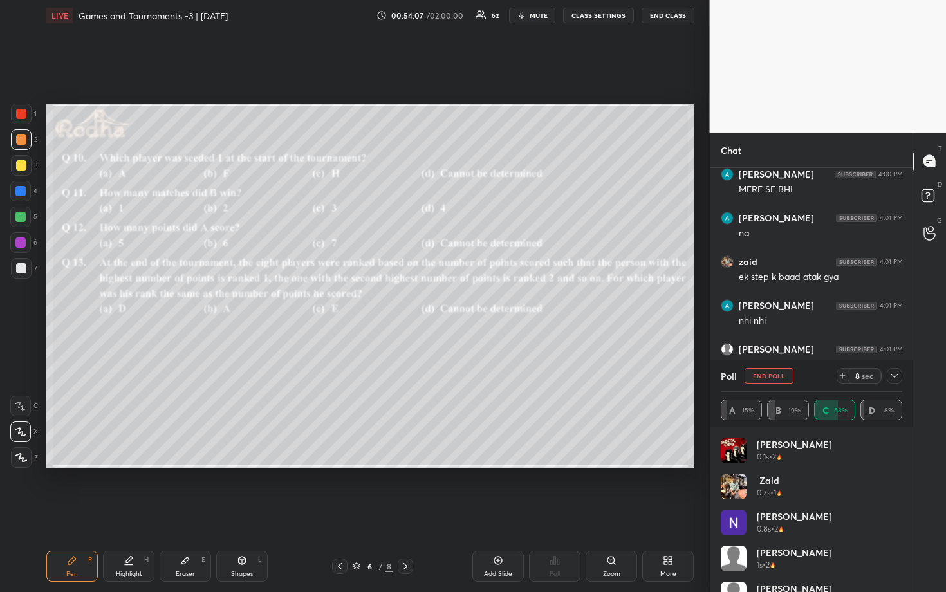
click at [894, 374] on icon at bounding box center [895, 376] width 10 height 10
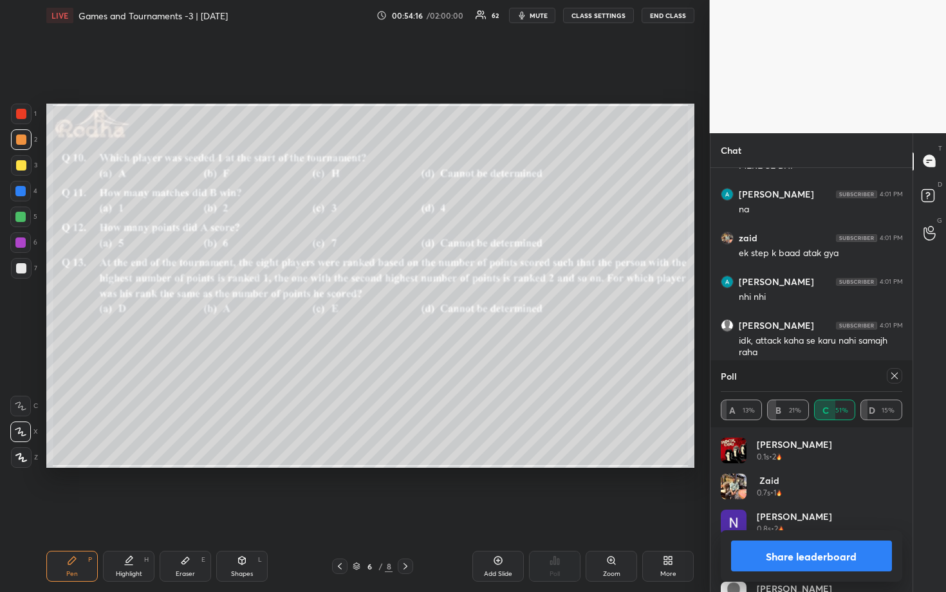
click at [894, 378] on icon at bounding box center [895, 376] width 10 height 10
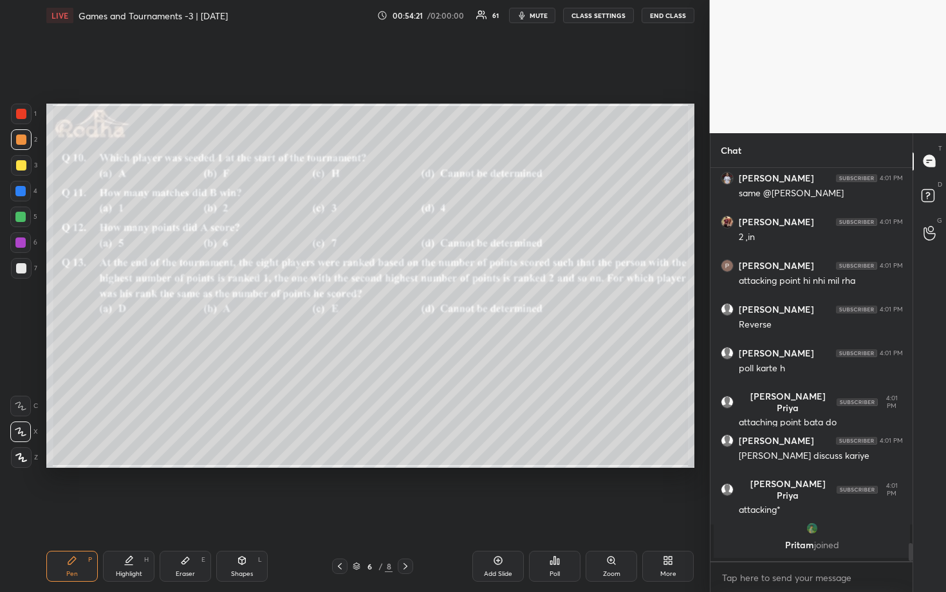
click at [562, 490] on div "Poll" at bounding box center [554, 566] width 51 height 31
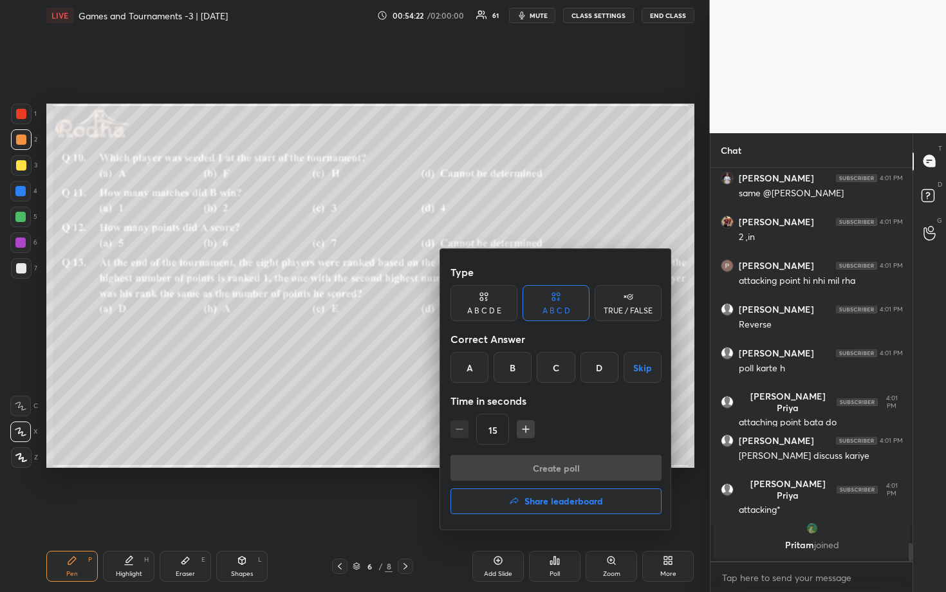
click at [608, 366] on div "D" at bounding box center [600, 367] width 38 height 31
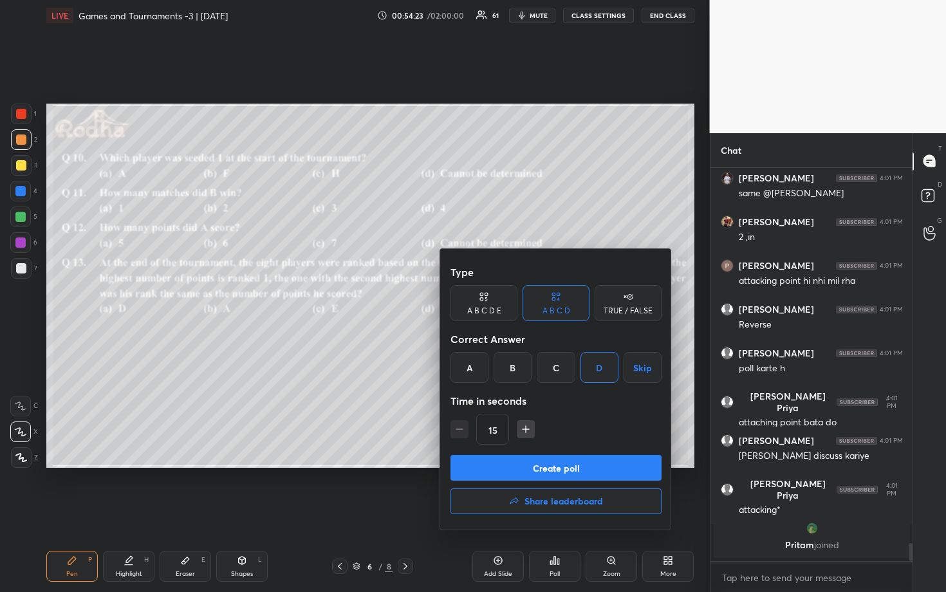
click at [577, 465] on button "Create poll" at bounding box center [556, 468] width 211 height 26
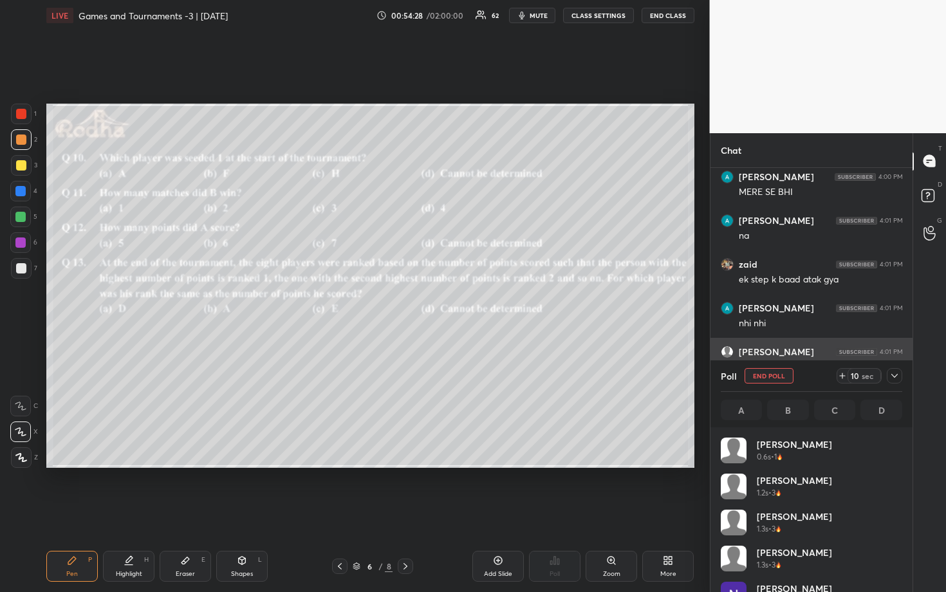
click at [893, 375] on icon at bounding box center [895, 376] width 6 height 4
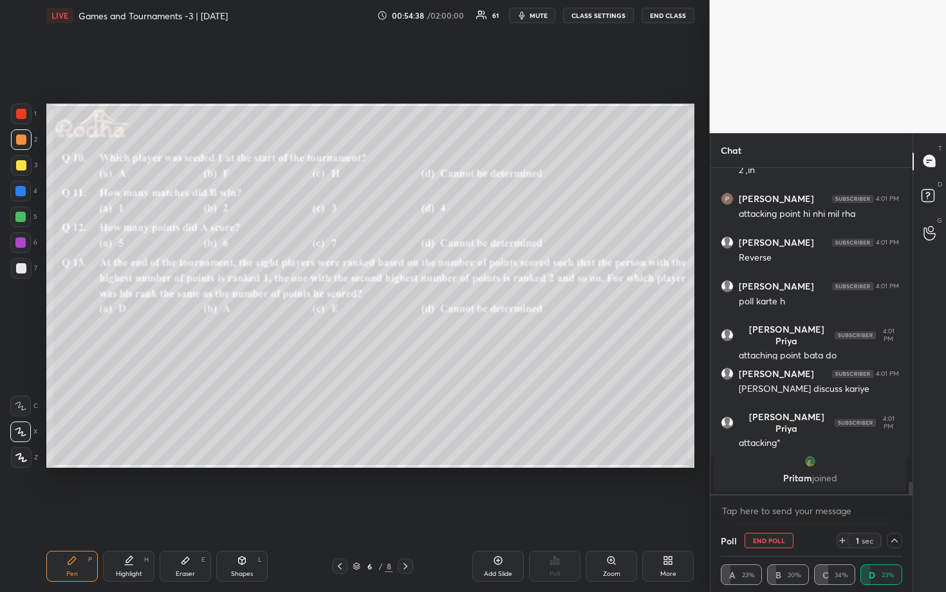
click at [893, 490] on icon at bounding box center [895, 541] width 10 height 10
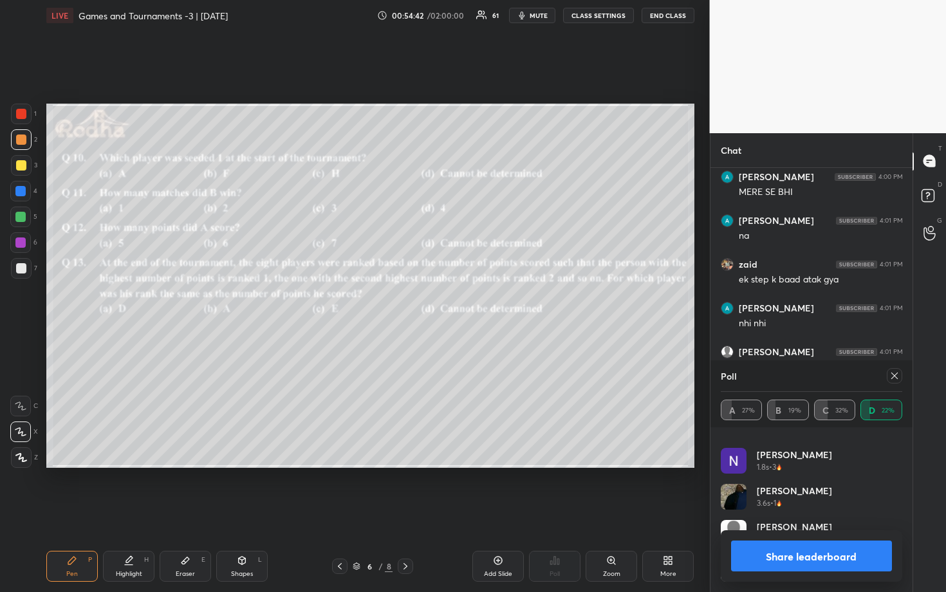
click at [897, 382] on div at bounding box center [894, 375] width 15 height 15
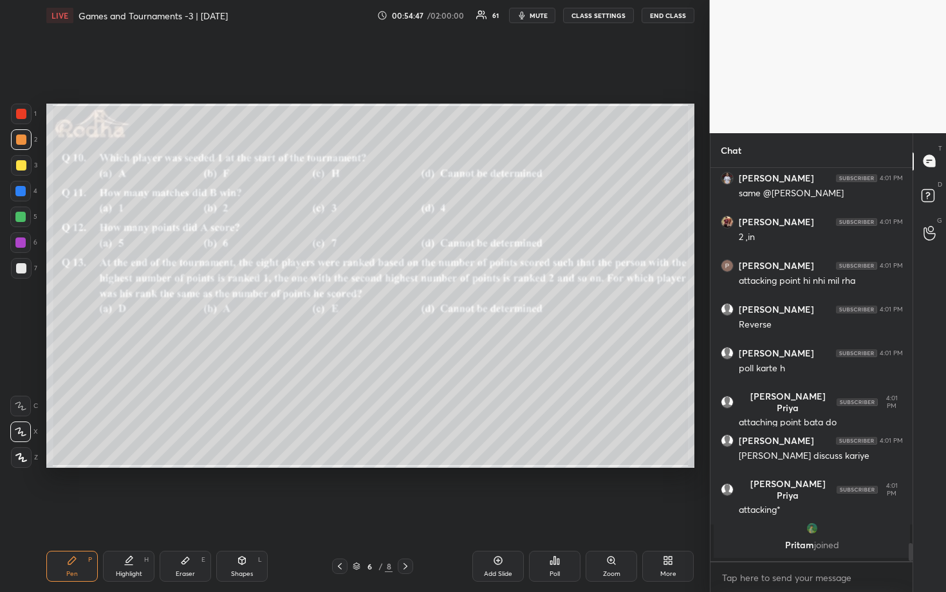
click at [550, 490] on icon at bounding box center [555, 561] width 10 height 10
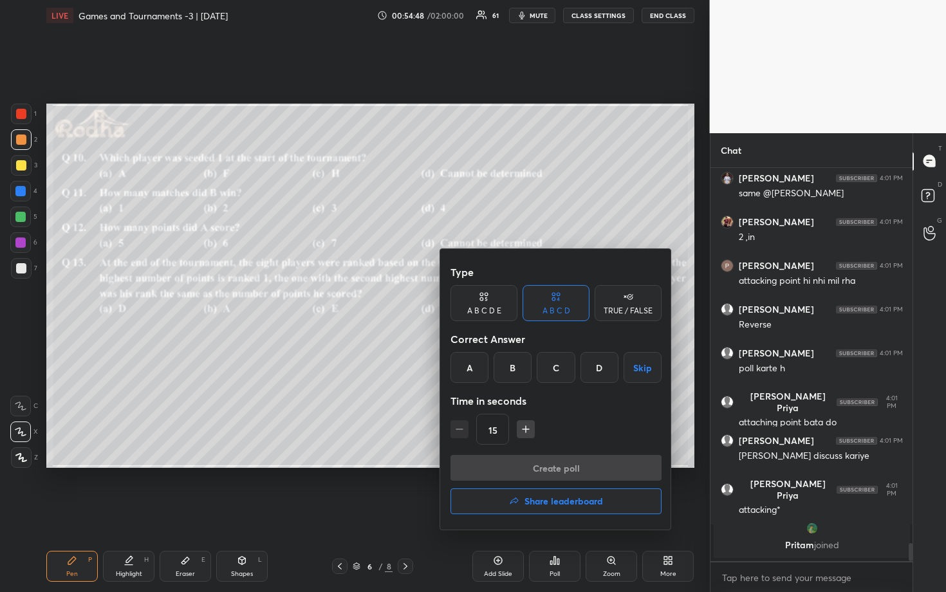
click at [468, 365] on div "A" at bounding box center [470, 367] width 38 height 31
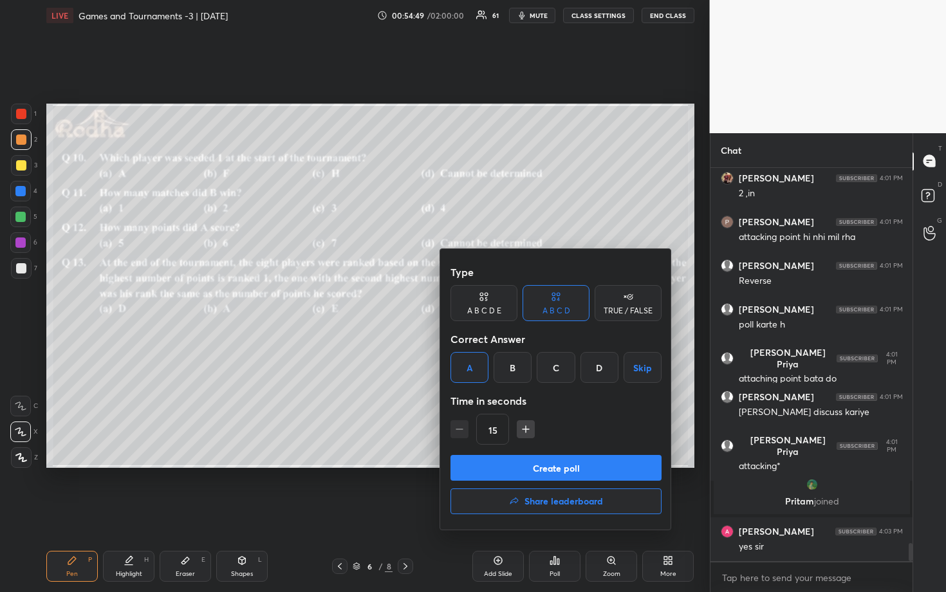
click at [516, 466] on button "Create poll" at bounding box center [556, 468] width 211 height 26
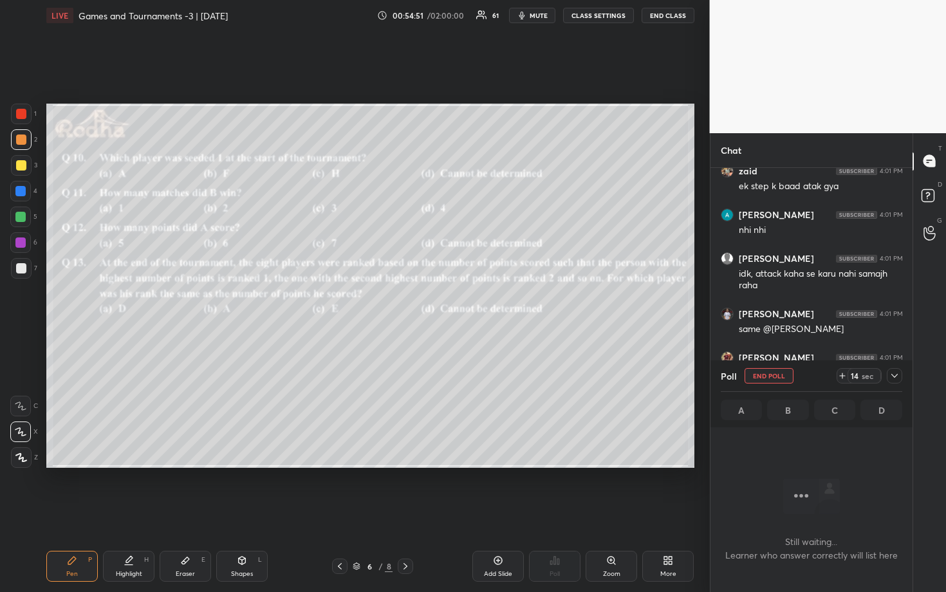
click at [899, 373] on icon at bounding box center [895, 376] width 10 height 10
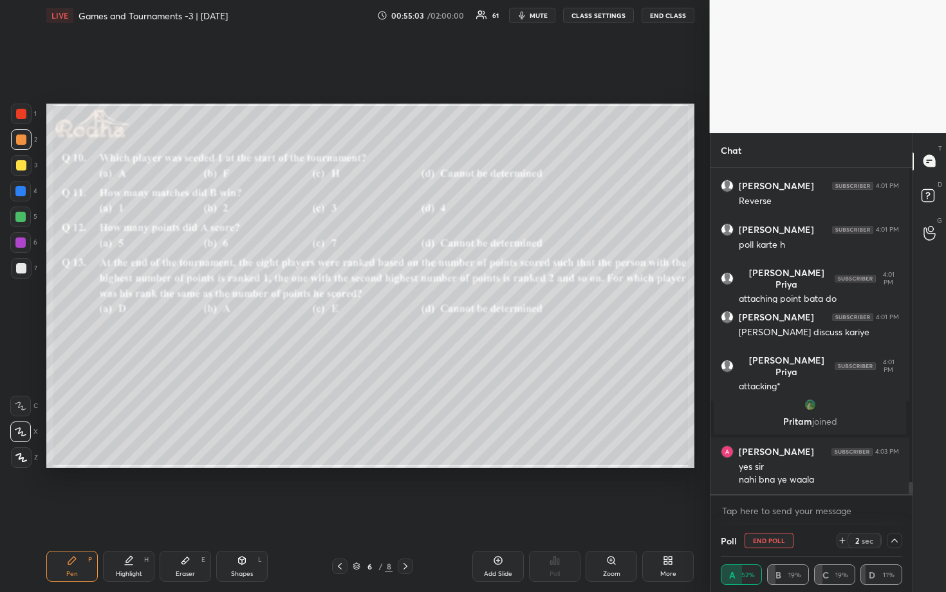
click at [891, 490] on icon at bounding box center [895, 541] width 10 height 10
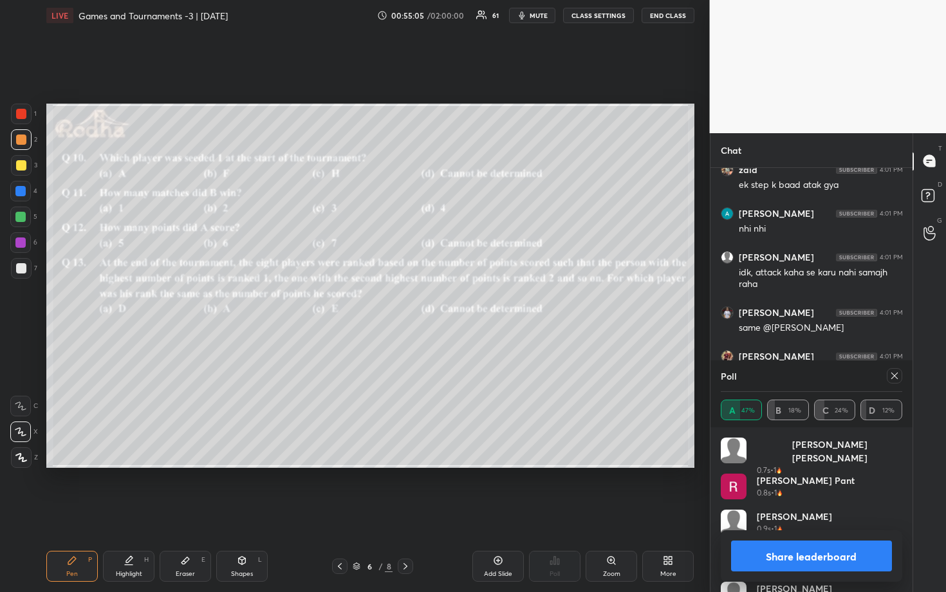
drag, startPoint x: 844, startPoint y: 550, endPoint x: 849, endPoint y: 545, distance: 7.3
click at [845, 490] on button "Share leaderboard" at bounding box center [812, 556] width 162 height 31
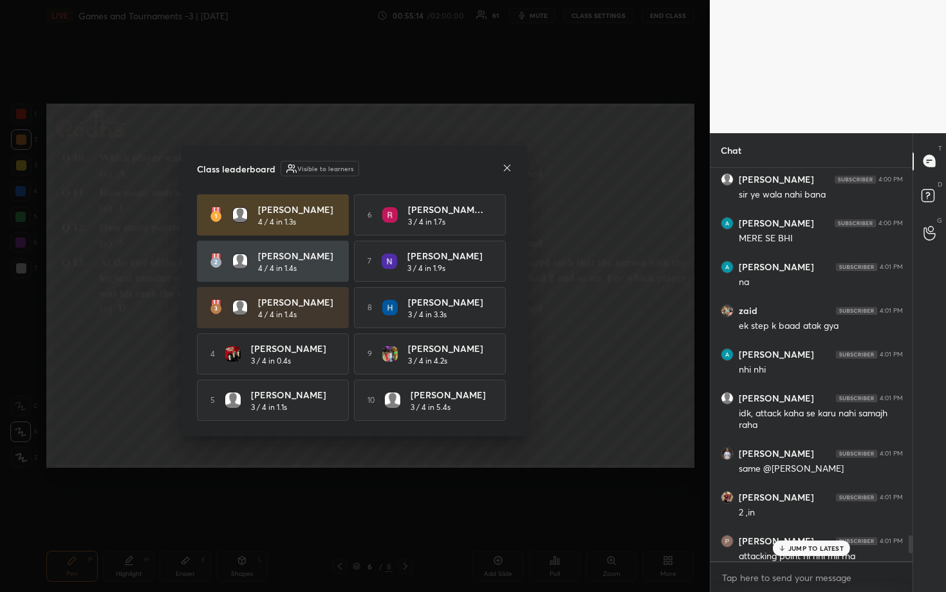
click at [505, 163] on icon at bounding box center [507, 168] width 10 height 10
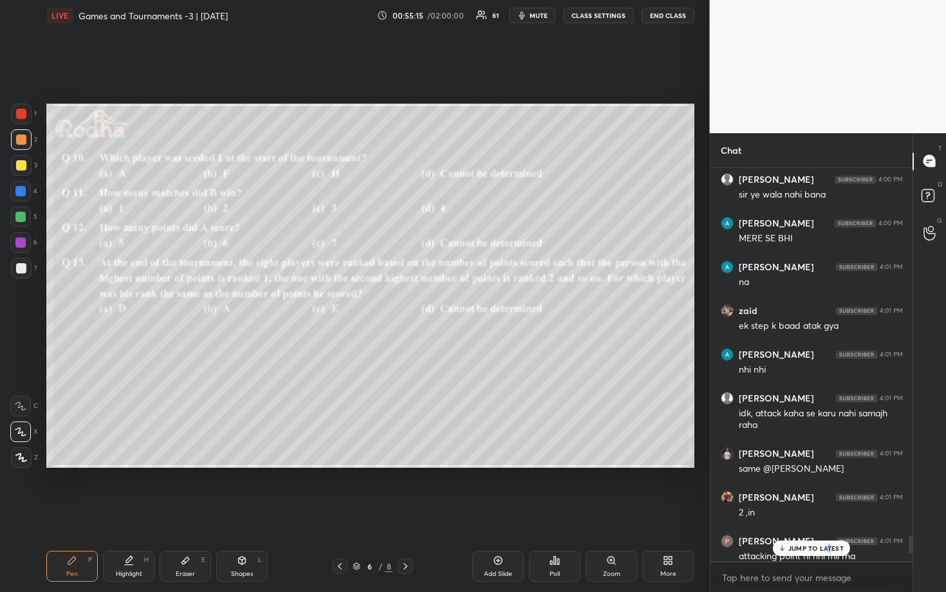
click at [829, 490] on p "JUMP TO LATEST" at bounding box center [816, 549] width 55 height 8
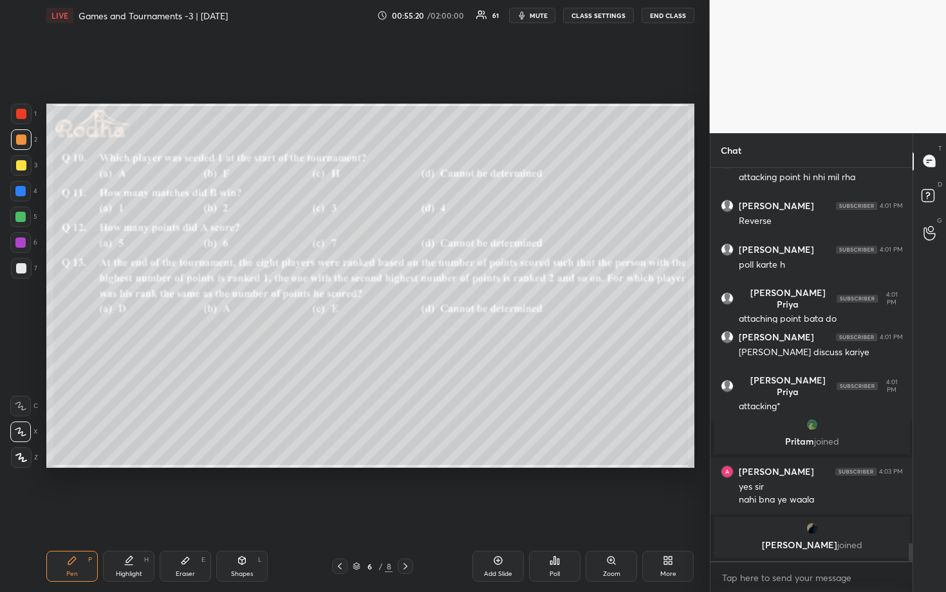
click at [345, 490] on div at bounding box center [339, 566] width 15 height 15
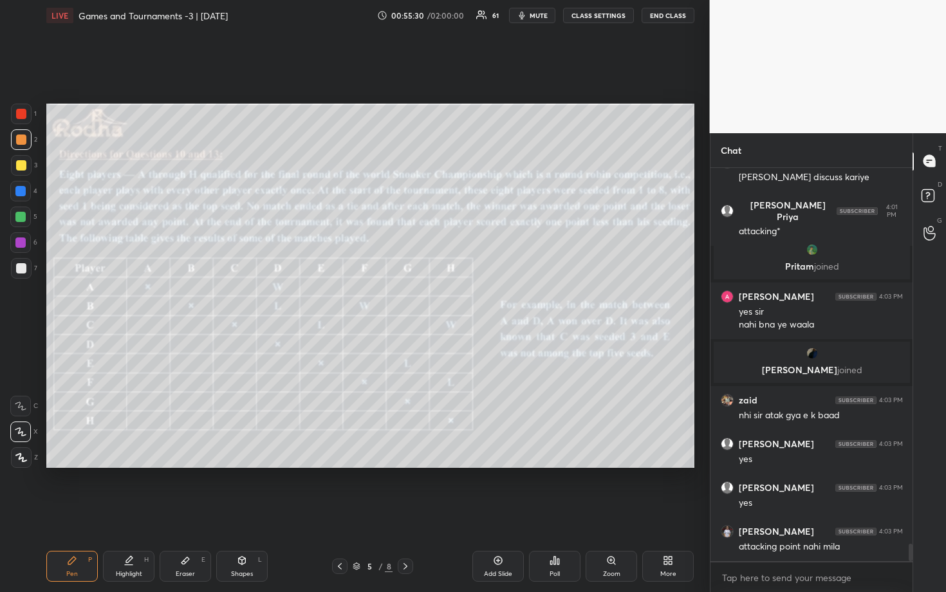
click at [24, 167] on div at bounding box center [21, 165] width 10 height 10
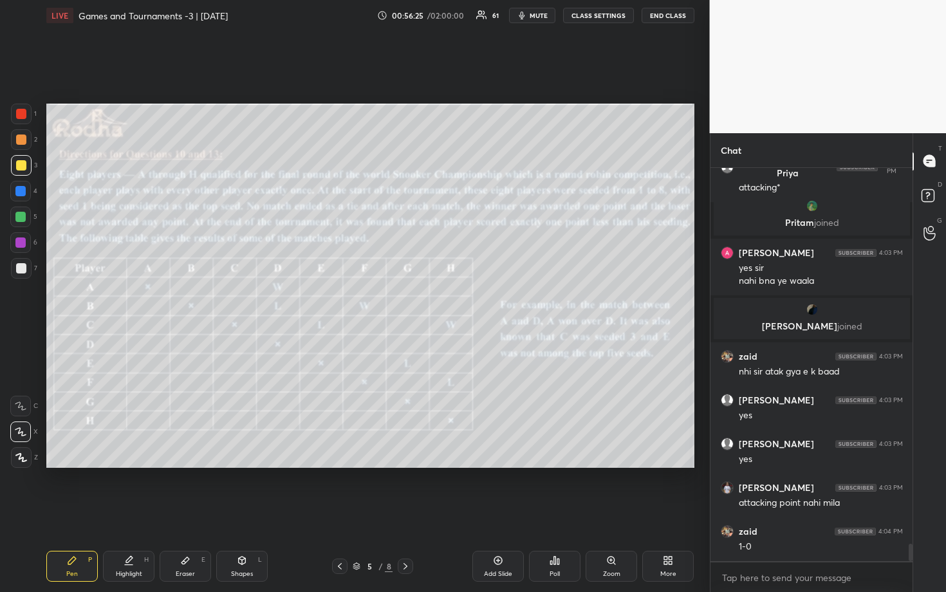
scroll to position [8512, 0]
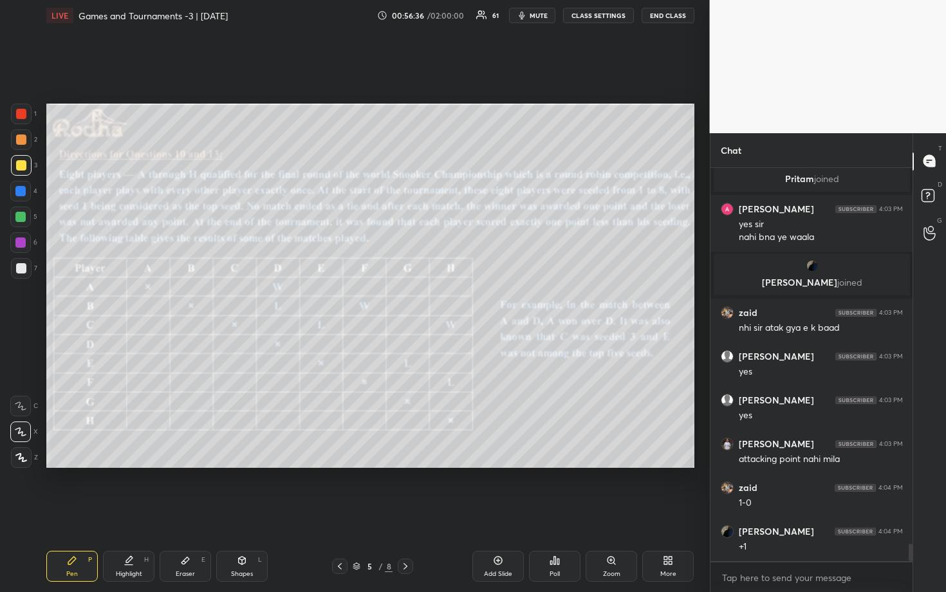
click at [408, 490] on icon at bounding box center [405, 566] width 10 height 10
click at [407, 490] on icon at bounding box center [405, 566] width 10 height 10
drag, startPoint x: 13, startPoint y: 215, endPoint x: 37, endPoint y: 218, distance: 24.6
click at [14, 215] on div at bounding box center [20, 217] width 21 height 21
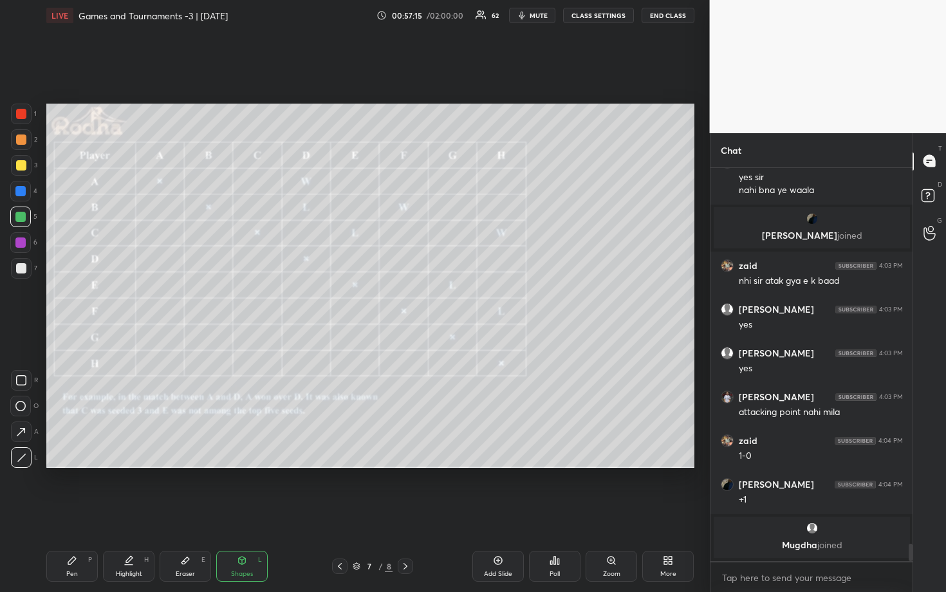
click at [572, 478] on div "Setting up your live class Poll for secs No correct answer Start poll" at bounding box center [370, 286] width 658 height 510
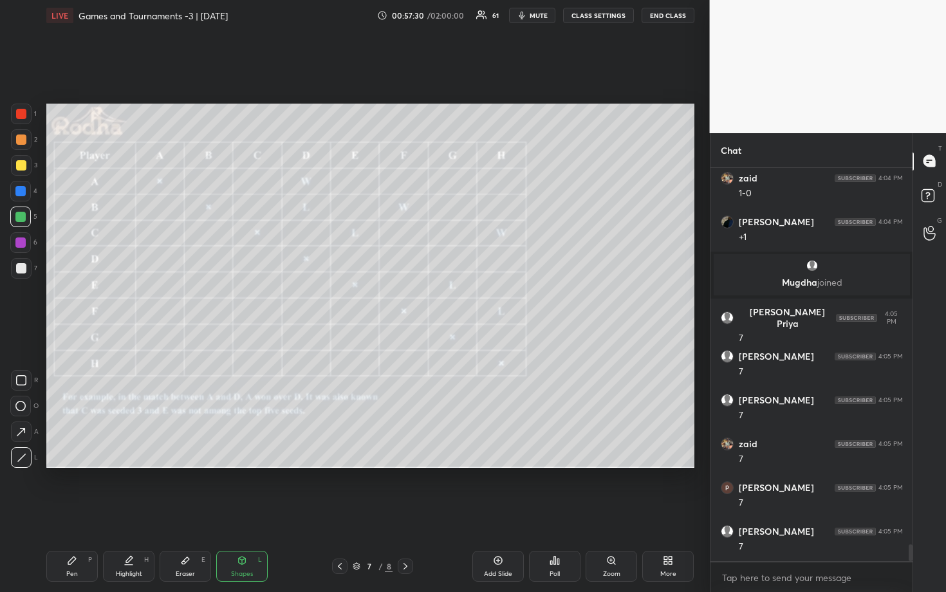
scroll to position [8784, 0]
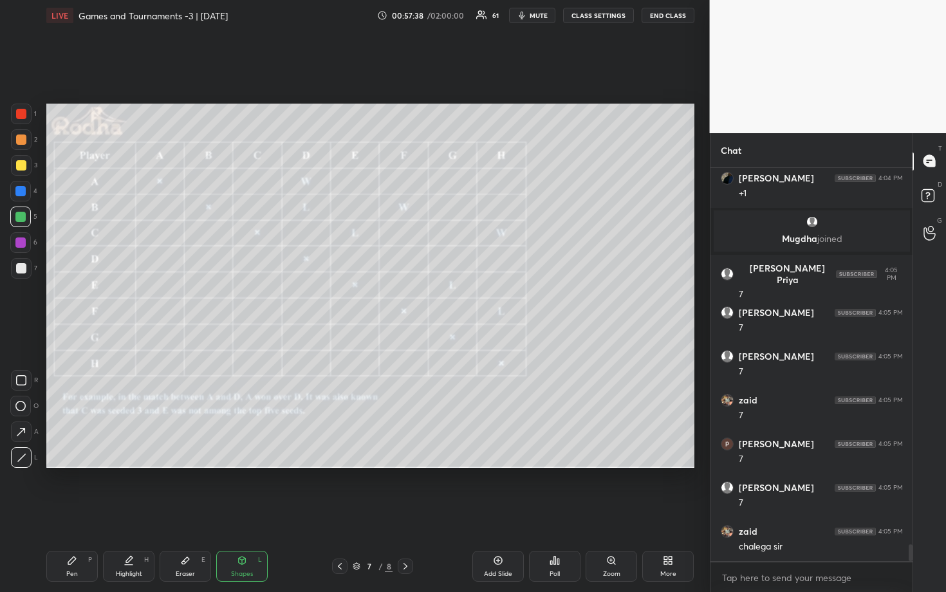
click at [21, 263] on div at bounding box center [21, 268] width 10 height 10
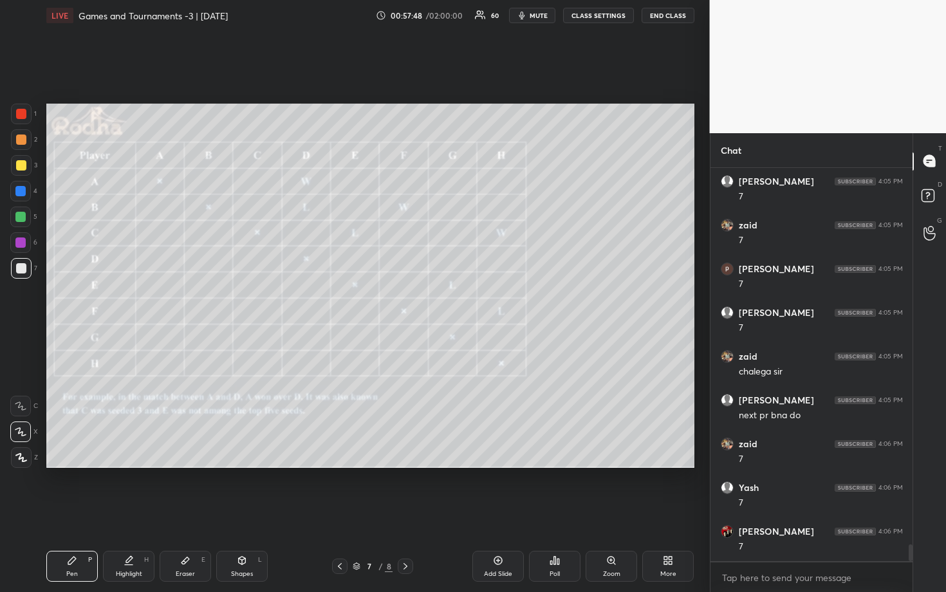
scroll to position [9003, 0]
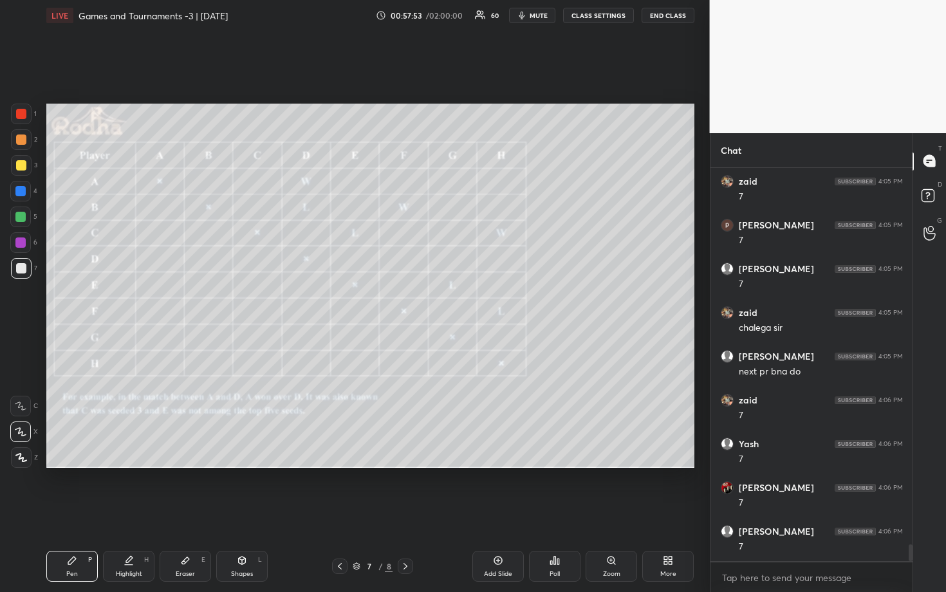
click at [24, 217] on div at bounding box center [20, 217] width 10 height 10
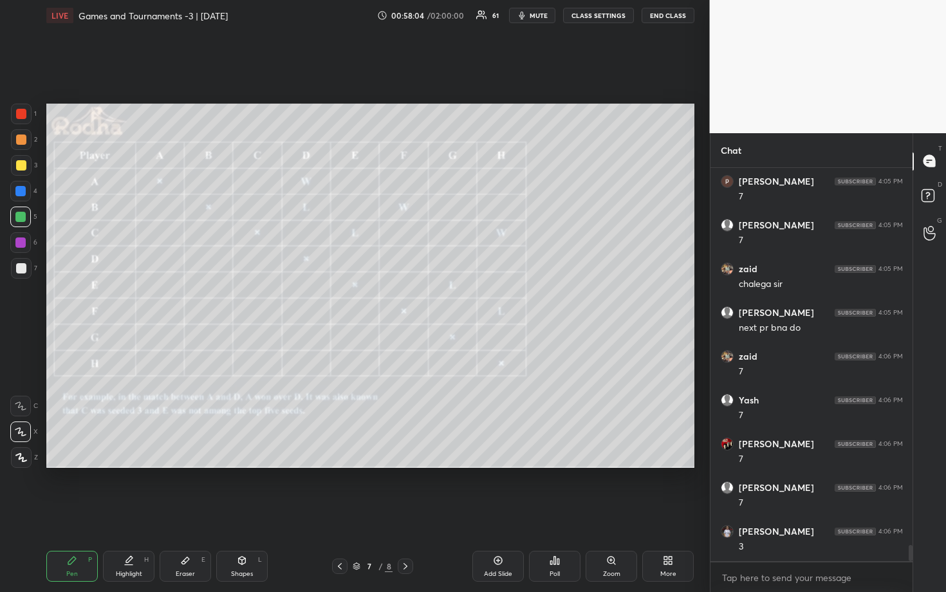
scroll to position [9090, 0]
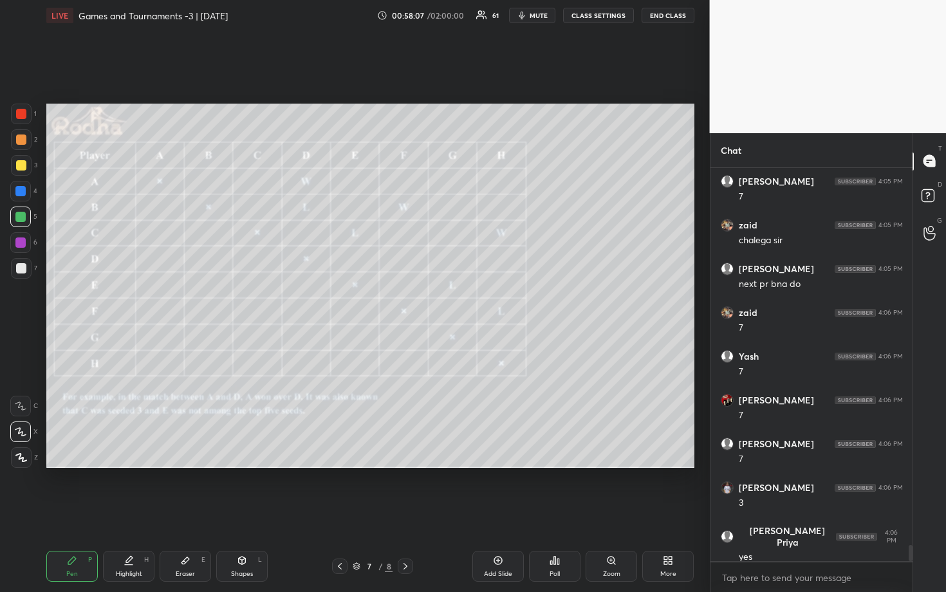
click at [15, 271] on div at bounding box center [21, 268] width 21 height 21
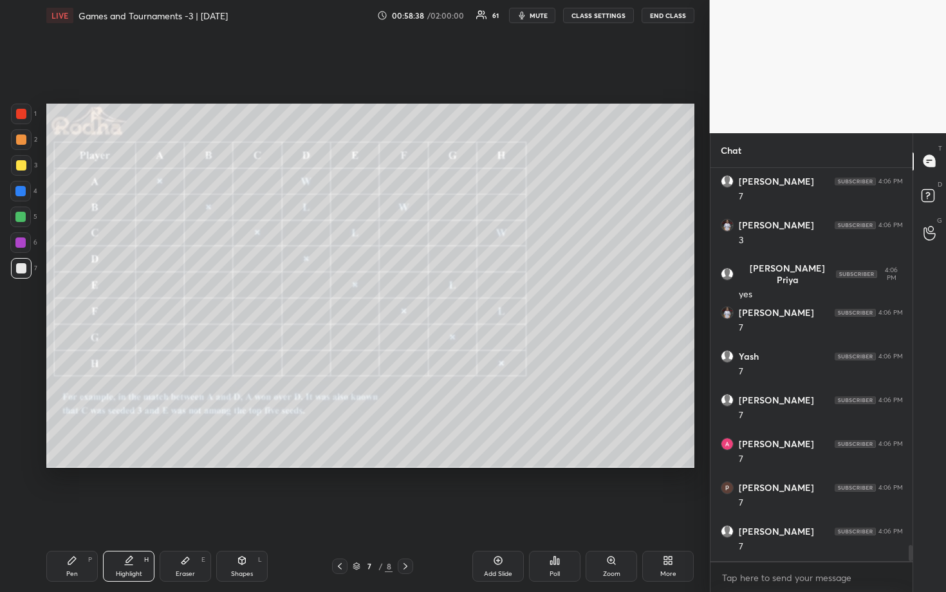
scroll to position [9397, 0]
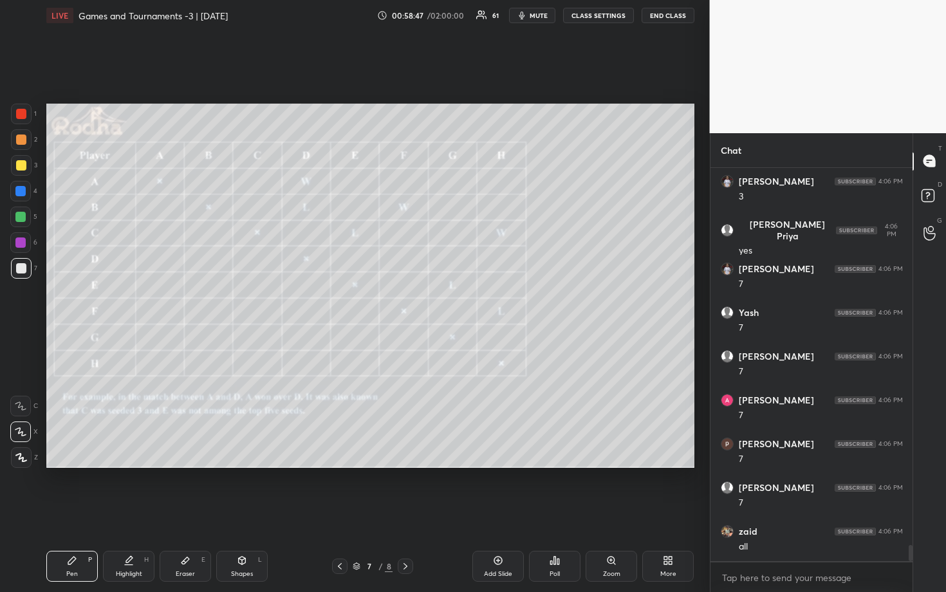
click at [20, 114] on div at bounding box center [21, 114] width 10 height 10
click at [26, 406] on div at bounding box center [20, 406] width 21 height 21
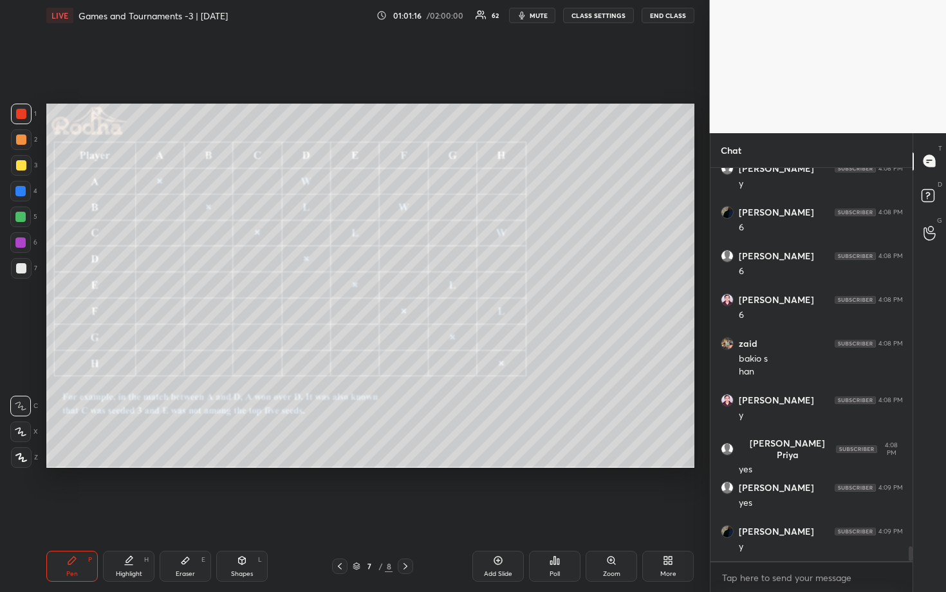
scroll to position [10087, 0]
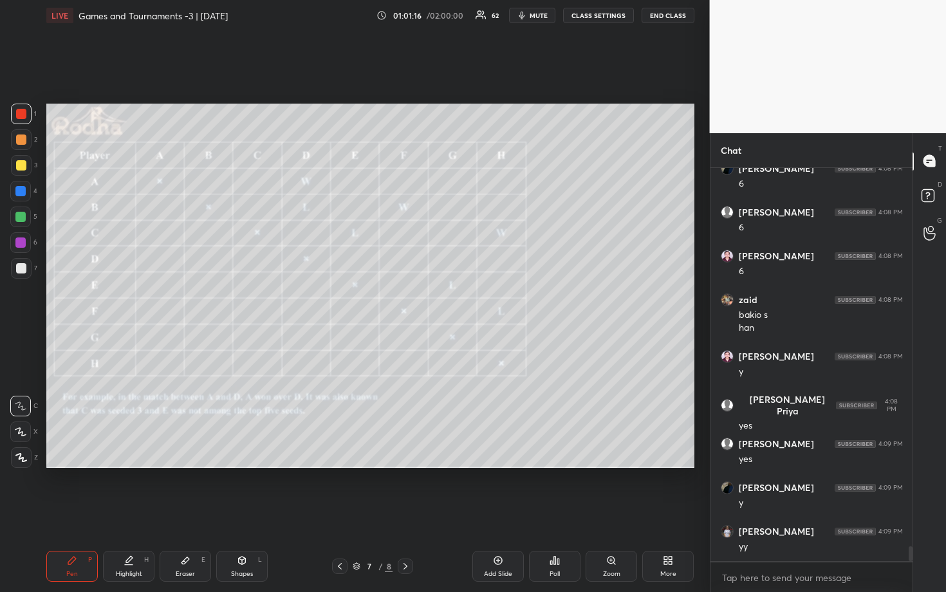
click at [24, 219] on div at bounding box center [20, 217] width 10 height 10
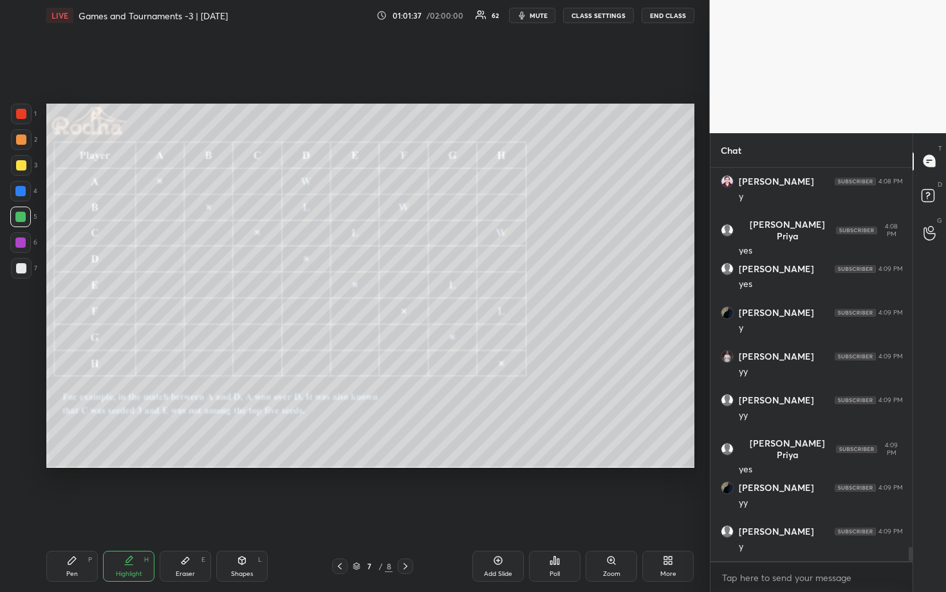
scroll to position [10306, 0]
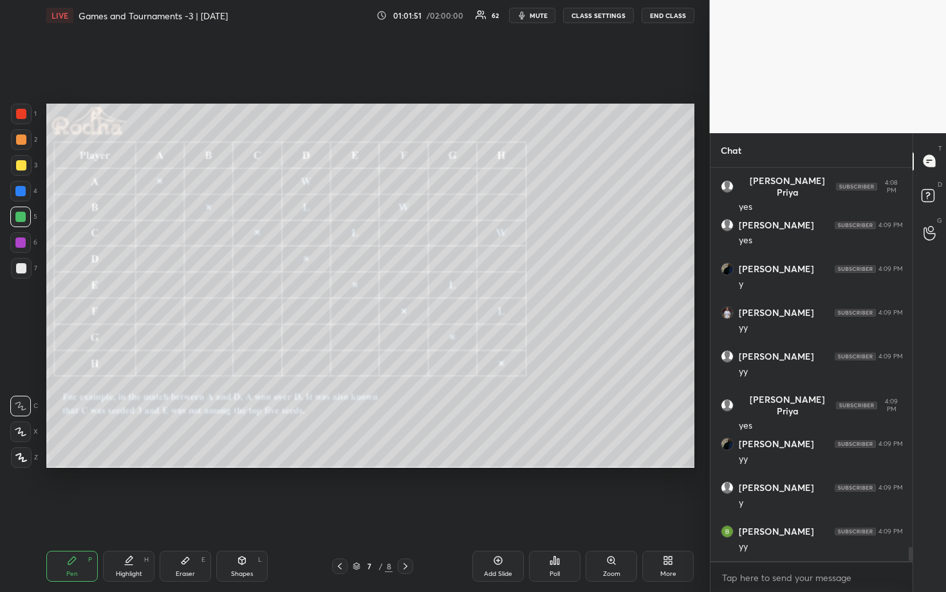
click at [24, 430] on icon at bounding box center [21, 431] width 12 height 9
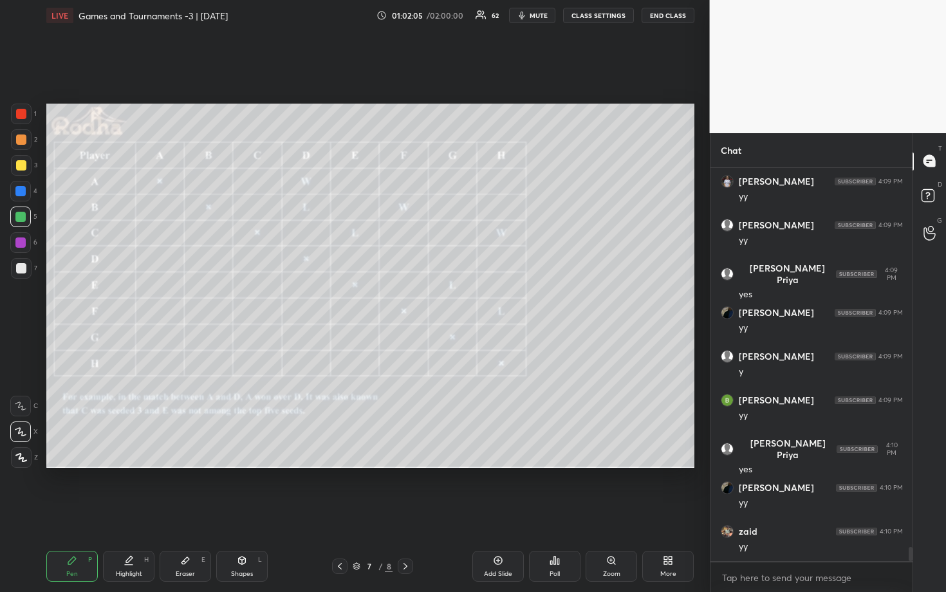
scroll to position [10481, 0]
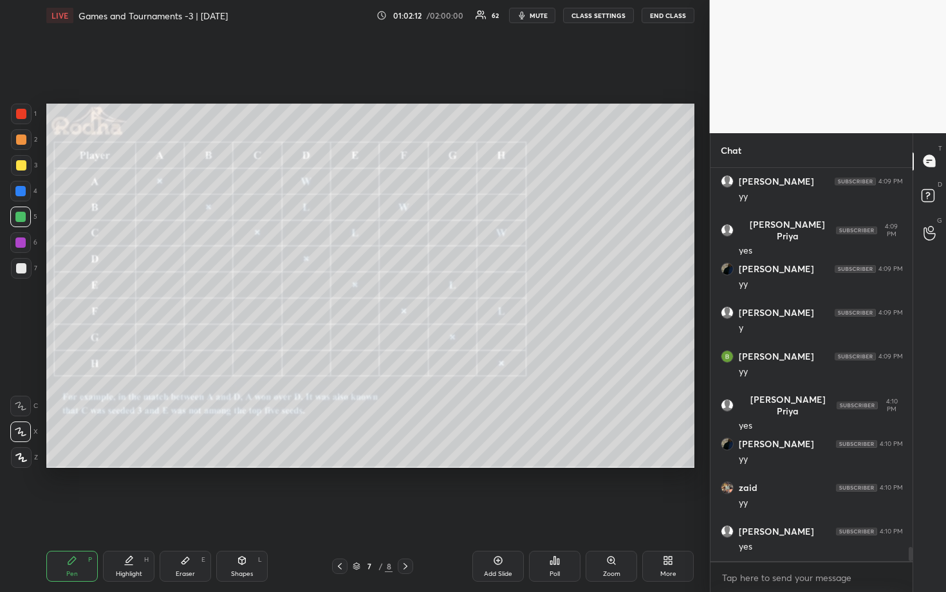
drag, startPoint x: 203, startPoint y: 566, endPoint x: 205, endPoint y: 547, distance: 19.4
click at [202, 490] on div "Eraser E" at bounding box center [185, 566] width 51 height 31
click at [74, 490] on icon at bounding box center [72, 561] width 8 height 8
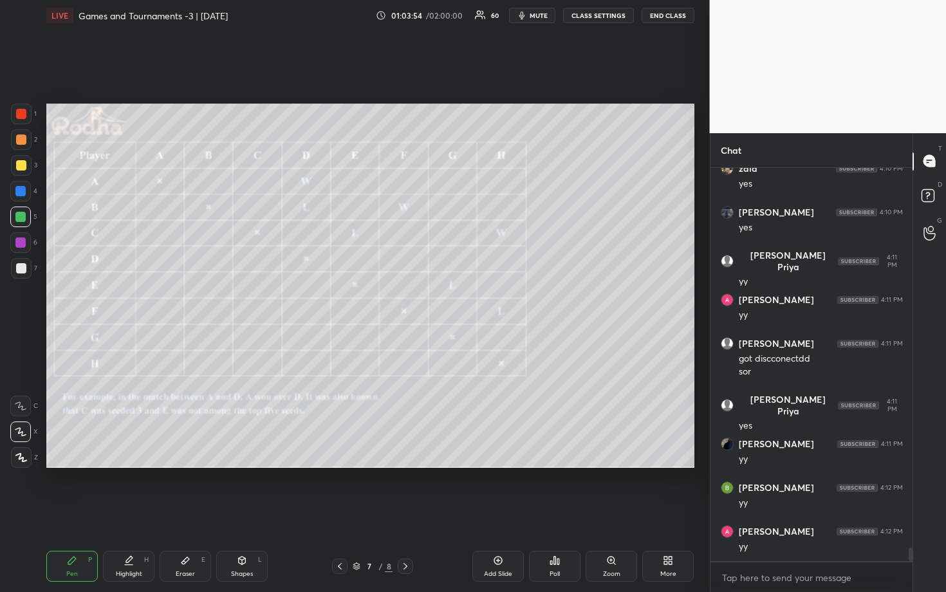
scroll to position [11106, 0]
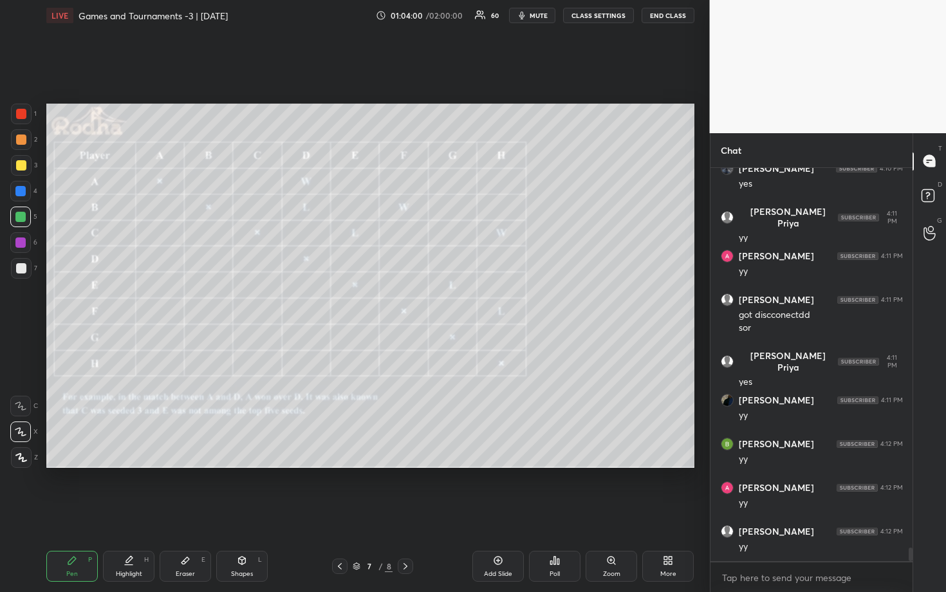
click at [21, 168] on div at bounding box center [21, 165] width 10 height 10
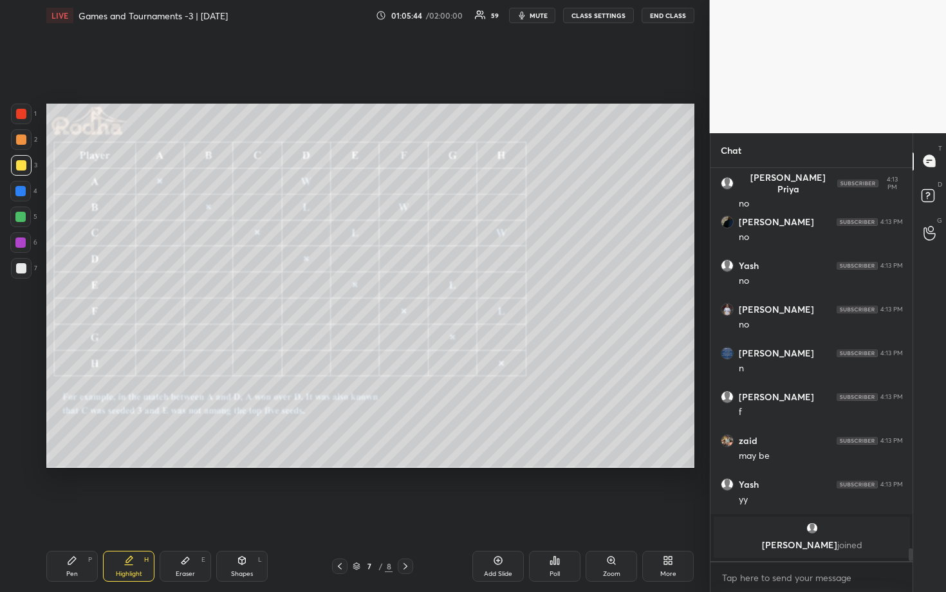
scroll to position [11323, 0]
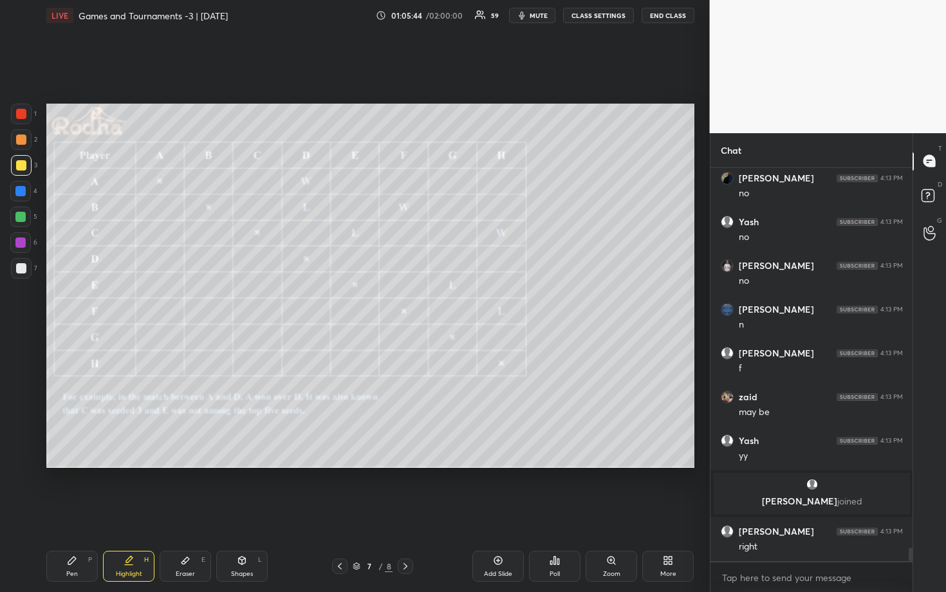
click at [20, 140] on div at bounding box center [21, 140] width 10 height 10
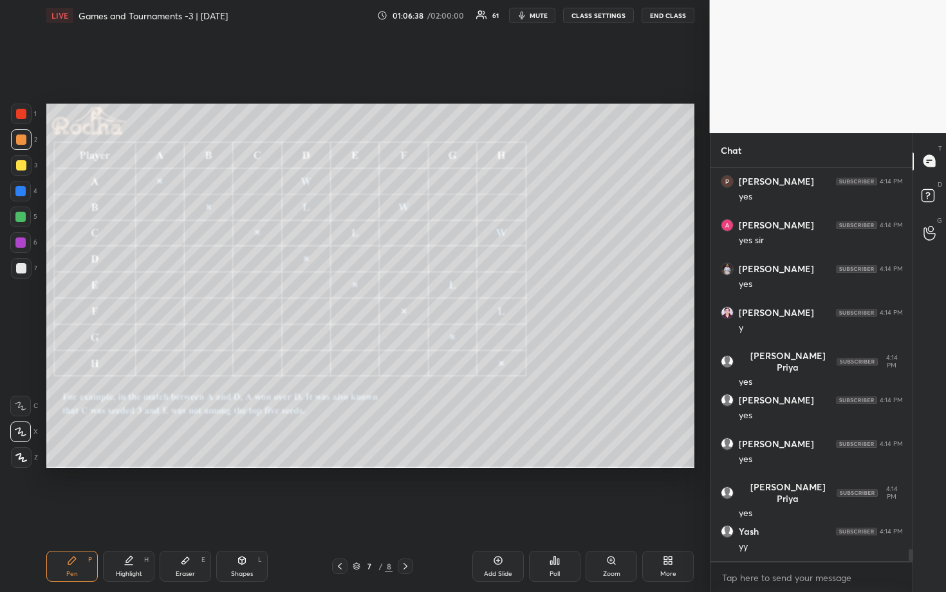
scroll to position [11991, 0]
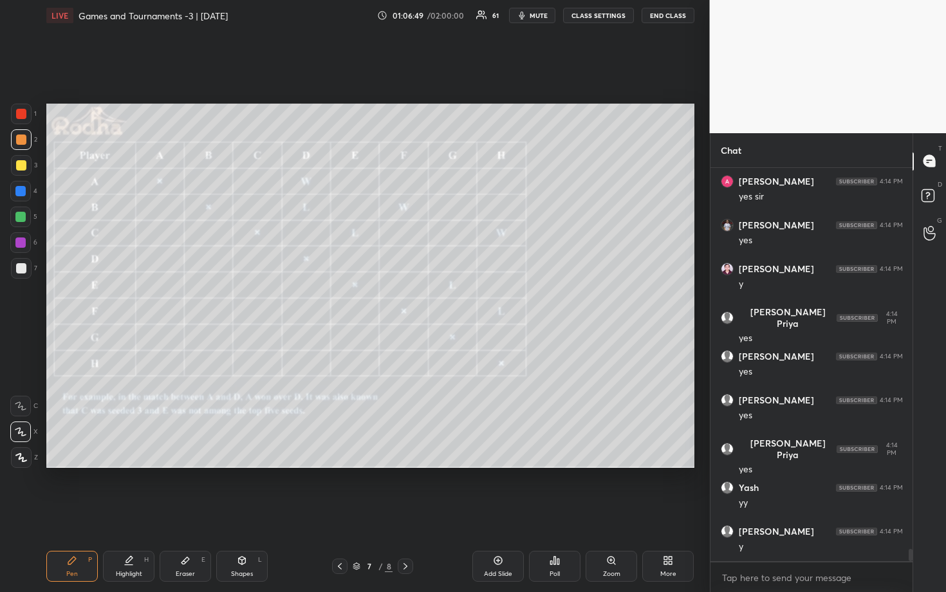
click at [22, 167] on div at bounding box center [21, 165] width 10 height 10
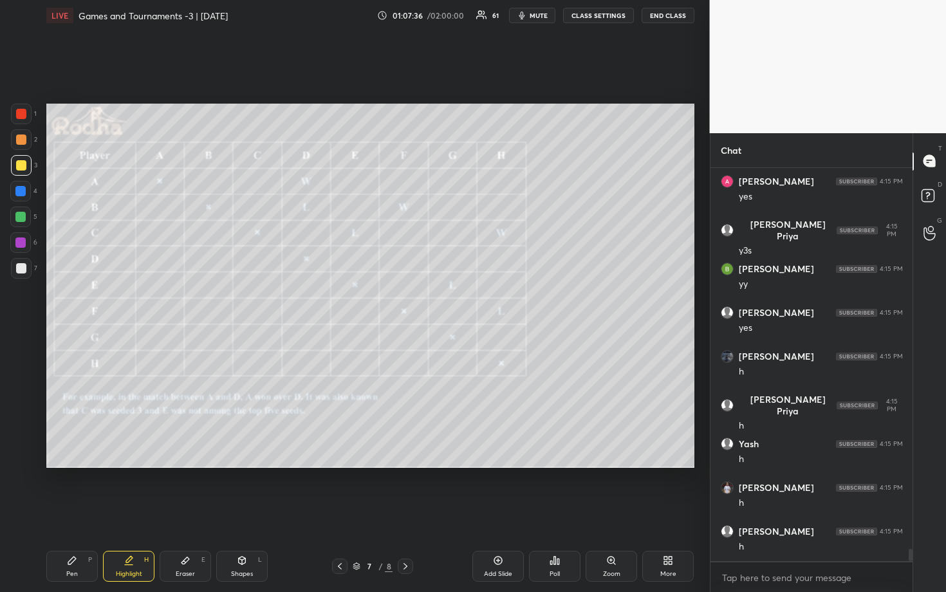
scroll to position [12560, 0]
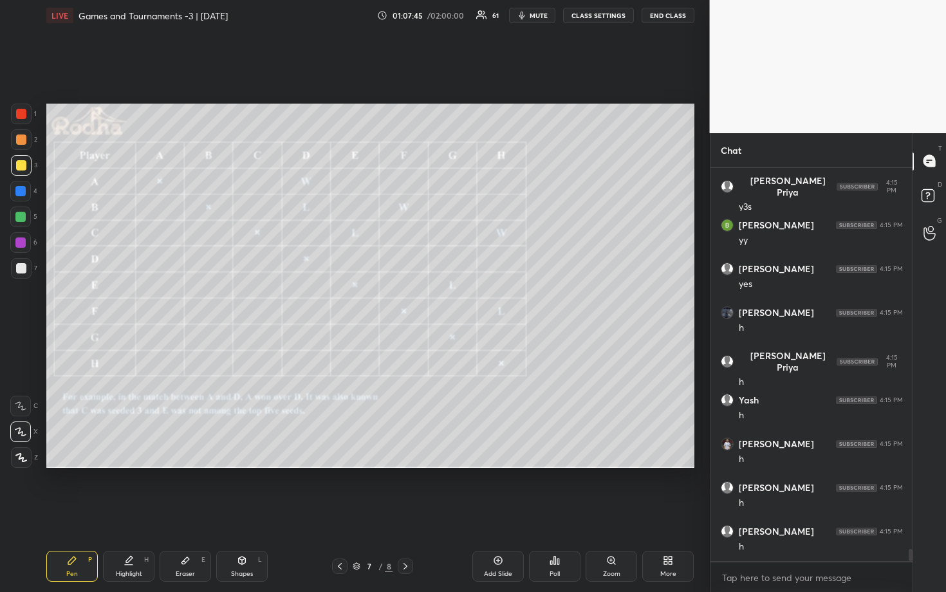
click at [21, 215] on div at bounding box center [20, 217] width 10 height 10
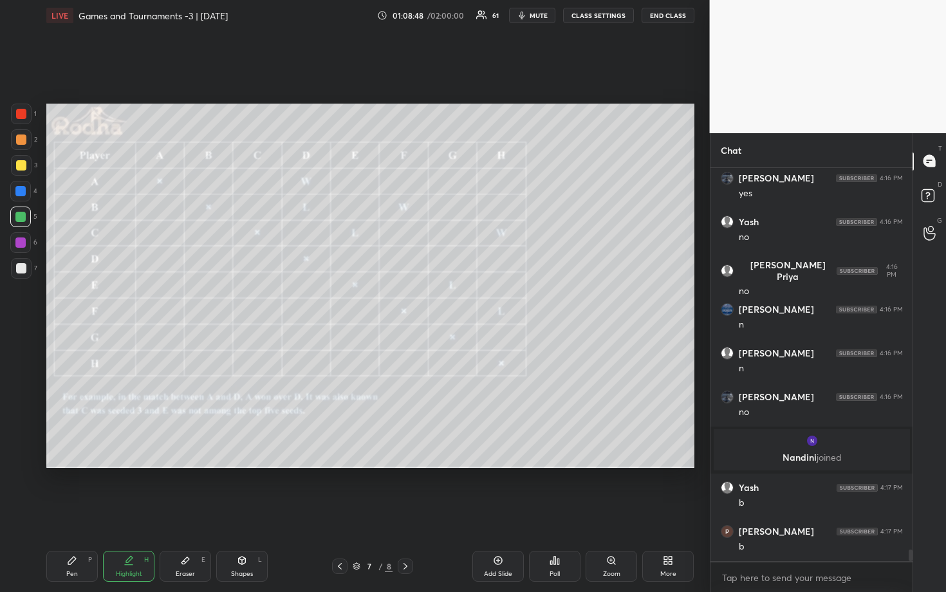
scroll to position [12633, 0]
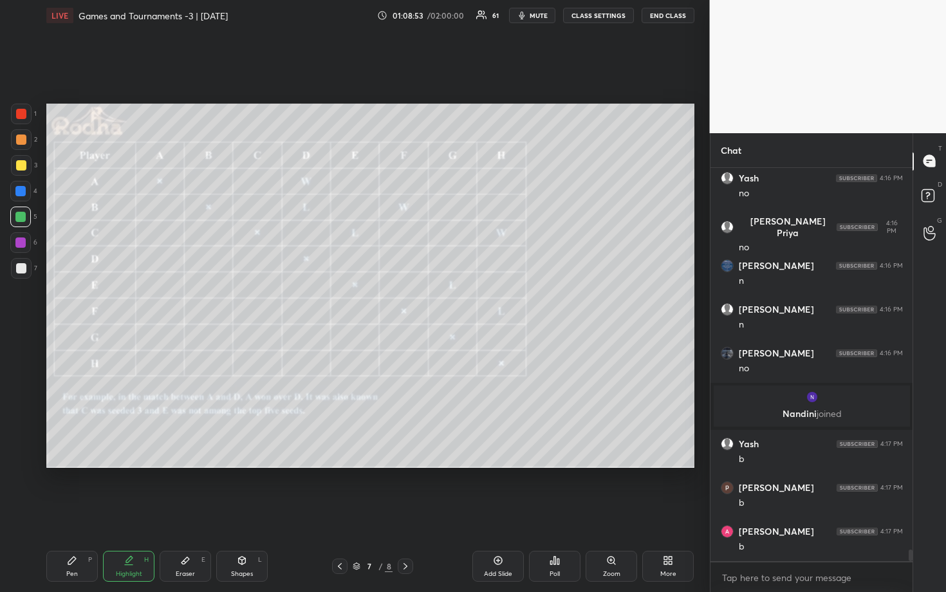
click at [20, 165] on div at bounding box center [21, 165] width 10 height 10
drag, startPoint x: 20, startPoint y: 140, endPoint x: 35, endPoint y: 146, distance: 16.5
click at [20, 140] on div at bounding box center [21, 140] width 10 height 10
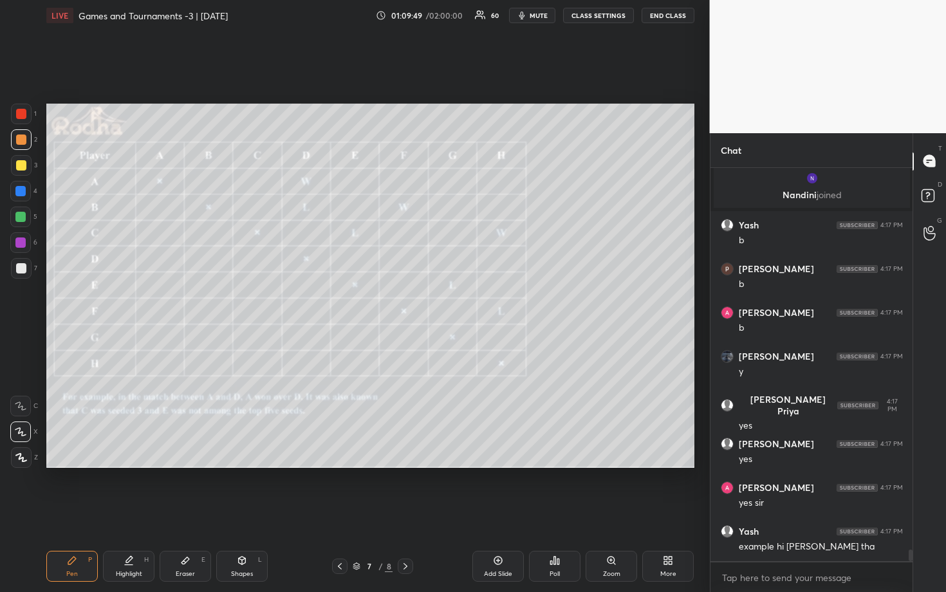
scroll to position [12896, 0]
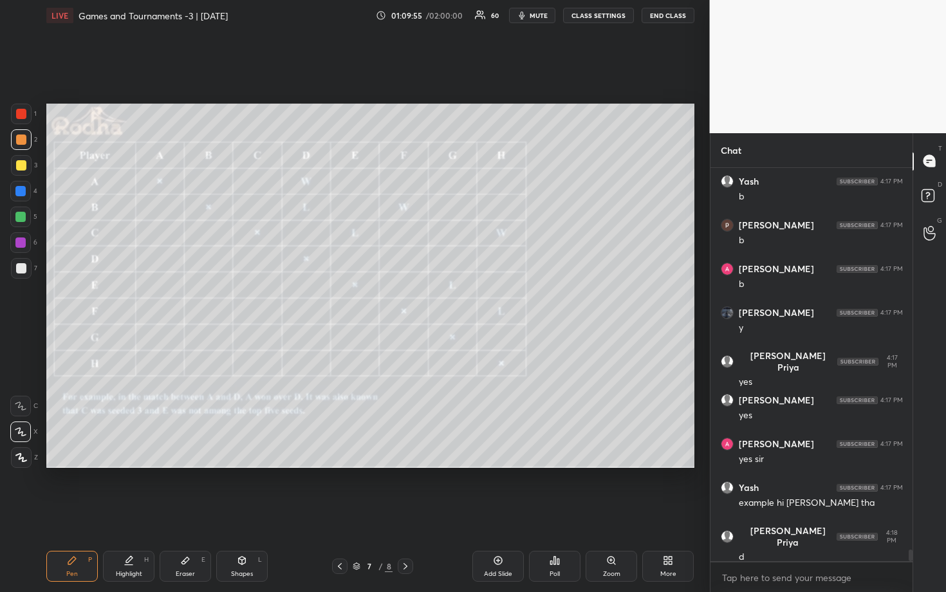
drag, startPoint x: 22, startPoint y: 168, endPoint x: 30, endPoint y: 174, distance: 10.1
click at [22, 168] on div at bounding box center [21, 165] width 10 height 10
click at [24, 136] on div at bounding box center [21, 140] width 10 height 10
click at [18, 185] on div at bounding box center [20, 191] width 21 height 21
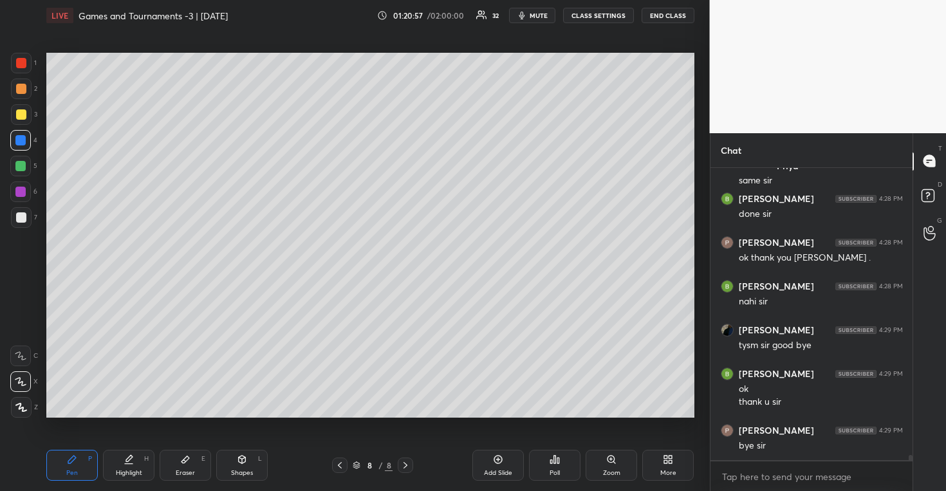
scroll to position [16377, 0]
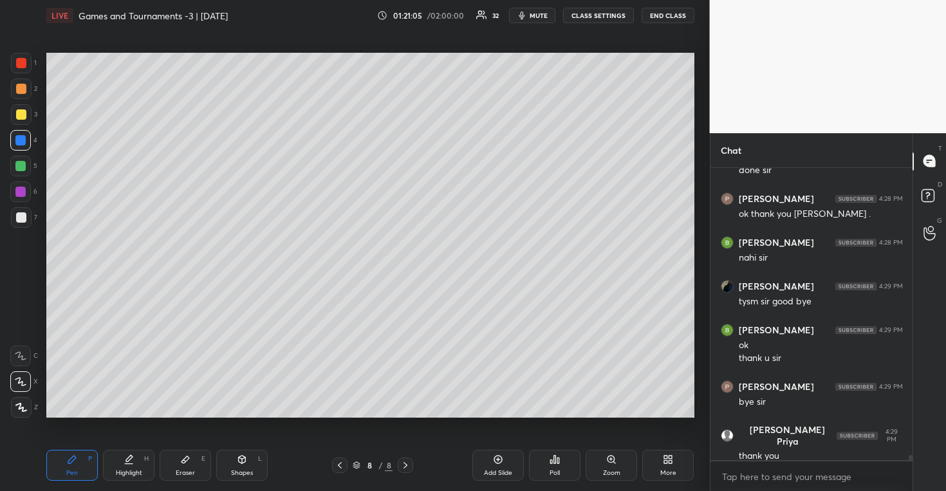
click at [657, 12] on button "END CLASS" at bounding box center [668, 15] width 53 height 15
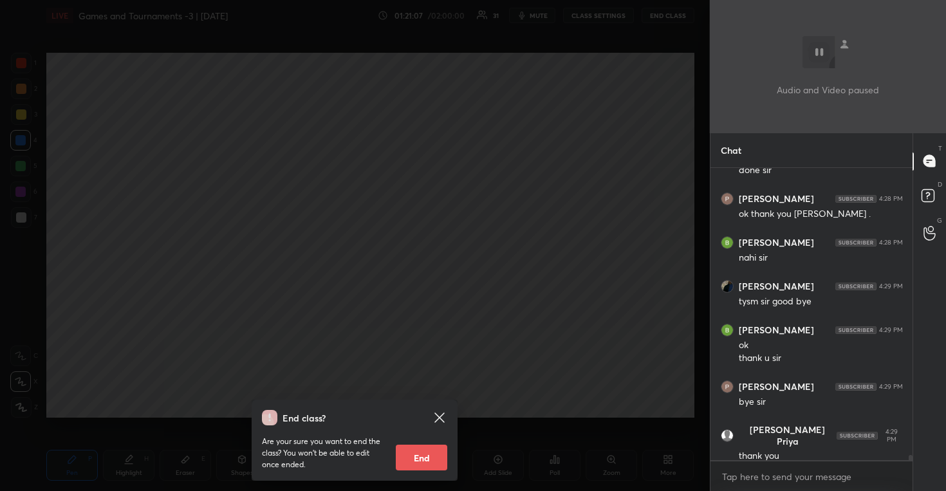
click at [411, 454] on button "End" at bounding box center [421, 458] width 51 height 26
type textarea "x"
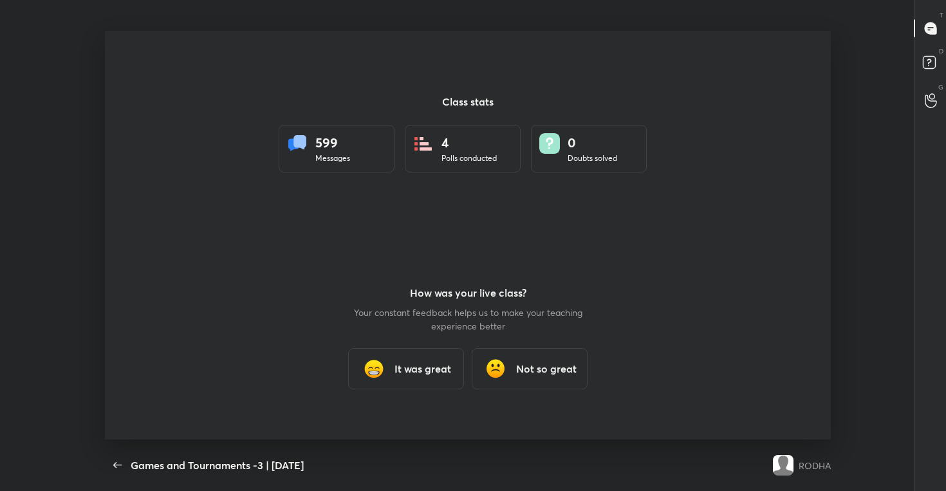
scroll to position [63960, 63453]
